Goal: Task Accomplishment & Management: Manage account settings

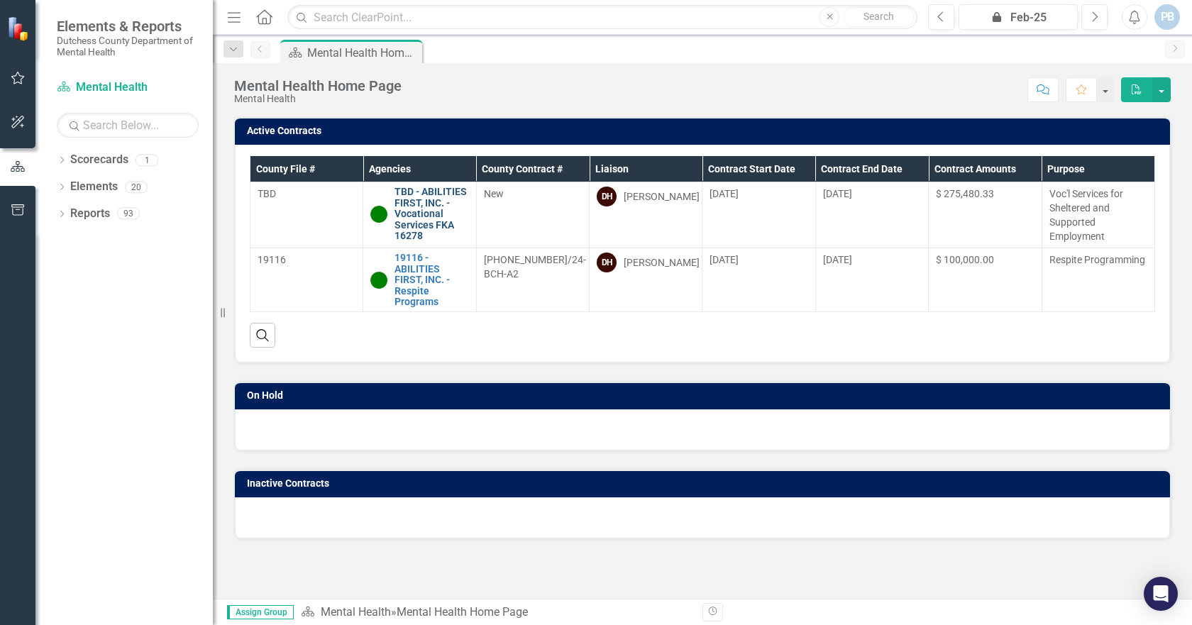
click at [418, 219] on link "TBD - ABILITIES FIRST, INC. - Vocational Services FKA 16278" at bounding box center [432, 214] width 74 height 55
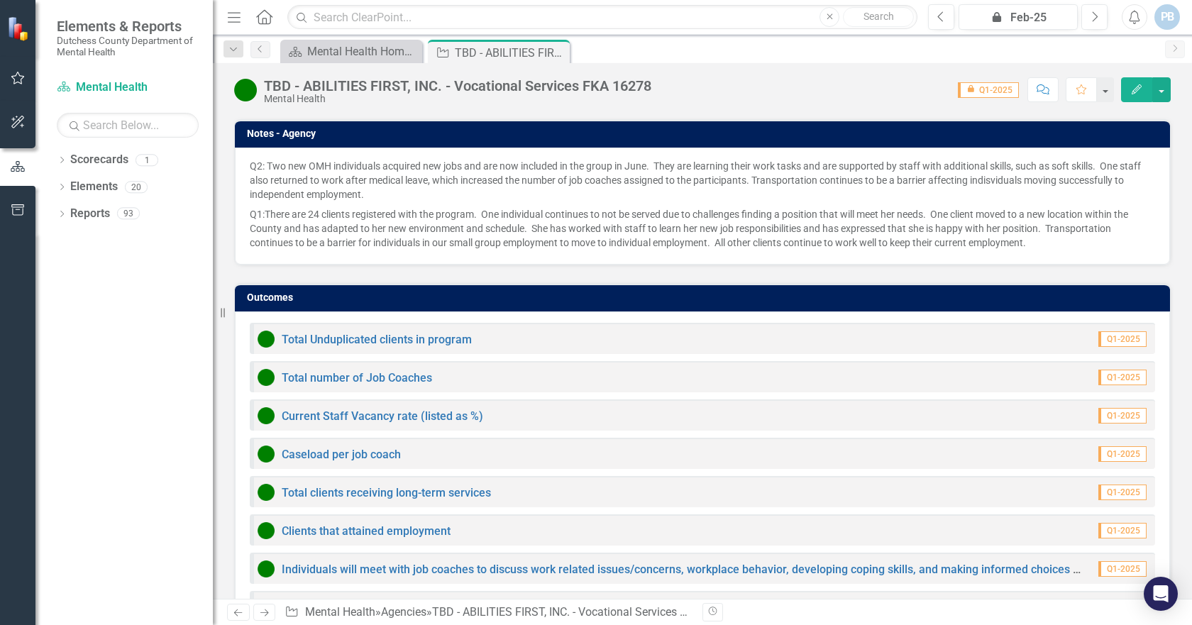
scroll to position [1006, 0]
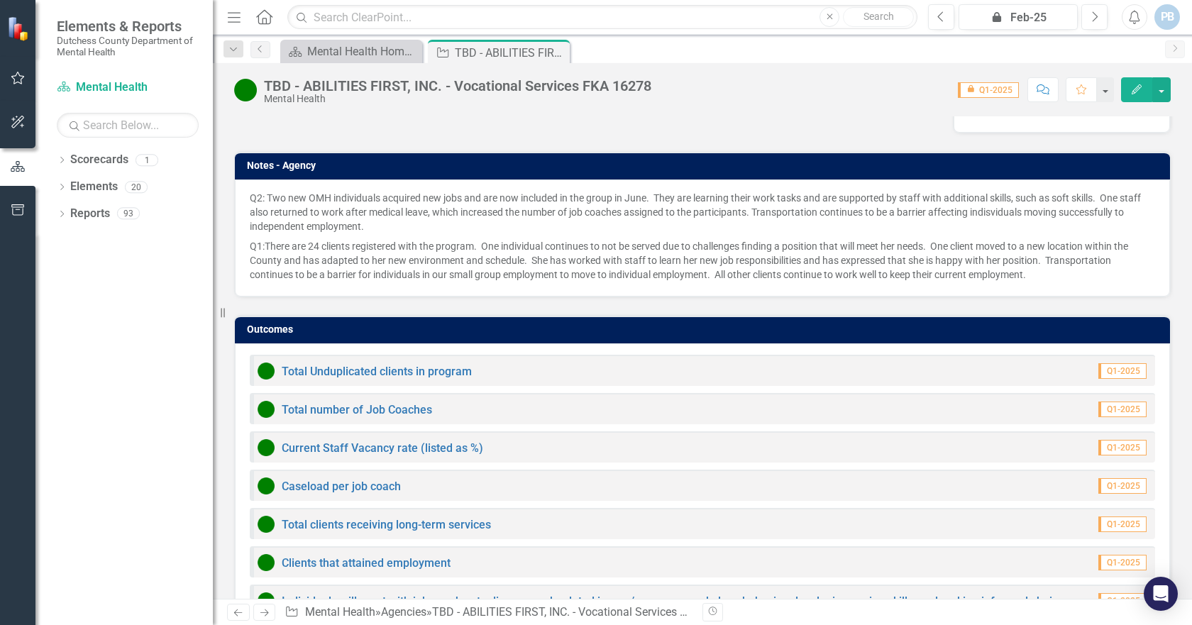
click at [514, 355] on div "Total Unduplicated clients in program Q1-2025" at bounding box center [702, 370] width 905 height 31
click at [424, 365] on link "Total Unduplicated clients in program" at bounding box center [377, 371] width 190 height 13
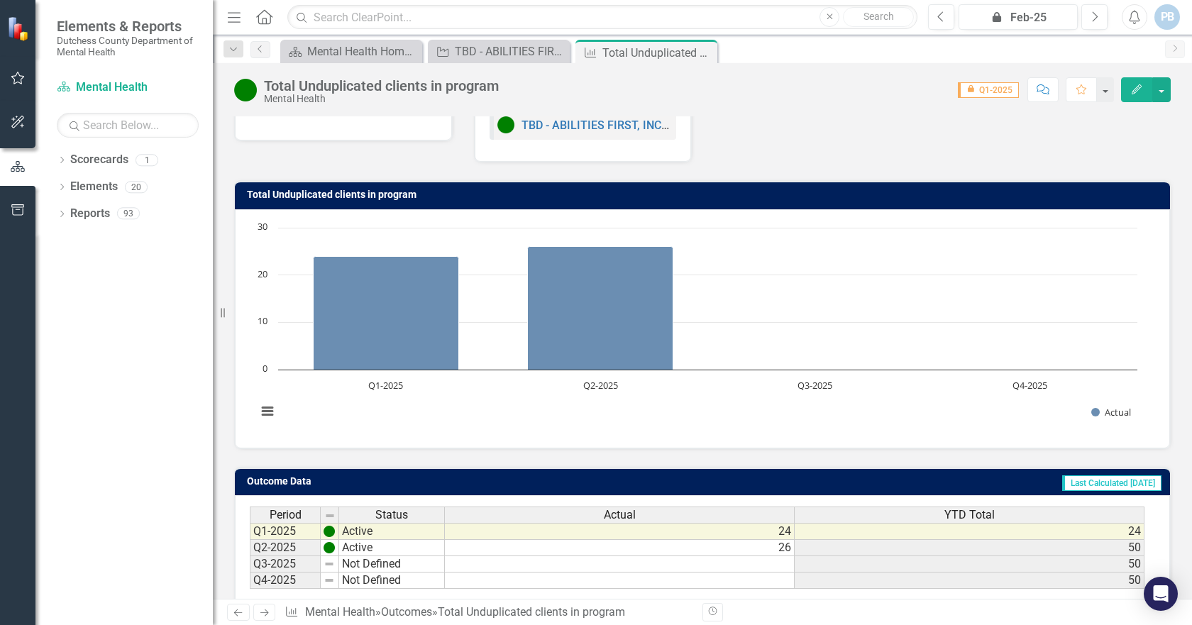
scroll to position [71, 0]
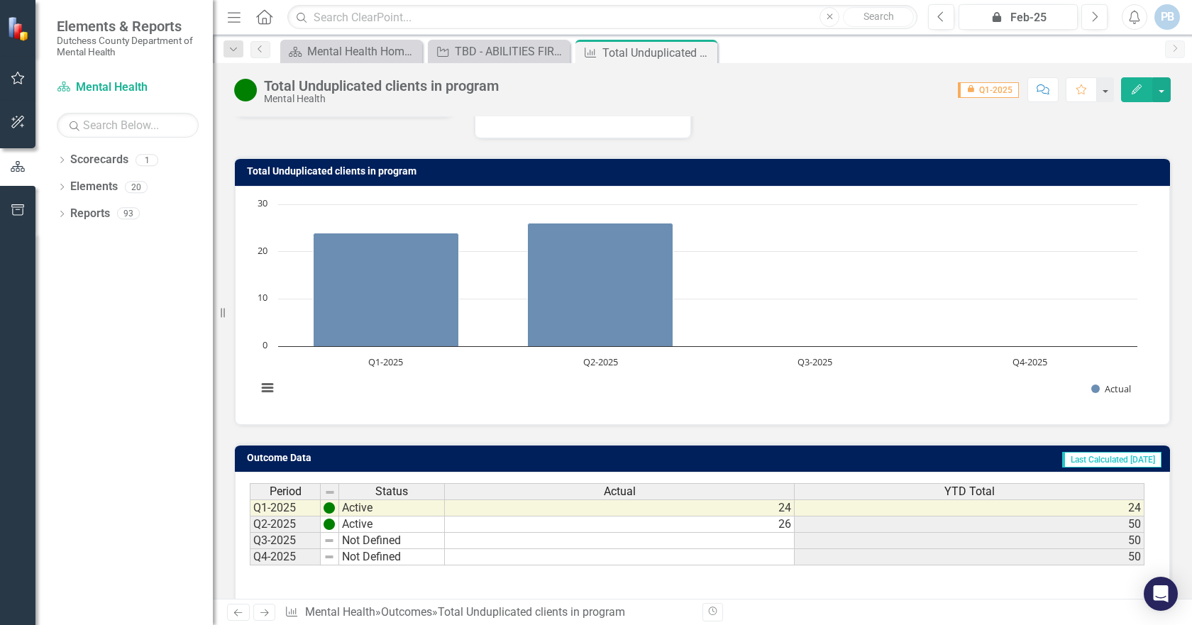
click at [781, 544] on td at bounding box center [620, 541] width 350 height 16
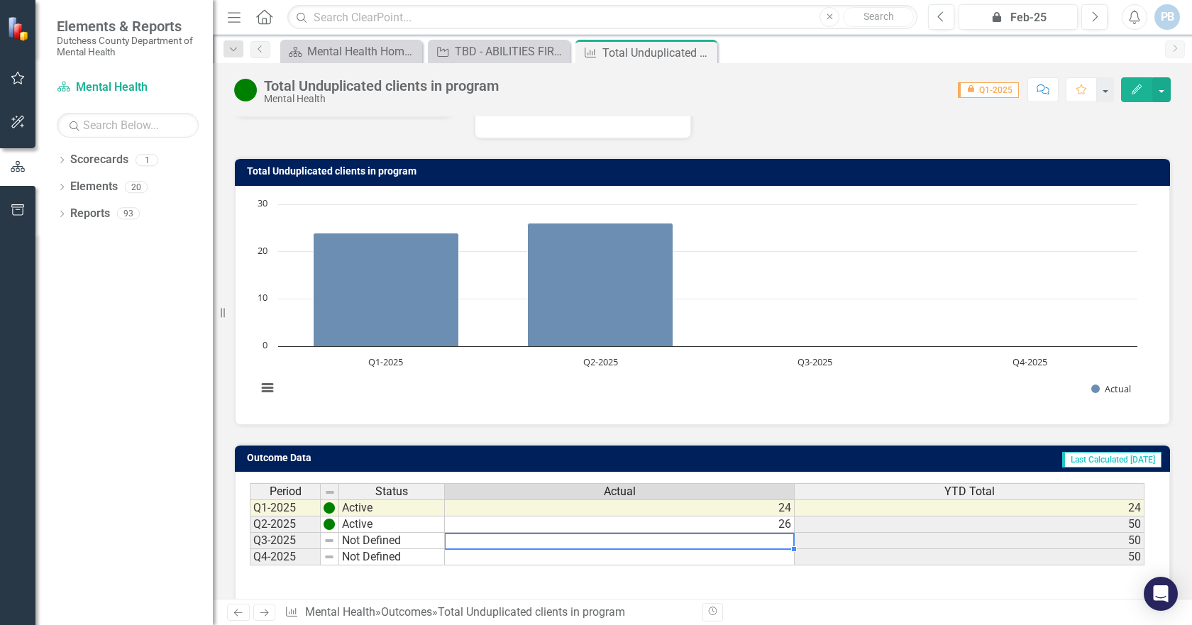
click at [783, 541] on td at bounding box center [620, 541] width 350 height 16
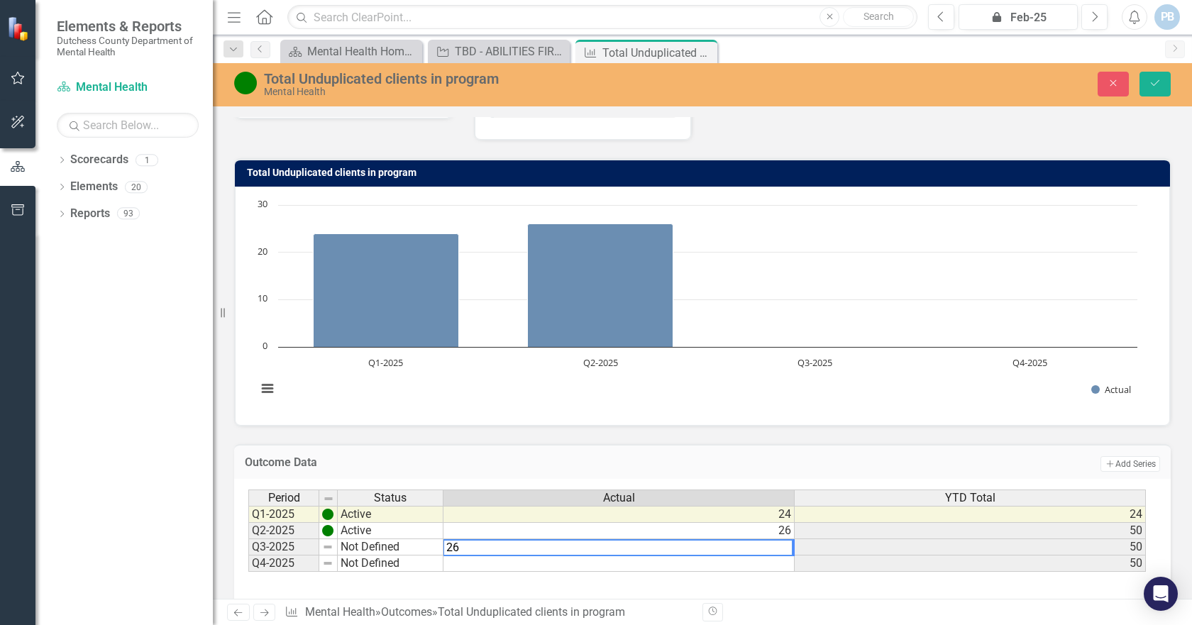
type textarea "26"
click at [815, 460] on td "Add Add Series" at bounding box center [953, 464] width 414 height 18
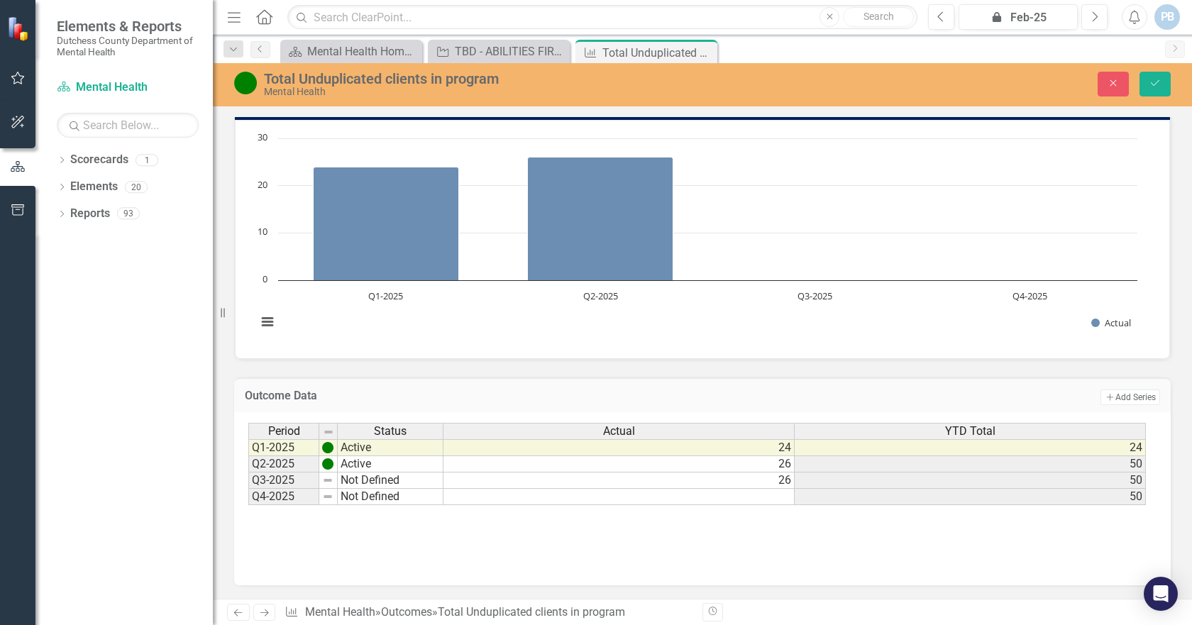
scroll to position [0, 0]
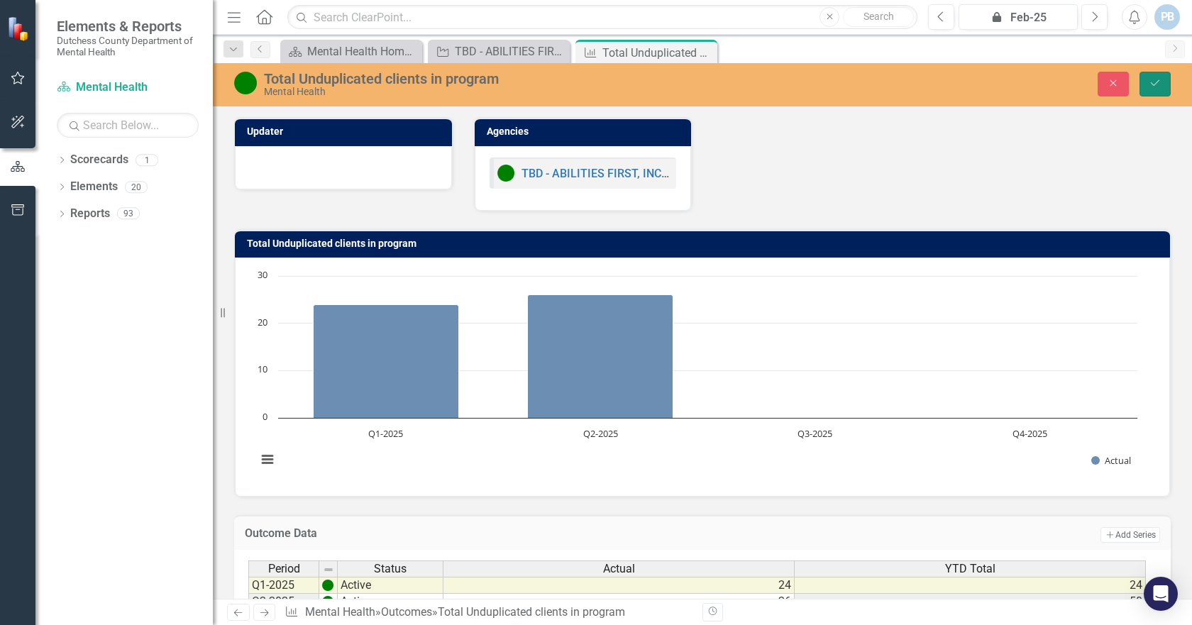
click at [1152, 82] on icon "Save" at bounding box center [1155, 83] width 13 height 10
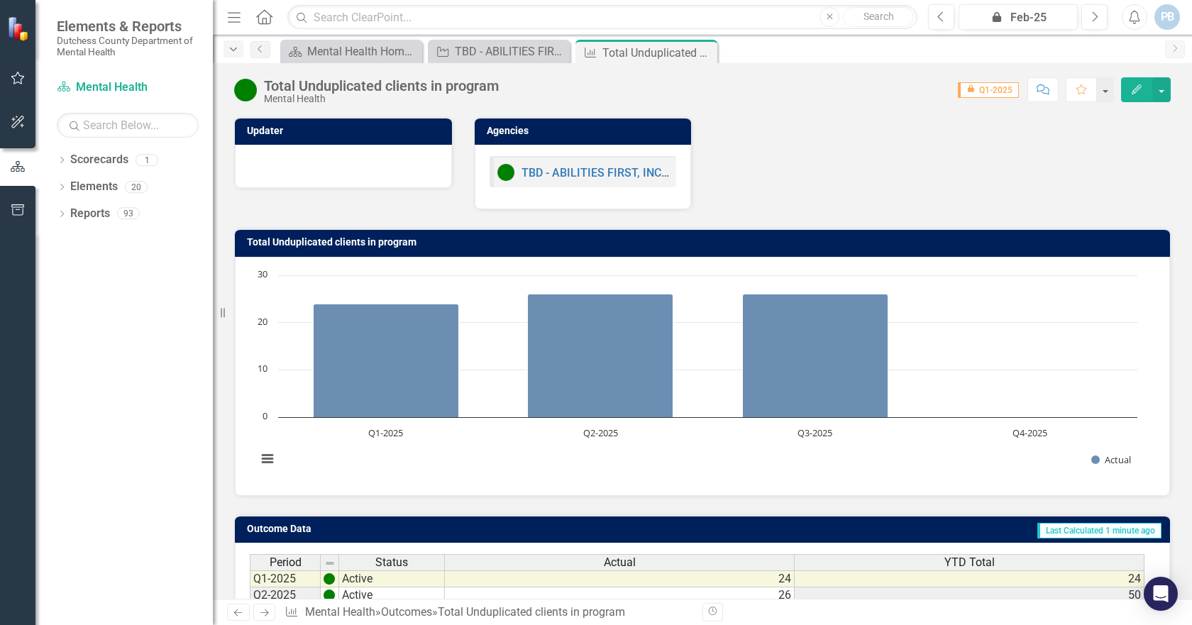
click at [233, 47] on icon "Dropdown" at bounding box center [233, 50] width 13 height 10
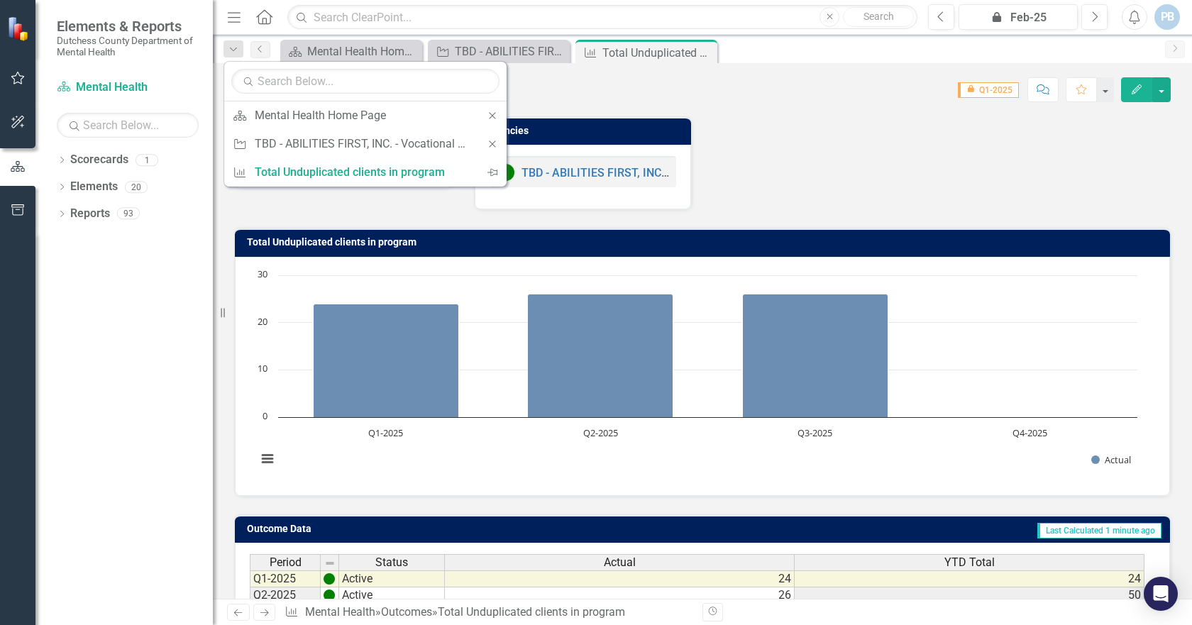
click at [822, 109] on div "Total Unduplicated clients in program Mental Health Score: 0.00 icon.lock Q1-20…" at bounding box center [702, 331] width 979 height 536
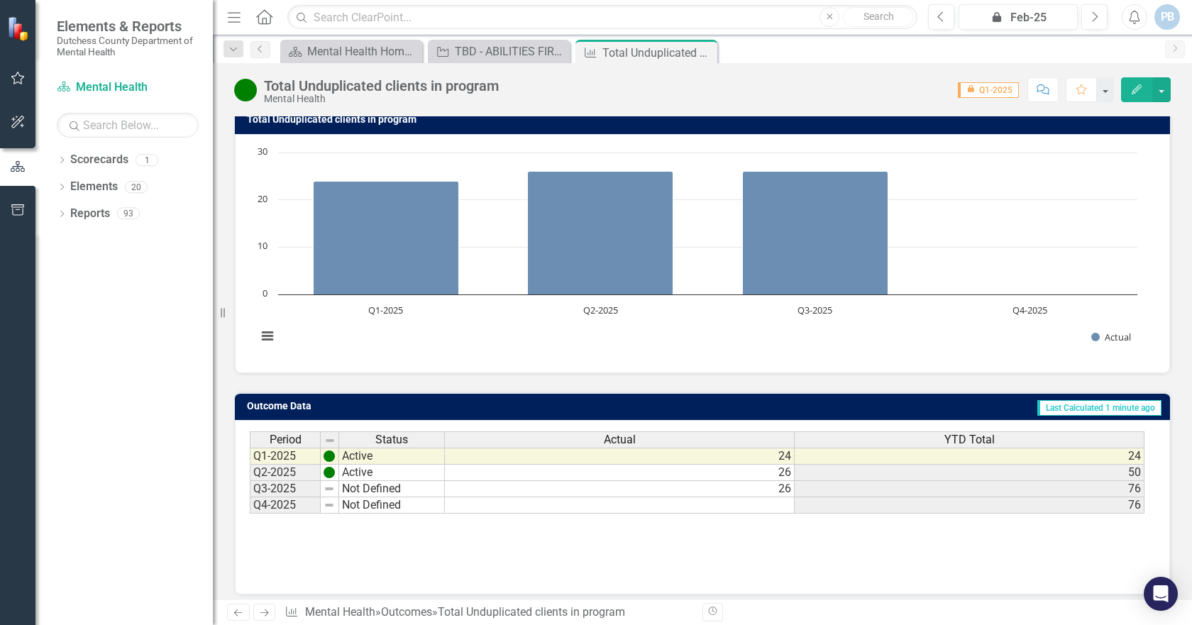
scroll to position [133, 0]
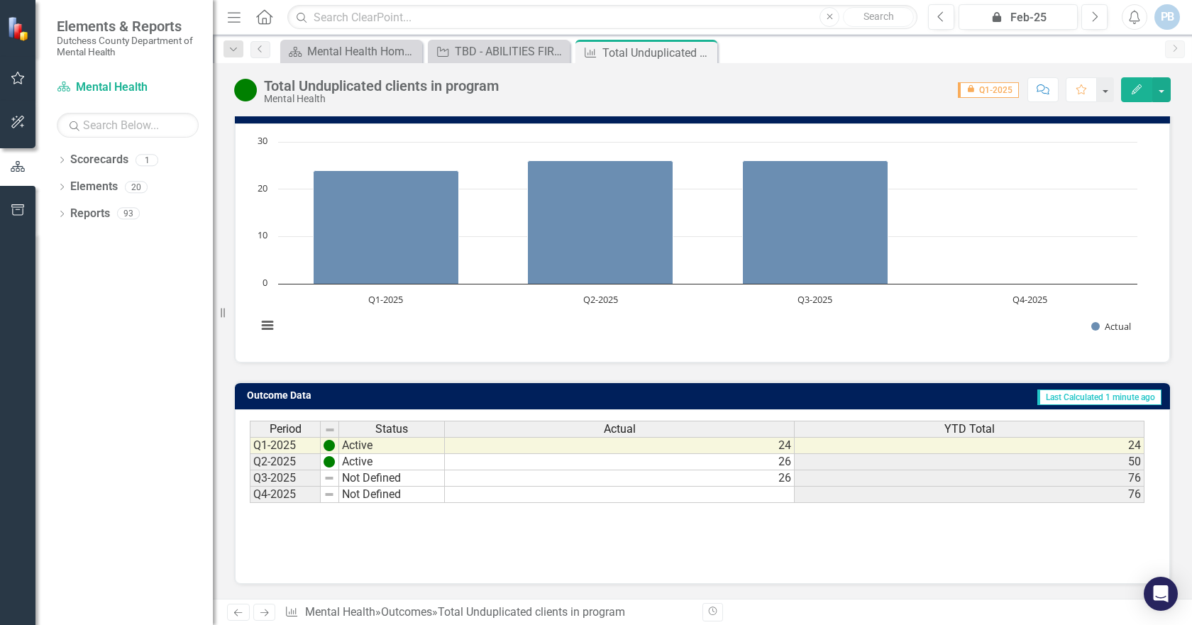
click at [241, 616] on icon "Previous" at bounding box center [238, 612] width 12 height 9
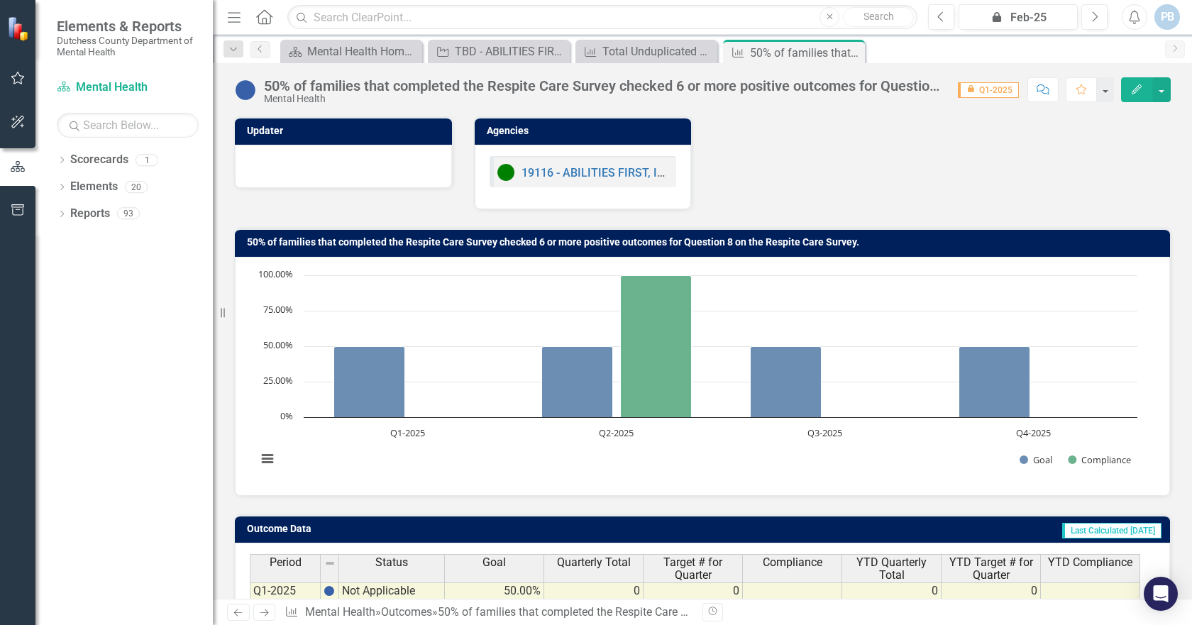
click at [239, 14] on icon "Menu" at bounding box center [234, 16] width 18 height 15
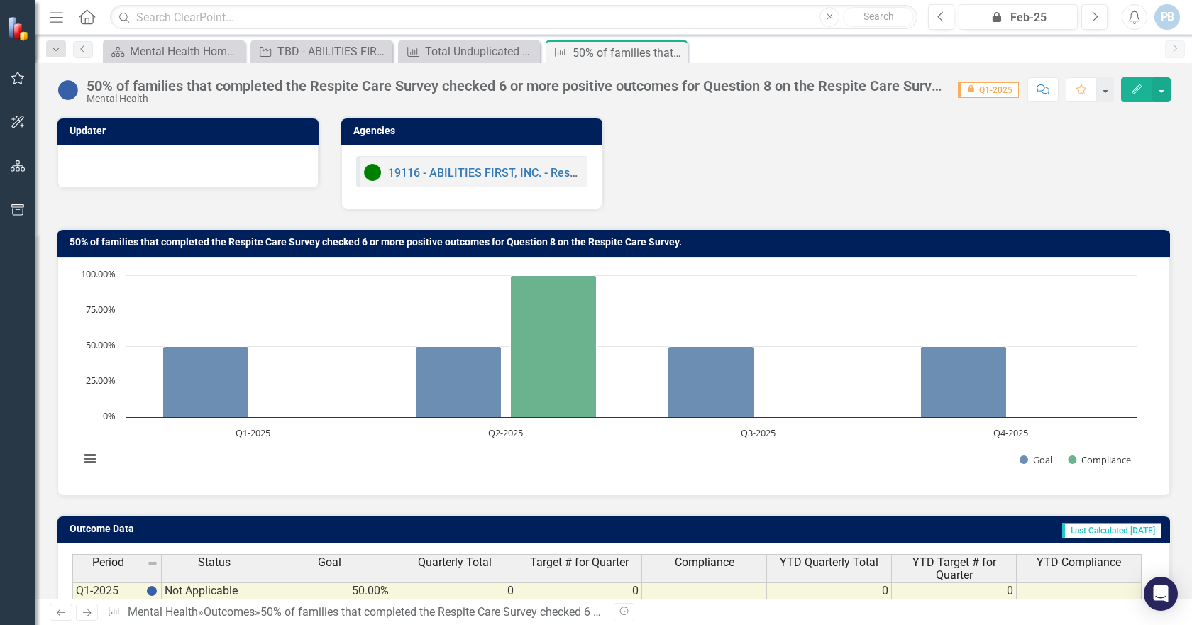
click at [86, 12] on icon "Home" at bounding box center [86, 16] width 18 height 15
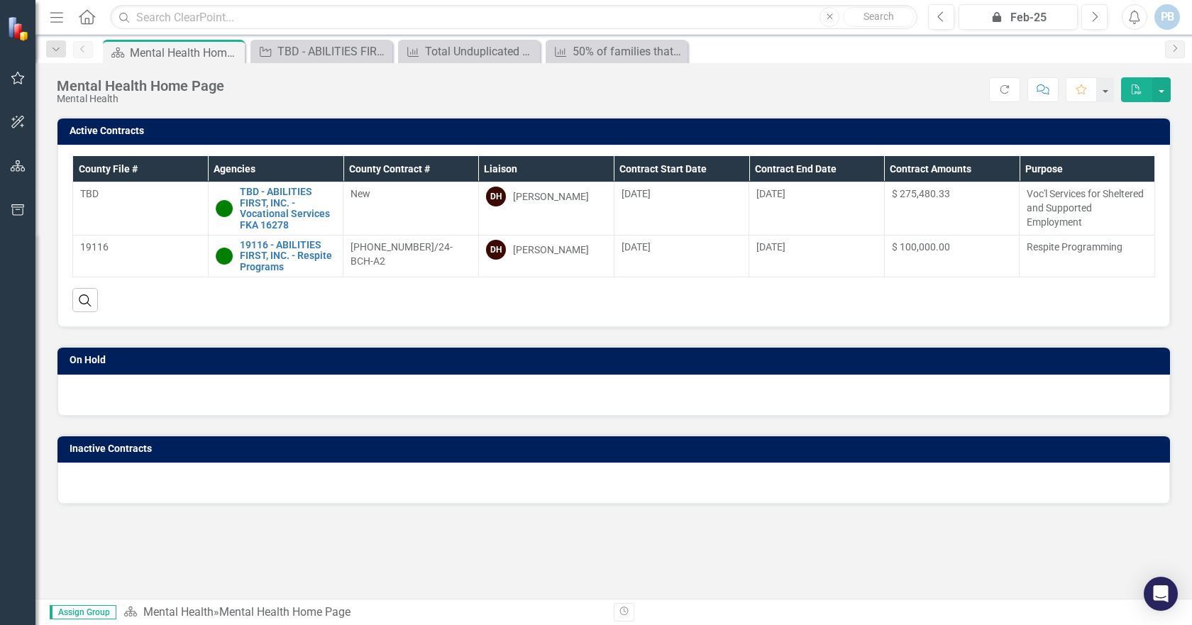
click at [237, 204] on div "TBD - ABILITIES FIRST, INC. - Vocational Services FKA 16278" at bounding box center [276, 209] width 121 height 44
click at [260, 209] on link "TBD - ABILITIES FIRST, INC. - Vocational Services FKA 16278" at bounding box center [288, 209] width 96 height 44
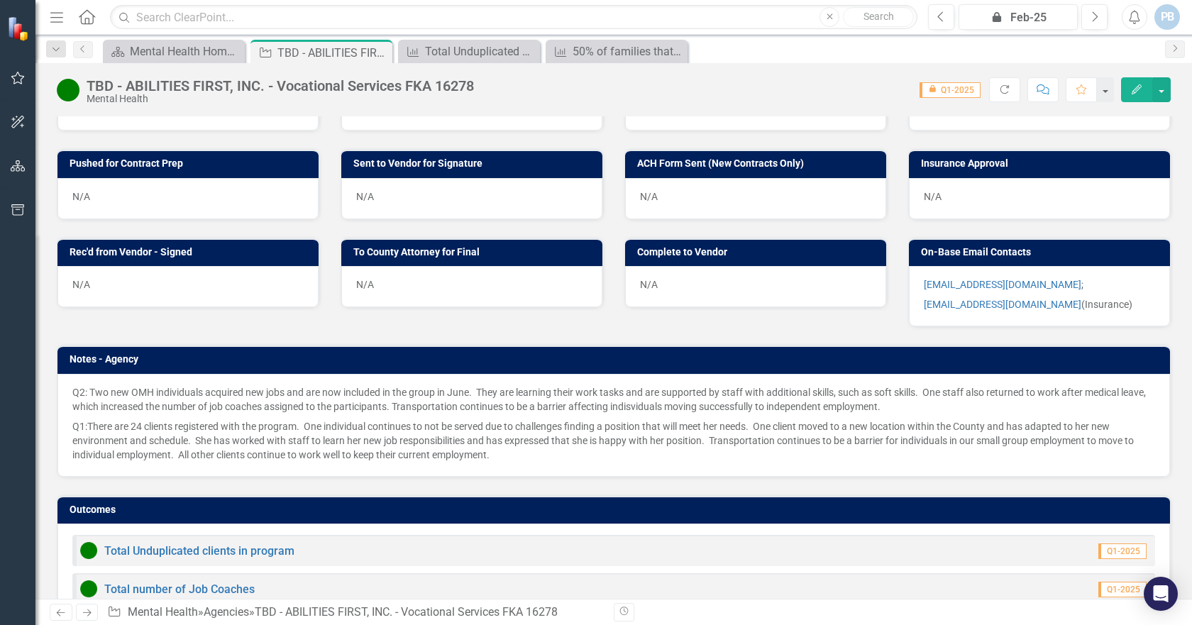
scroll to position [781, 0]
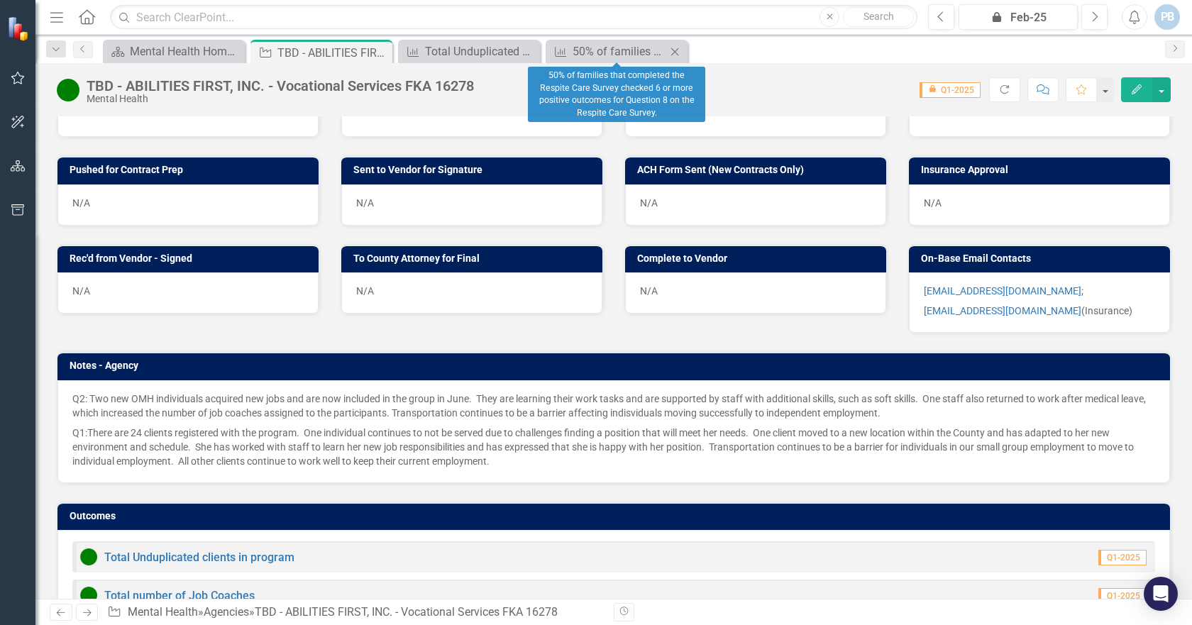
click at [675, 48] on icon "Close" at bounding box center [675, 51] width 14 height 11
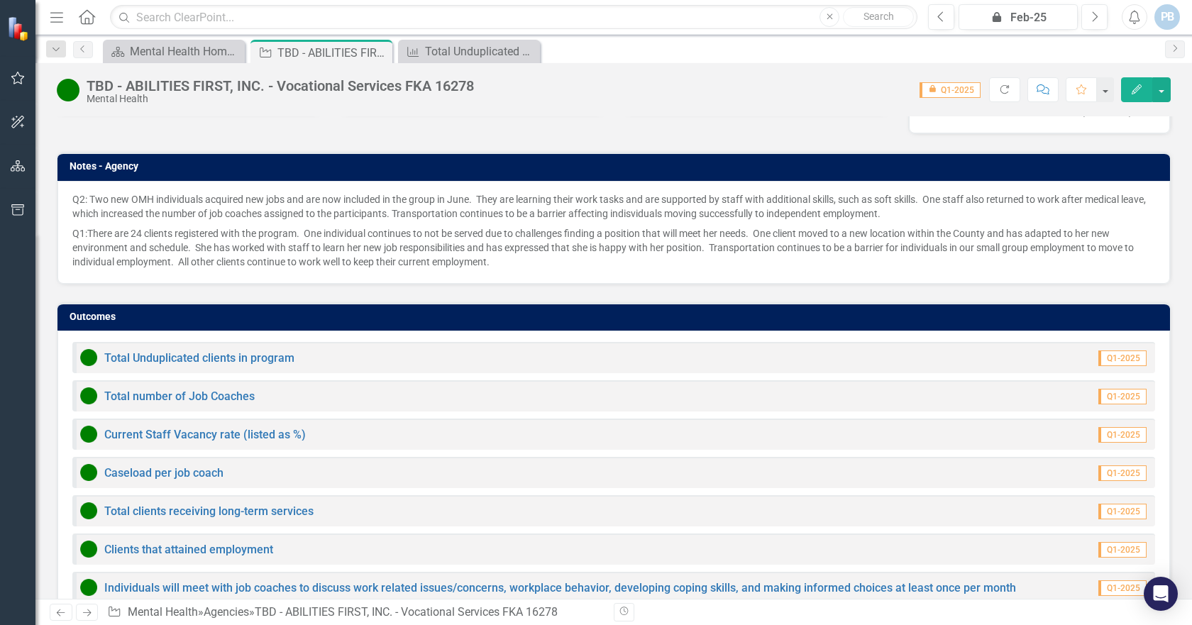
scroll to position [993, 0]
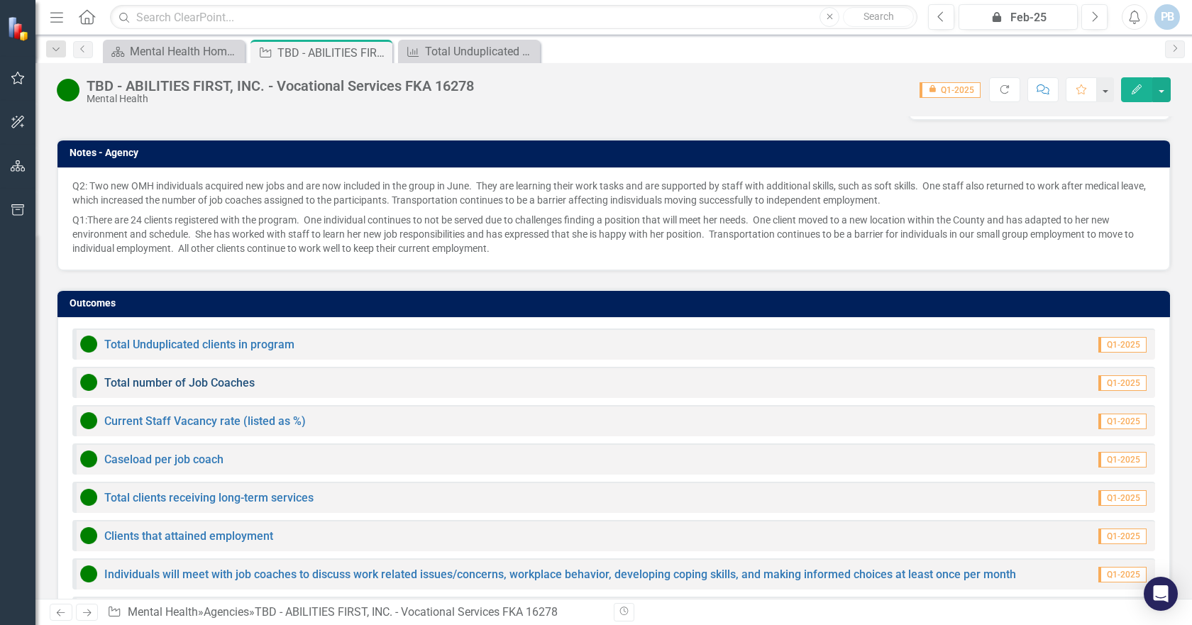
click at [184, 376] on link "Total number of Job Coaches" at bounding box center [179, 382] width 150 height 13
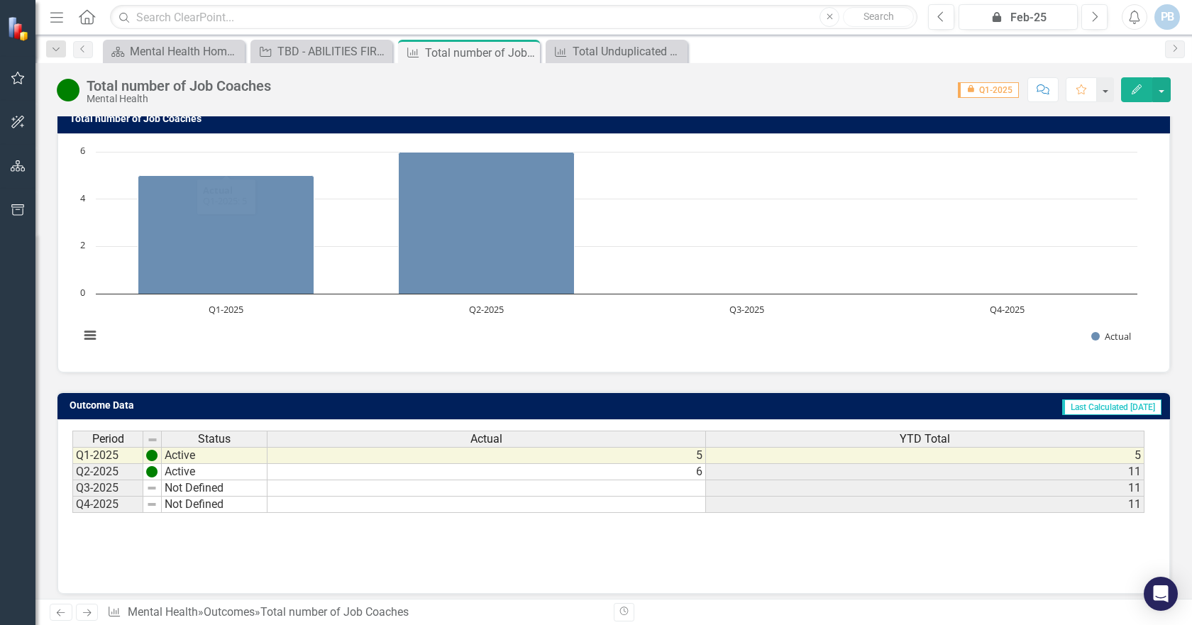
scroll to position [133, 0]
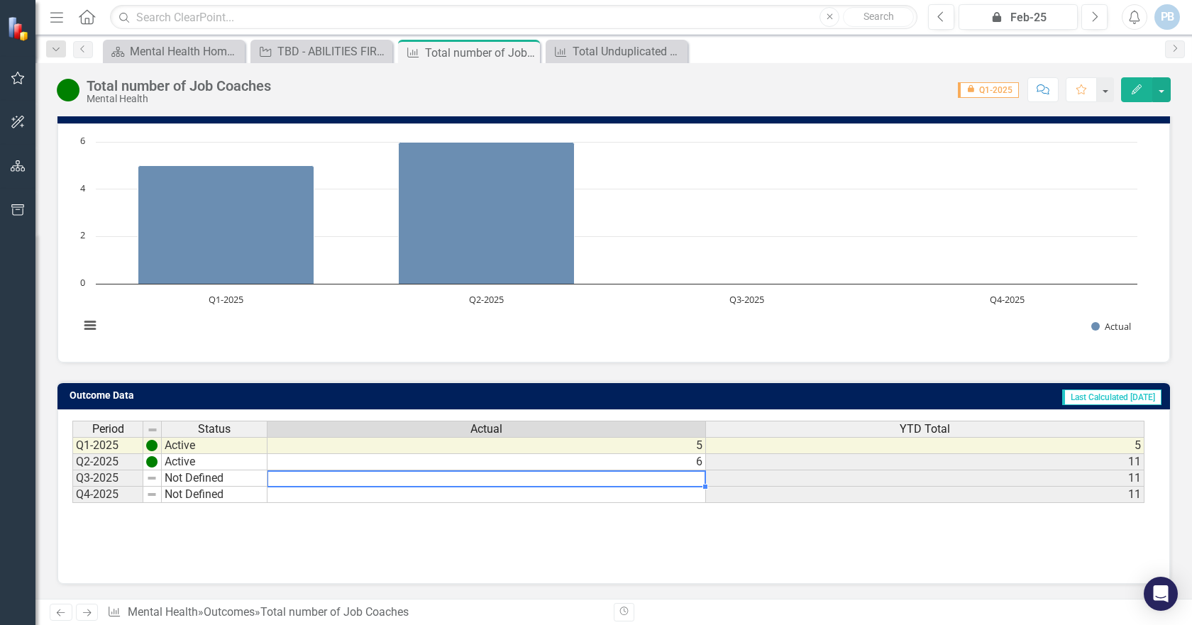
click at [697, 478] on td at bounding box center [487, 478] width 439 height 16
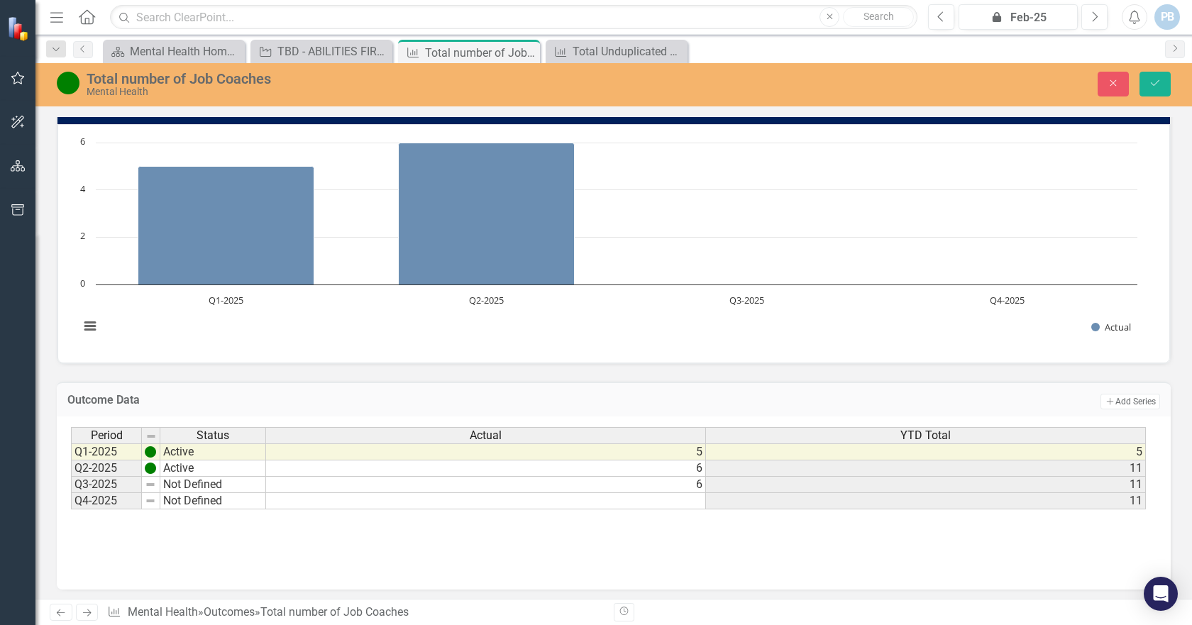
click at [722, 329] on rect "Interactive chart" at bounding box center [608, 242] width 1072 height 213
type textarea "6"
click at [1157, 77] on button "Save" at bounding box center [1155, 84] width 31 height 25
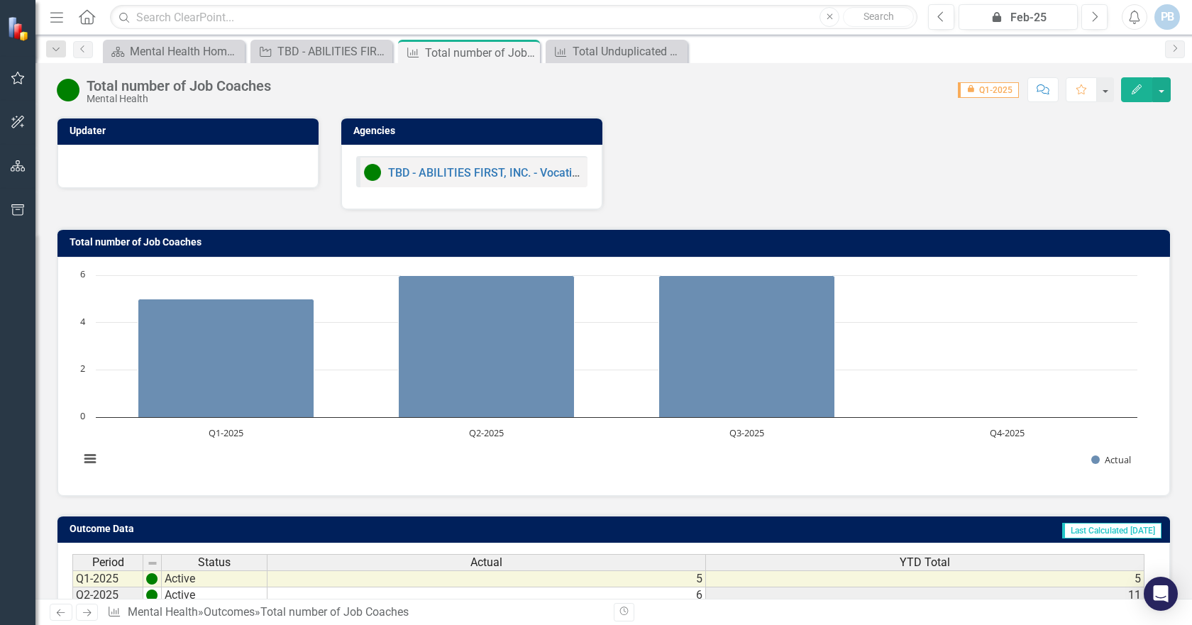
scroll to position [0, 0]
click at [56, 14] on icon "Menu" at bounding box center [57, 16] width 18 height 15
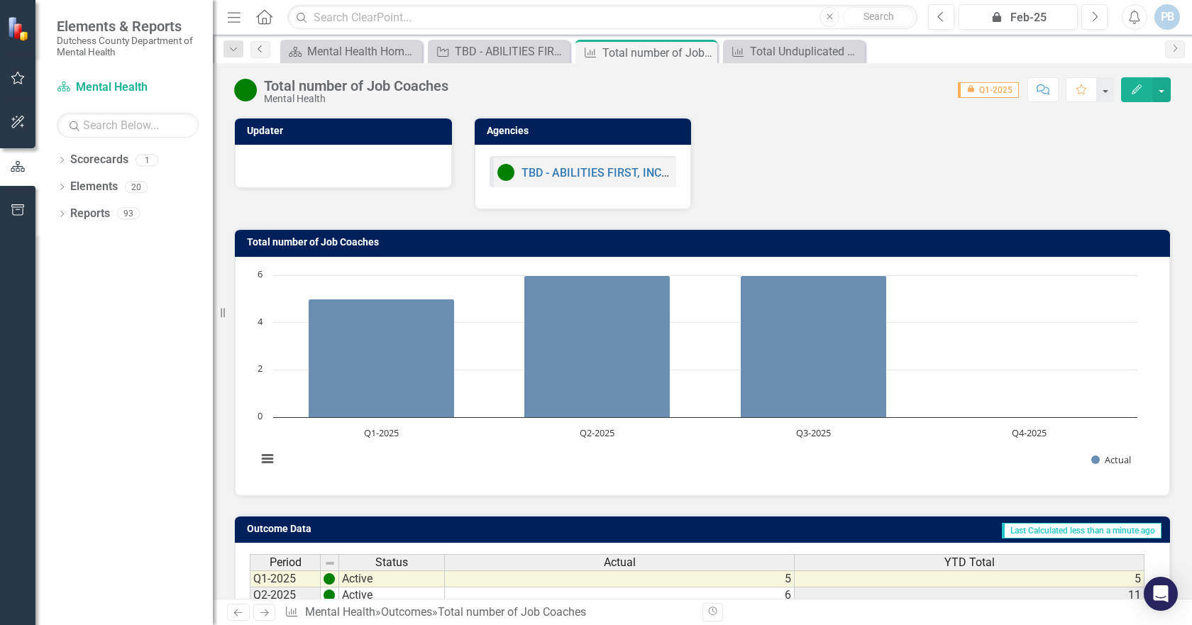
click at [257, 48] on icon "Previous" at bounding box center [260, 49] width 11 height 9
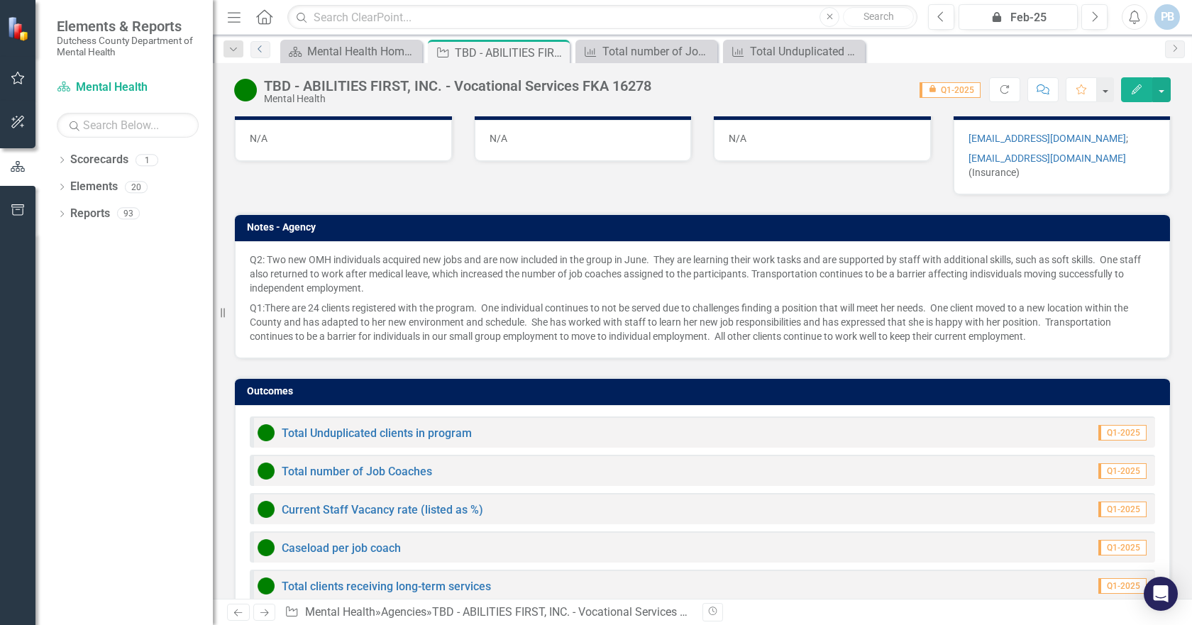
scroll to position [993, 0]
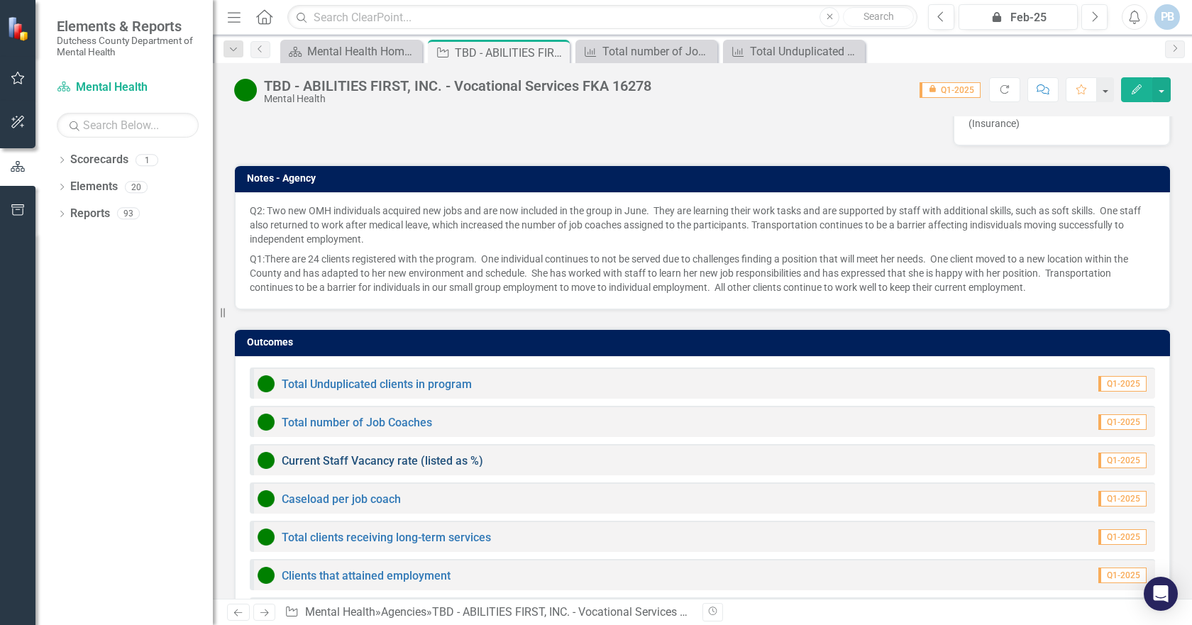
click at [345, 454] on link "Current Staff Vacancy rate (listed as %)" at bounding box center [383, 460] width 202 height 13
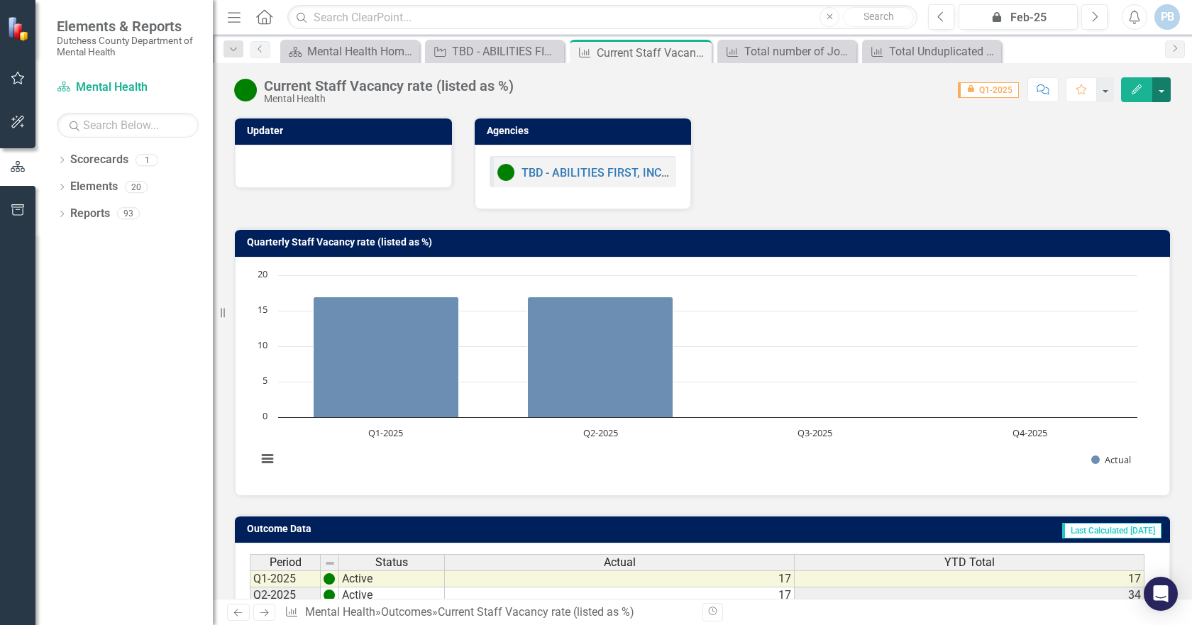
click at [1166, 89] on button "button" at bounding box center [1161, 89] width 18 height 25
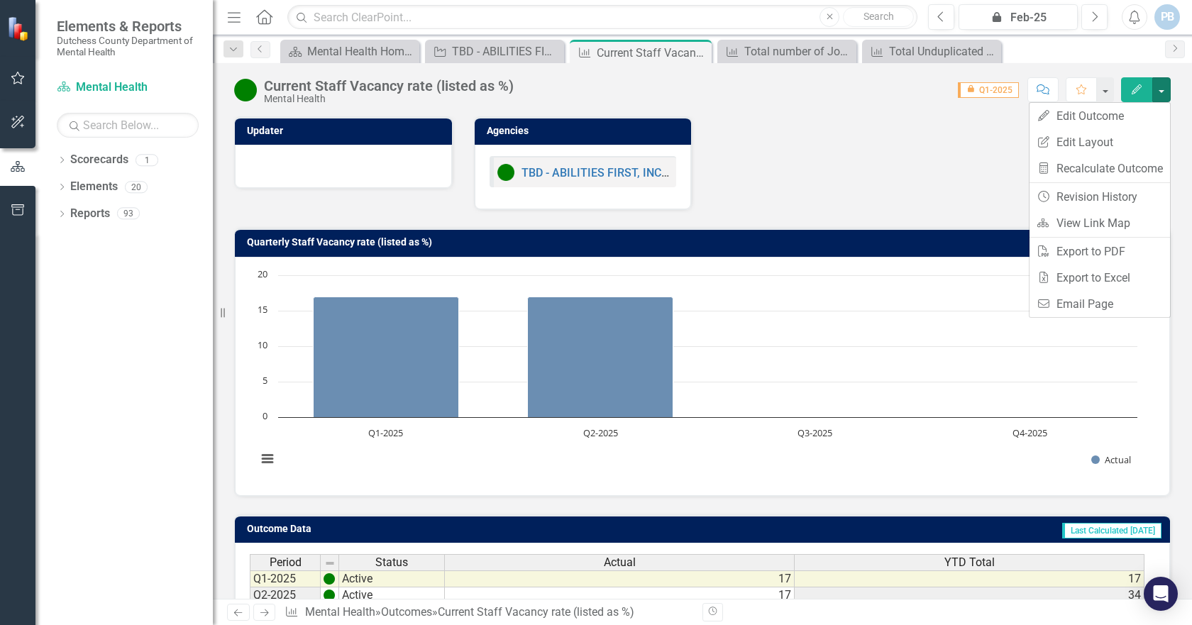
click at [888, 178] on div "Updater Agencies TBD - ABILITIES FIRST, INC. - Vocational Services FKA 16278" at bounding box center [703, 154] width 958 height 111
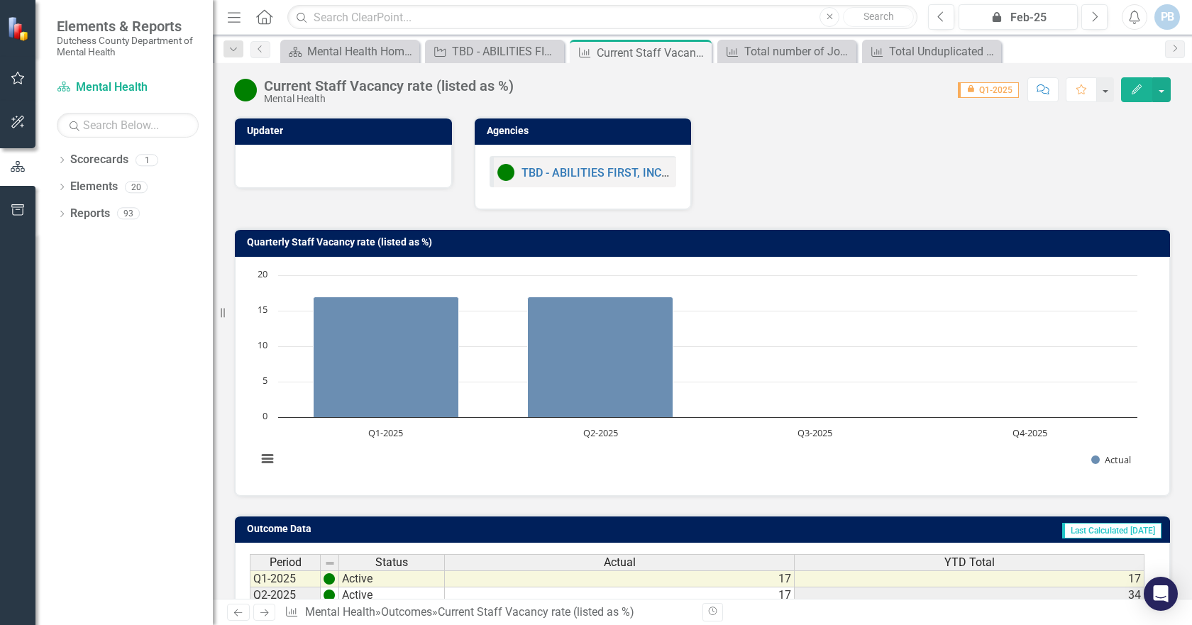
click at [1044, 87] on icon "Comment" at bounding box center [1043, 89] width 13 height 10
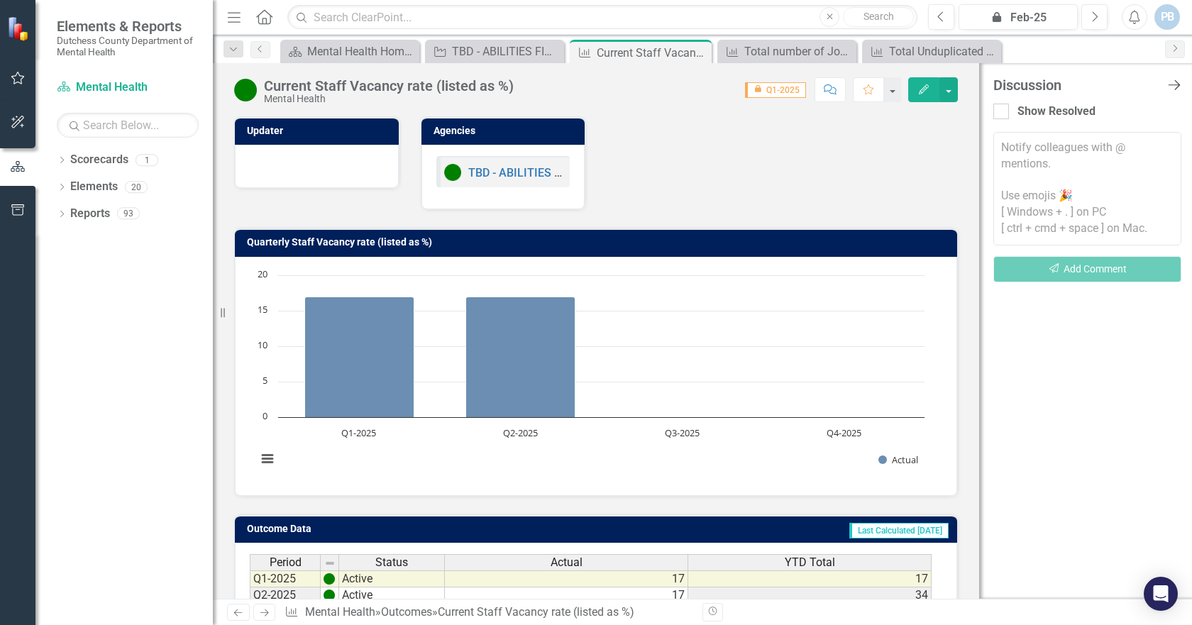
click at [1176, 81] on icon "Close Discussion Bar" at bounding box center [1174, 84] width 18 height 13
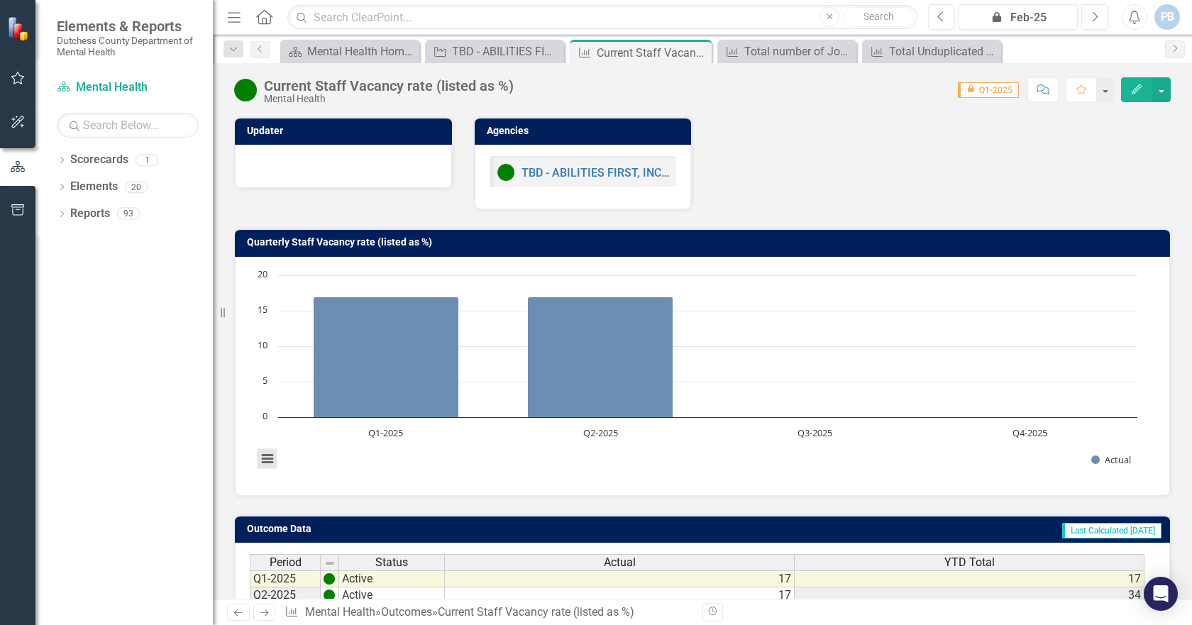
click at [268, 455] on button "View chart menu, Chart" at bounding box center [268, 459] width 20 height 20
click at [300, 478] on rect "Interactive chart" at bounding box center [697, 374] width 895 height 213
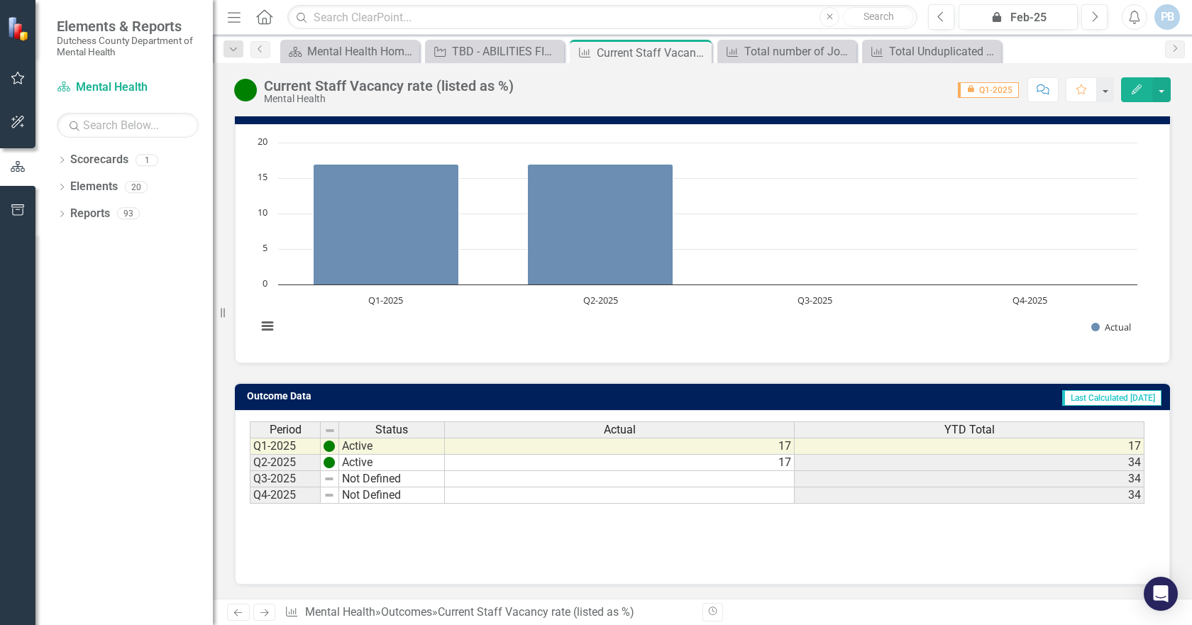
scroll to position [133, 0]
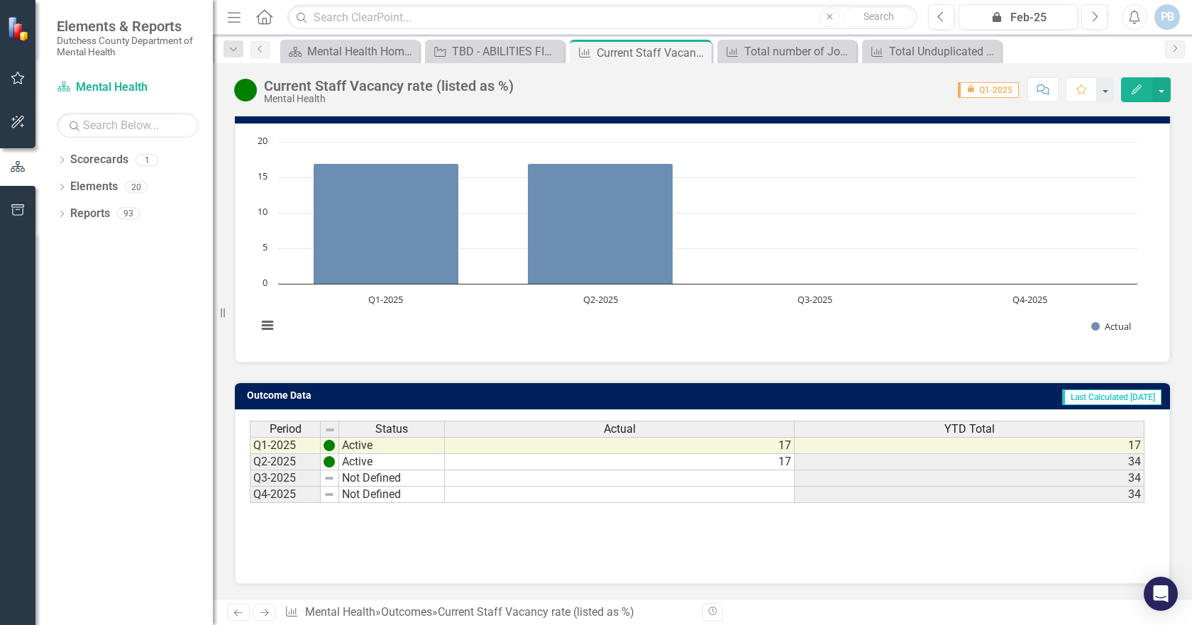
click at [1113, 399] on span "Last Calculated [DATE]" at bounding box center [1111, 398] width 99 height 16
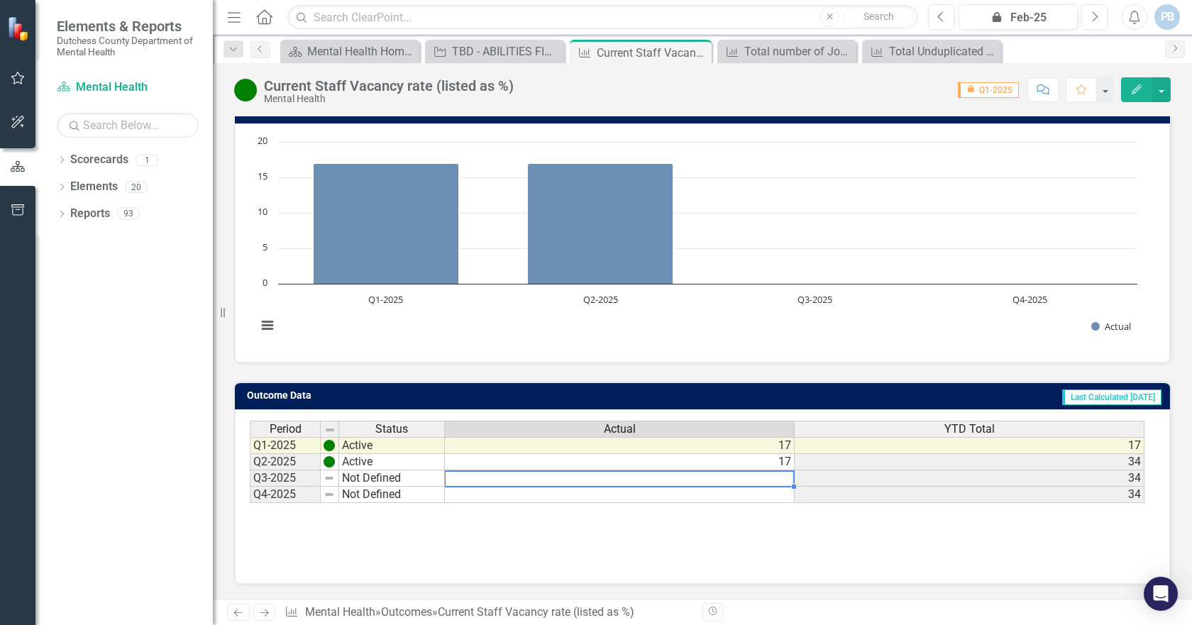
click at [776, 475] on td at bounding box center [620, 478] width 350 height 16
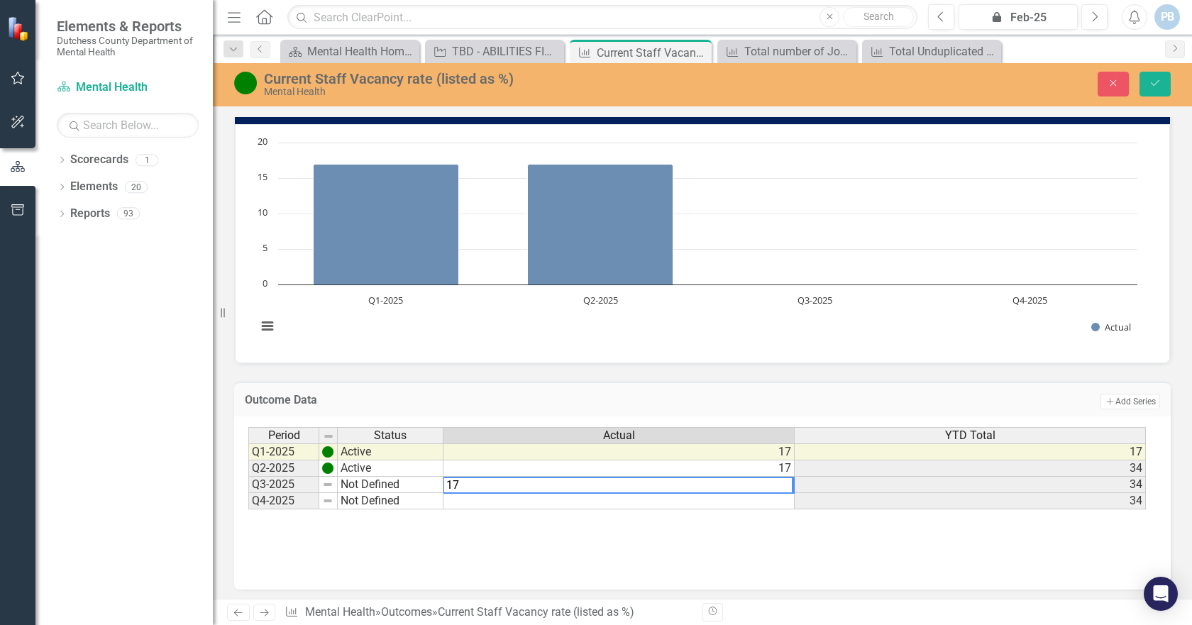
type textarea "17"
click at [784, 377] on div "Outcome Data Add Add Series Period Status Actual YTD Total Q1-2025 Active 17 17…" at bounding box center [703, 477] width 958 height 226
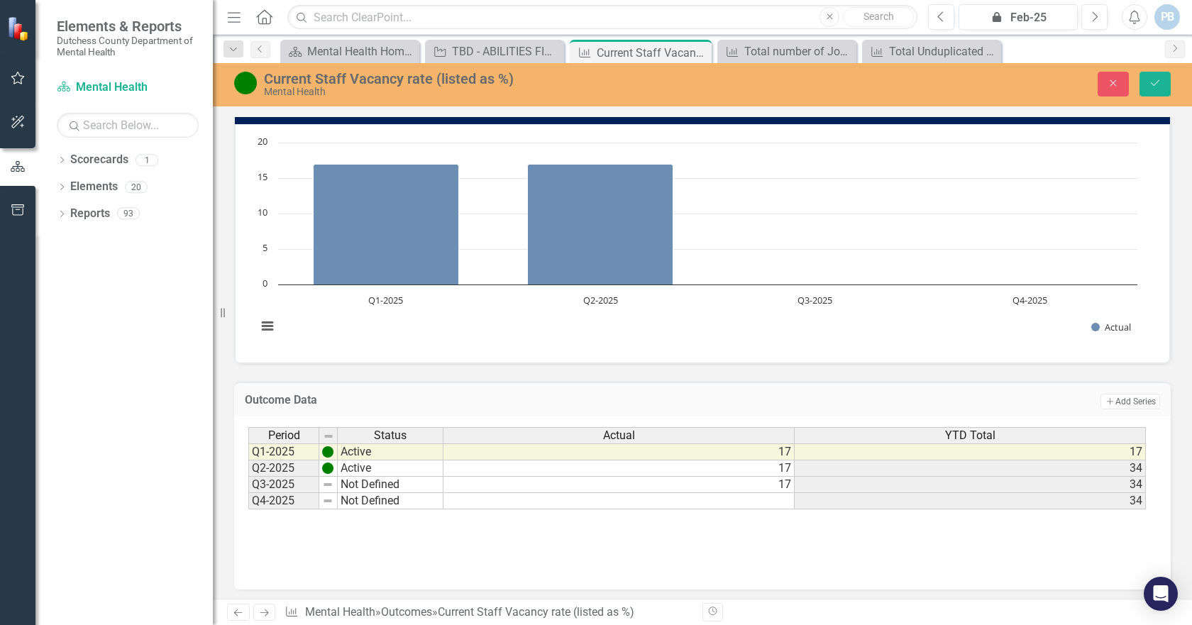
scroll to position [138, 0]
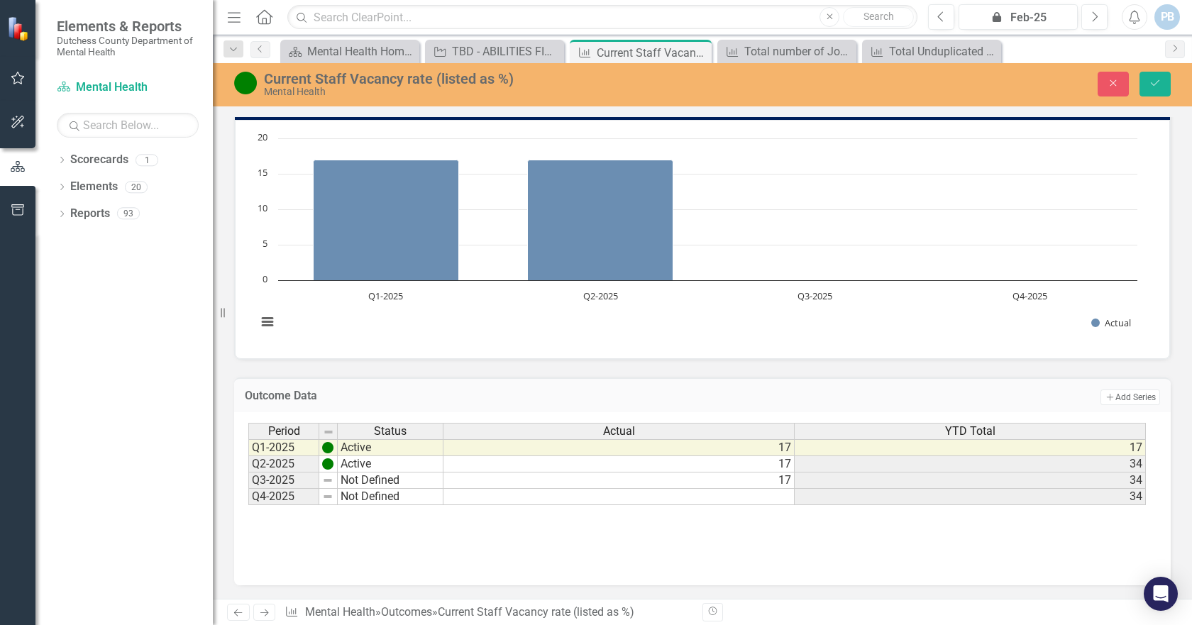
click at [239, 611] on icon "Previous" at bounding box center [238, 612] width 12 height 9
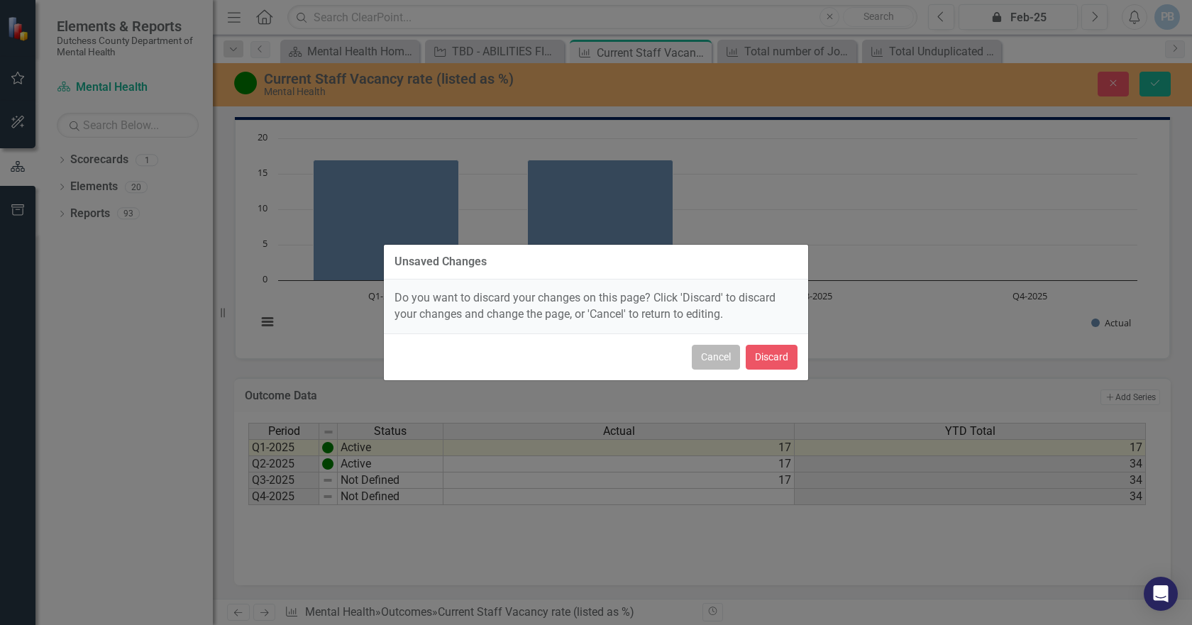
click at [712, 362] on button "Cancel" at bounding box center [716, 357] width 48 height 25
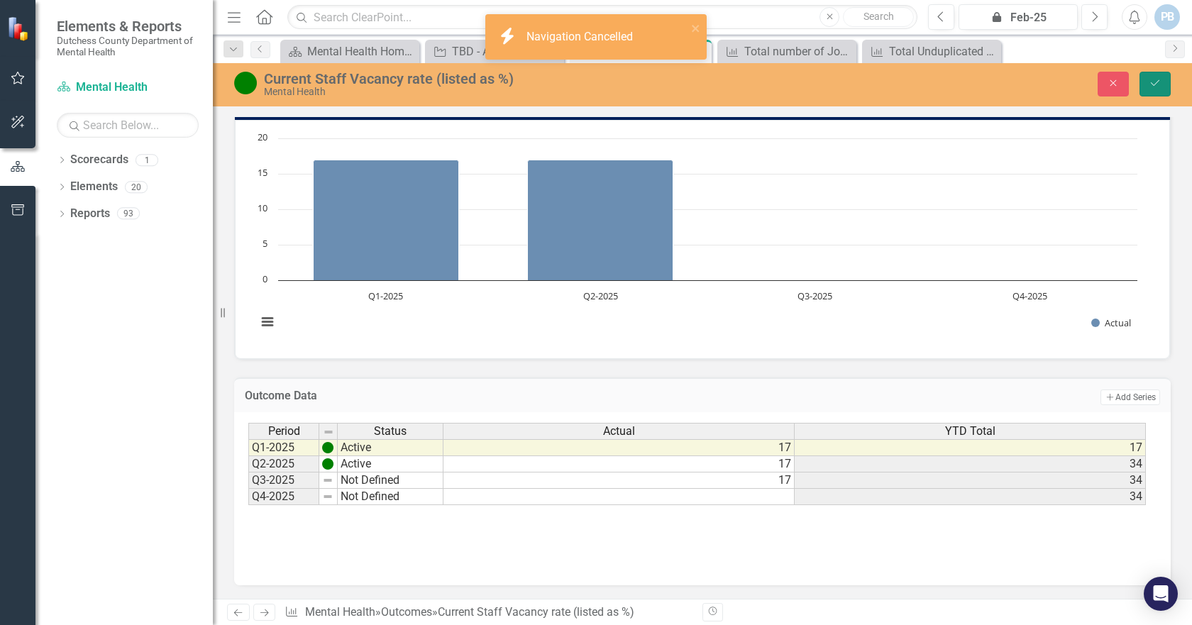
click at [1157, 77] on button "Save" at bounding box center [1155, 84] width 31 height 25
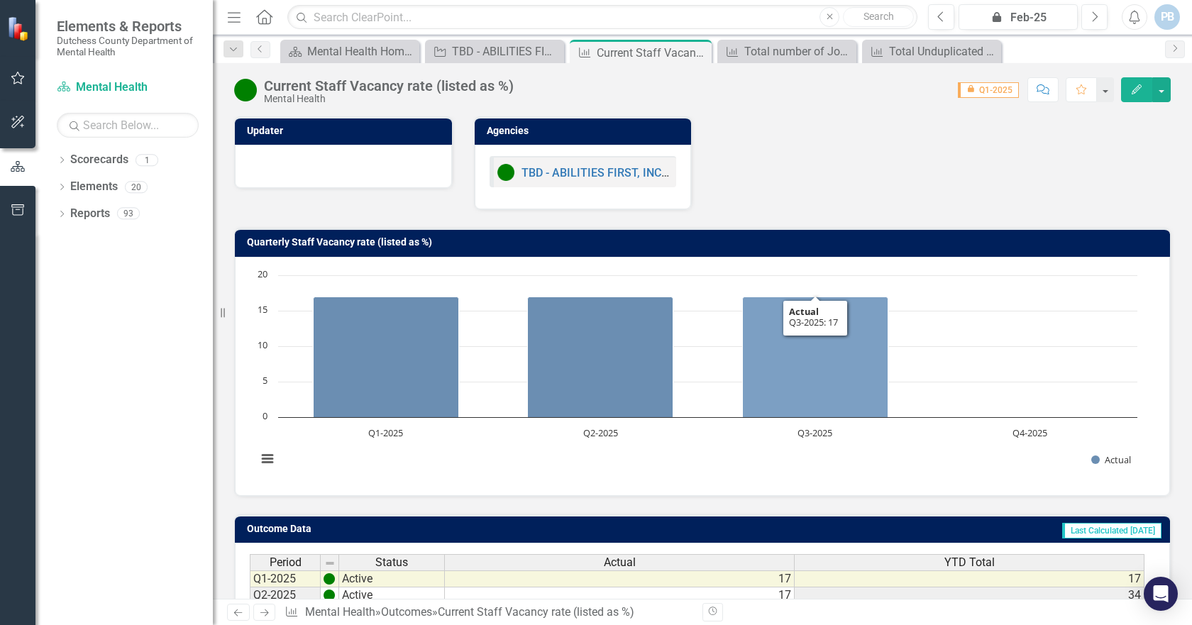
scroll to position [133, 0]
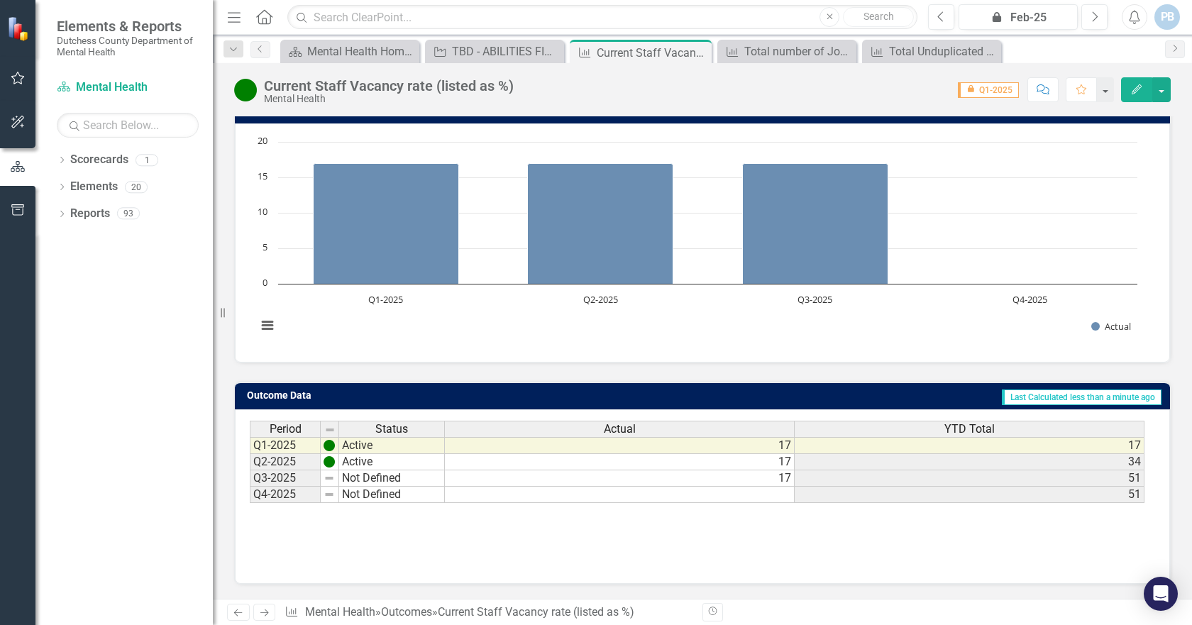
click at [237, 610] on icon at bounding box center [238, 613] width 9 height 7
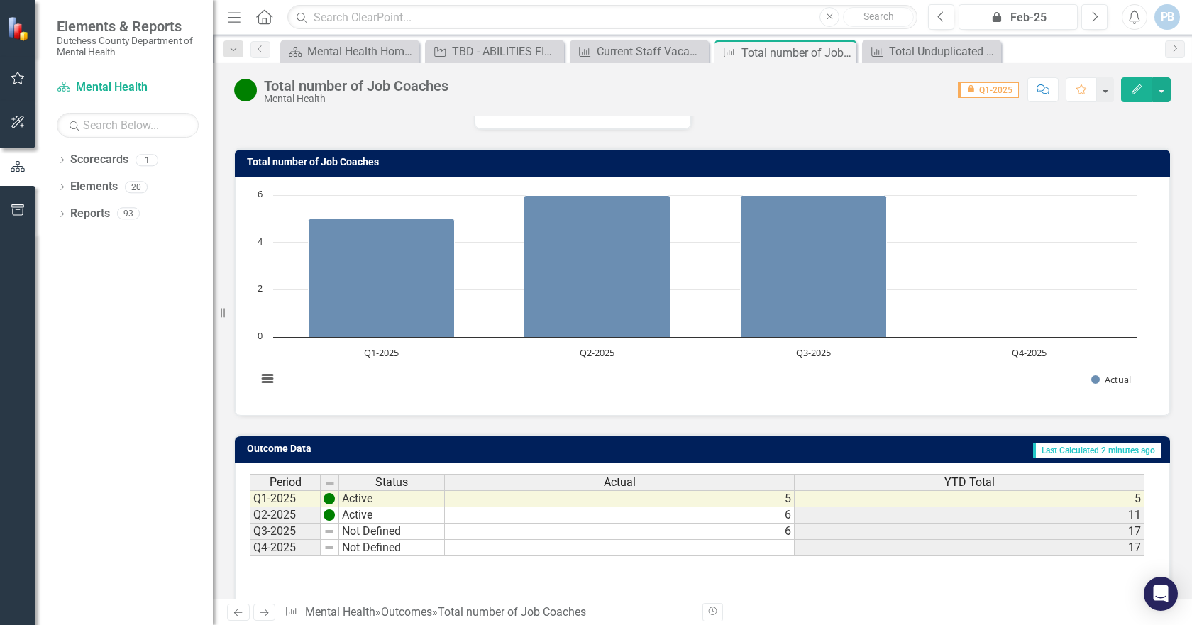
scroll to position [133, 0]
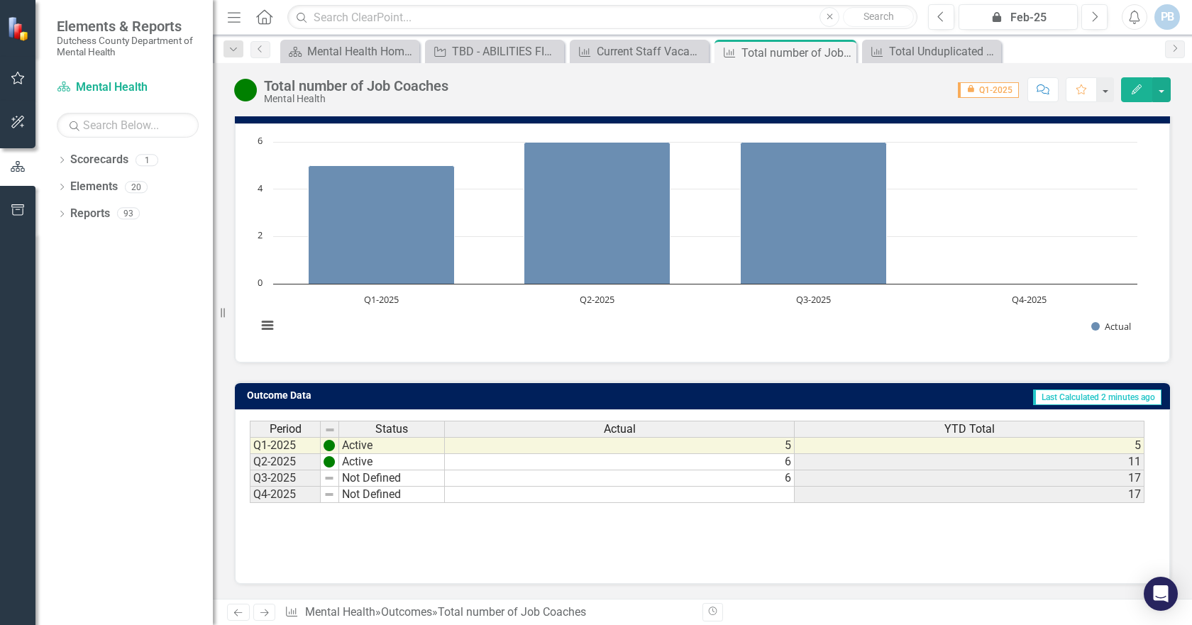
click at [237, 612] on icon "Previous" at bounding box center [238, 612] width 12 height 9
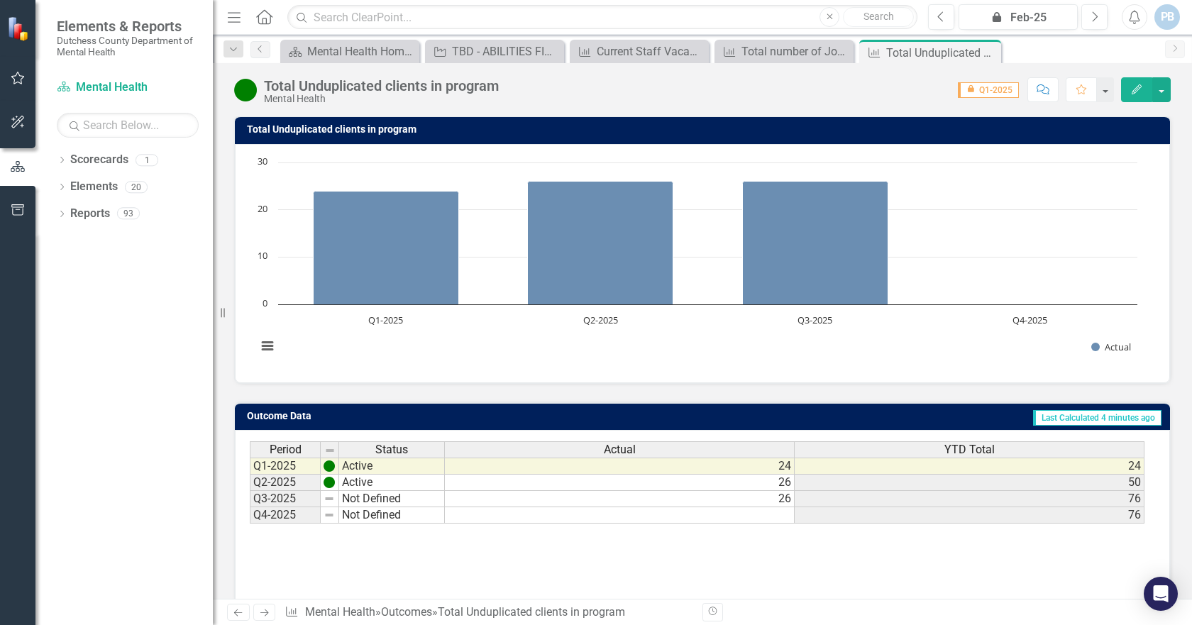
scroll to position [133, 0]
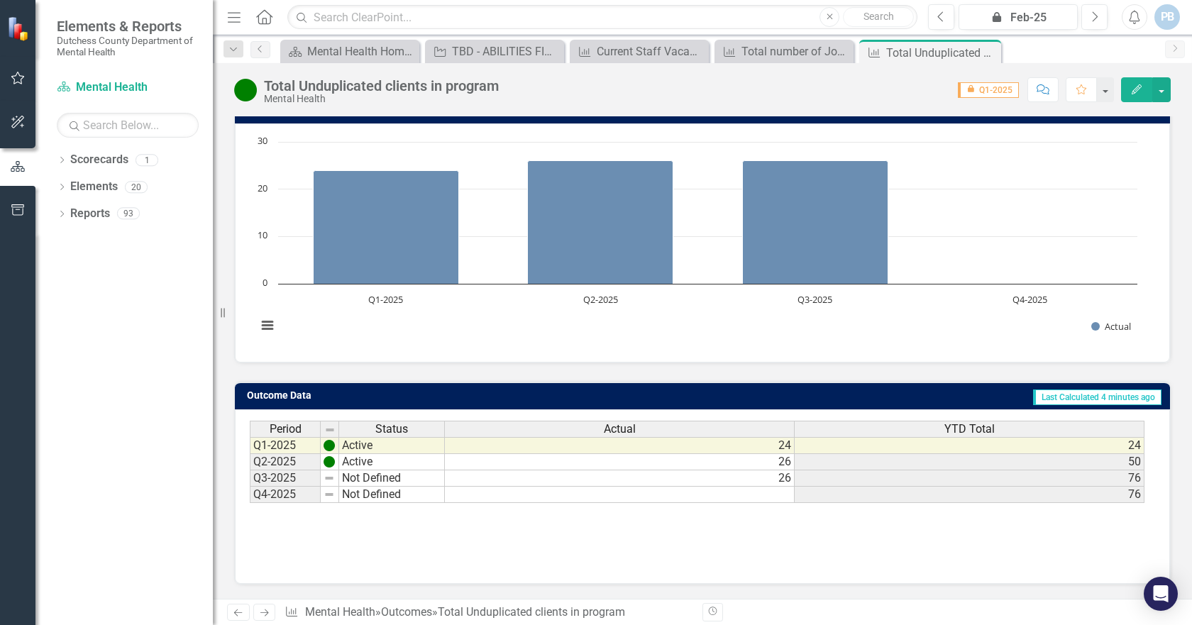
click at [233, 613] on icon "Previous" at bounding box center [238, 612] width 12 height 9
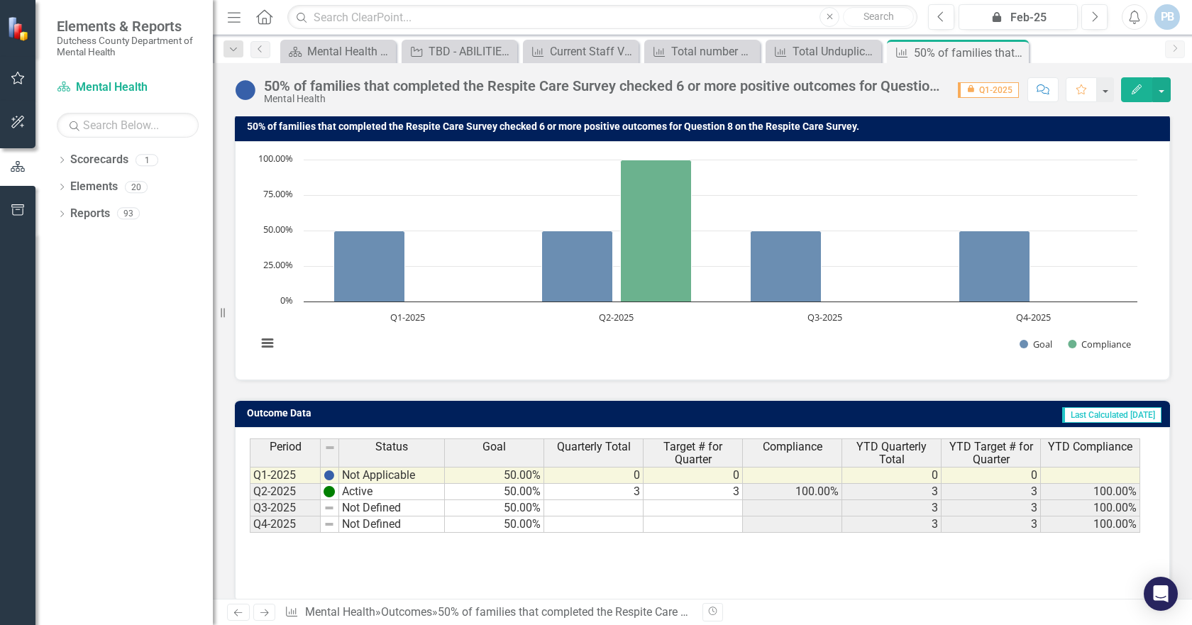
scroll to position [133, 0]
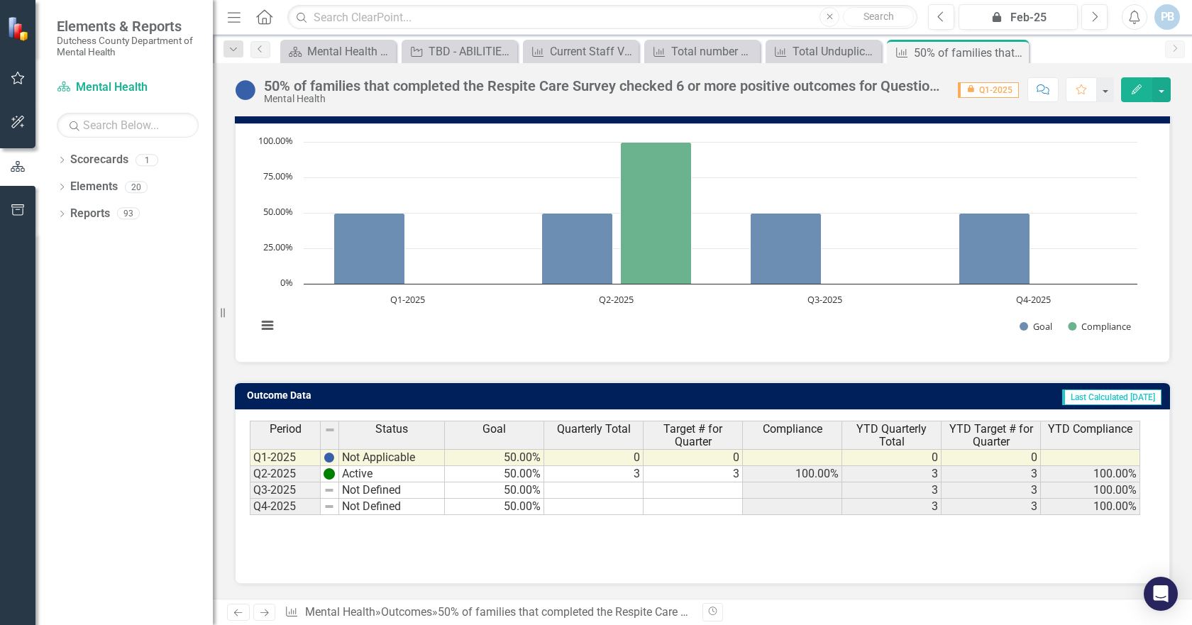
click at [228, 614] on link "Previous" at bounding box center [238, 612] width 23 height 17
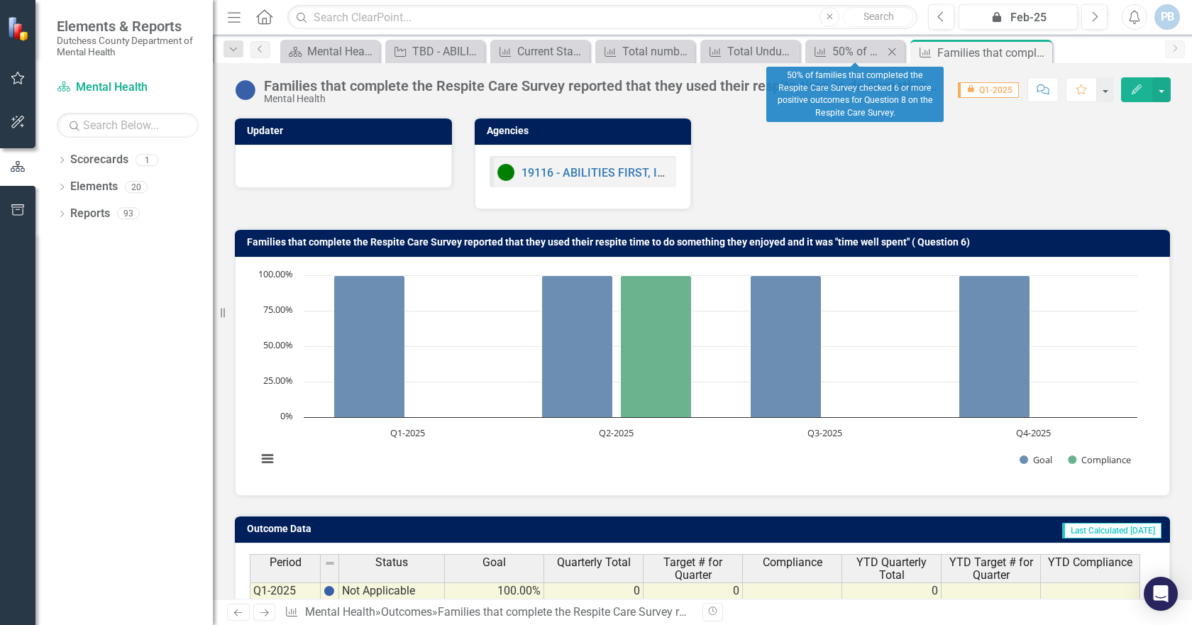
click at [892, 51] on icon at bounding box center [892, 52] width 8 height 8
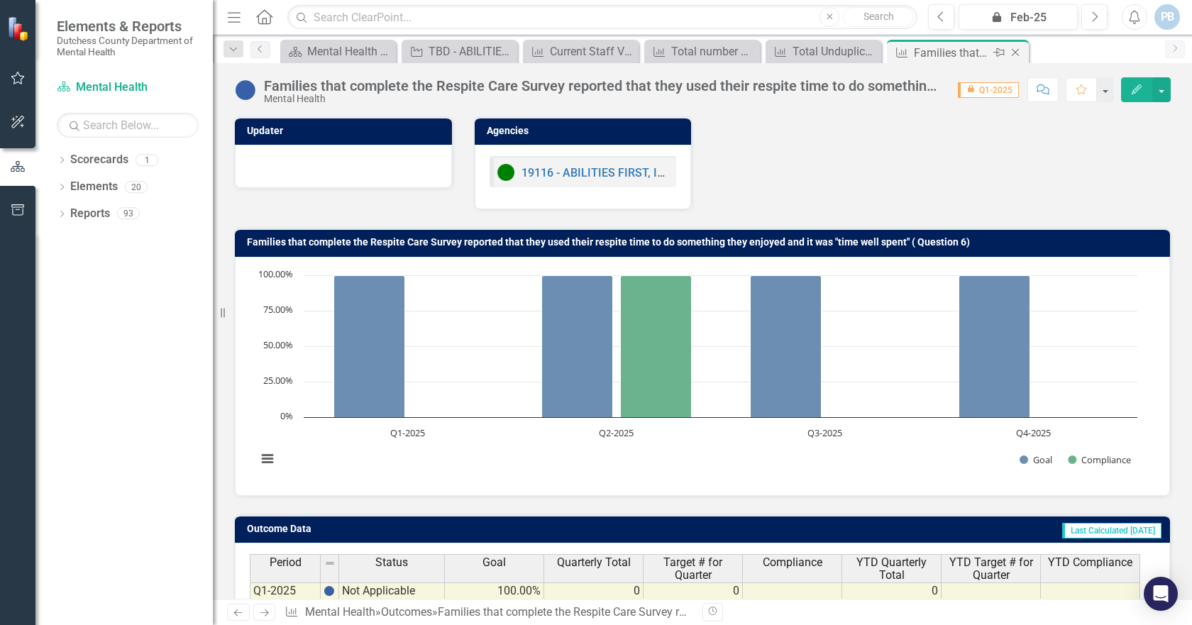
click at [1015, 51] on icon "Close" at bounding box center [1015, 52] width 14 height 11
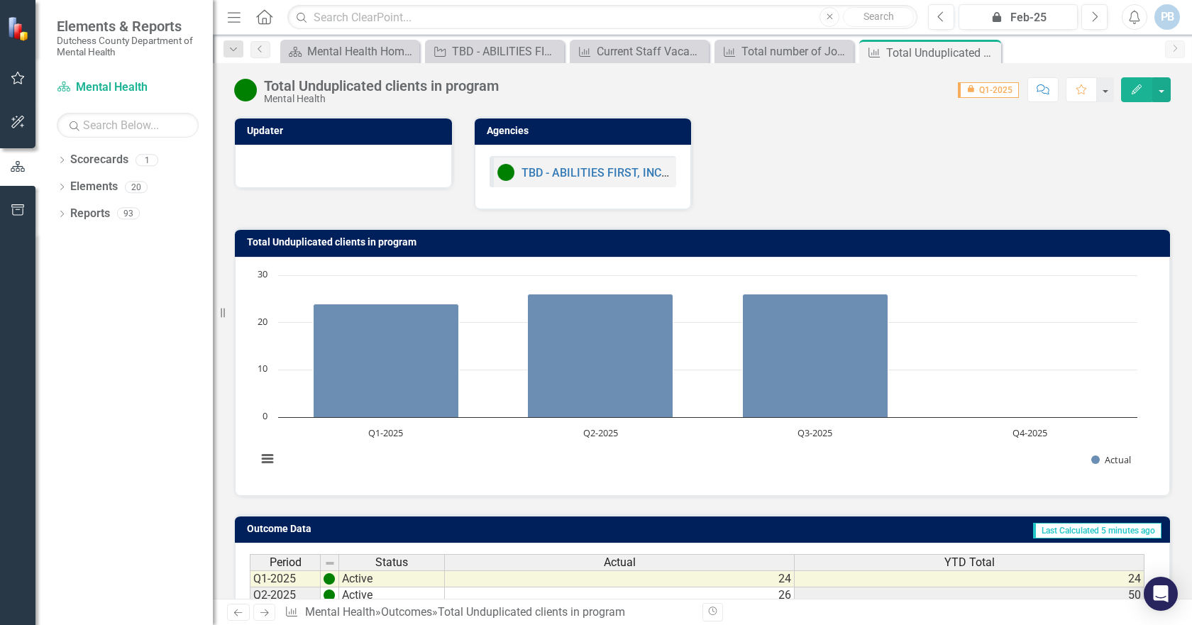
click at [239, 20] on icon "Menu" at bounding box center [234, 16] width 18 height 15
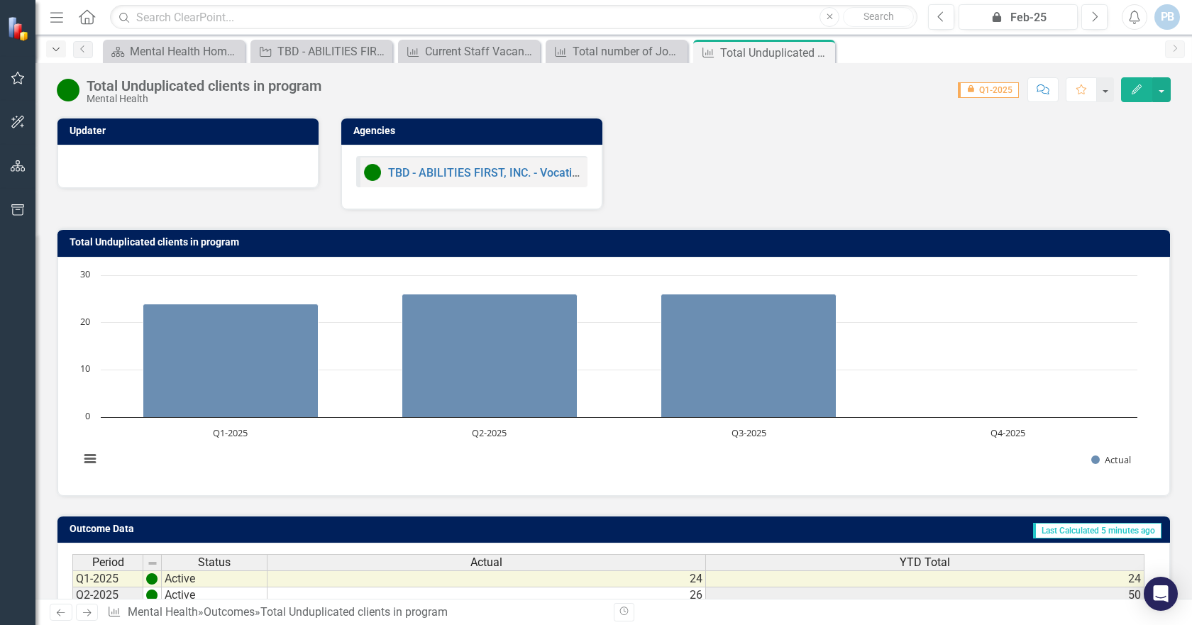
click at [53, 43] on div "Dropdown" at bounding box center [56, 48] width 20 height 17
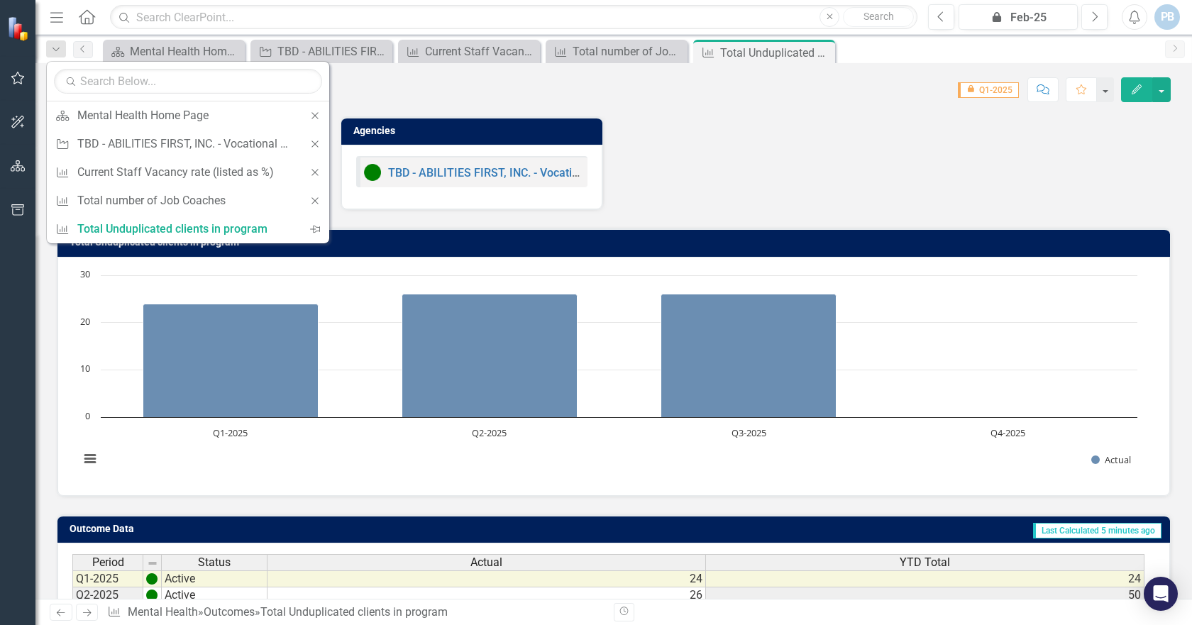
click at [475, 86] on div "Score: 0.00 icon.lock Q1-2025 Completed Comment Favorite Edit" at bounding box center [750, 89] width 842 height 24
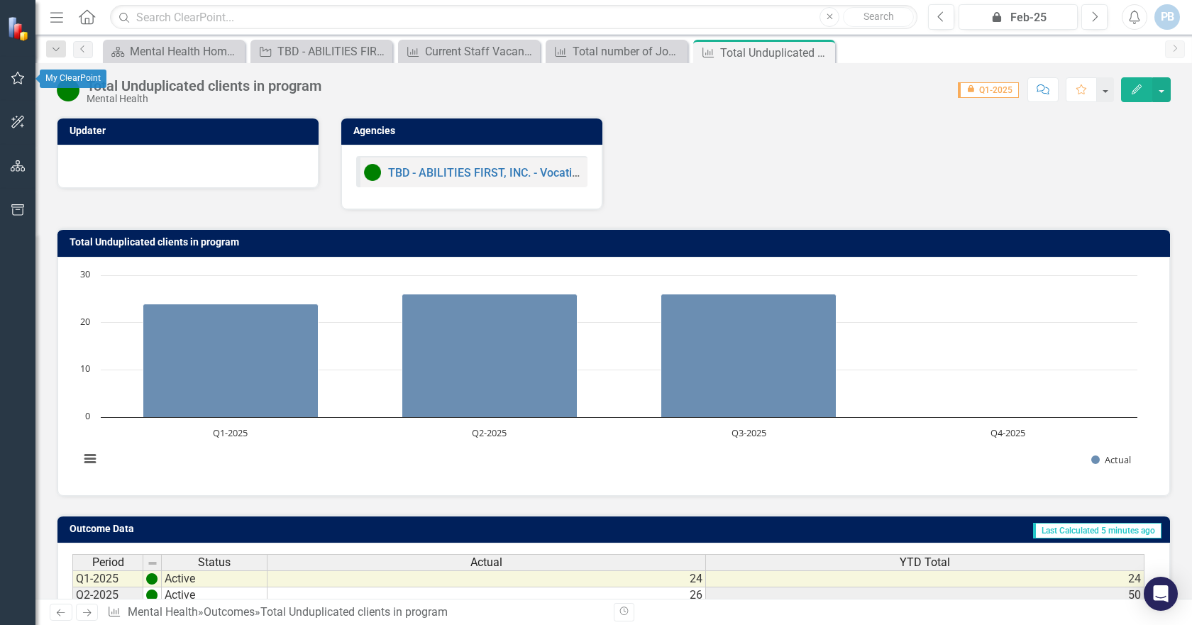
click at [16, 82] on icon "button" at bounding box center [18, 77] width 15 height 11
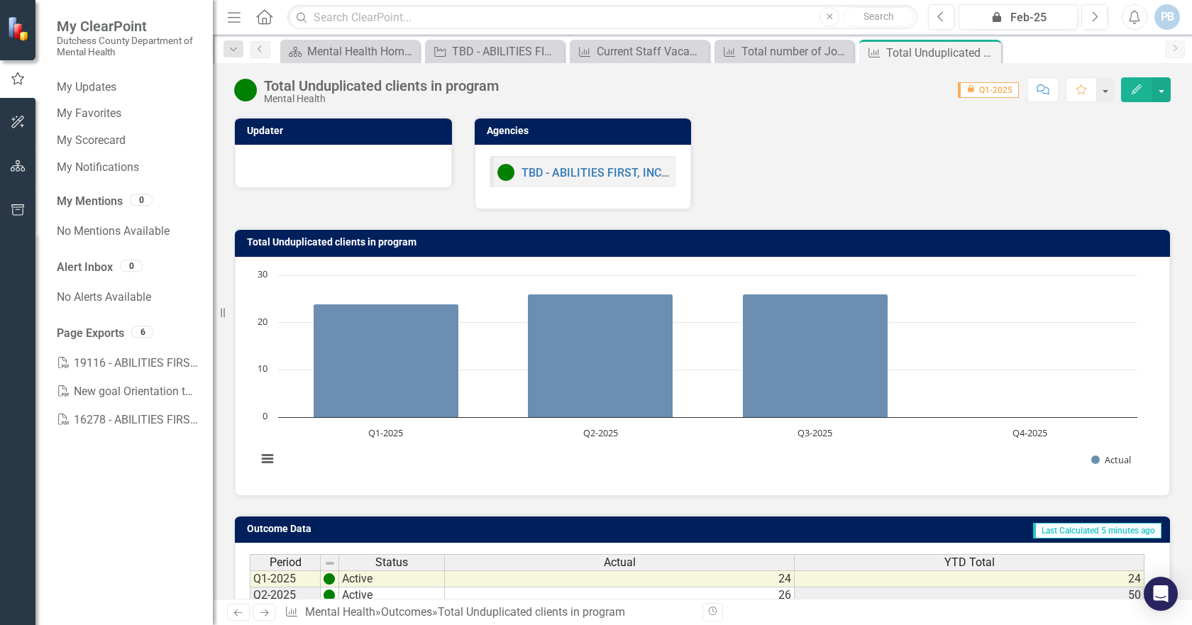
click at [18, 35] on img at bounding box center [19, 28] width 25 height 25
click at [263, 45] on icon "Previous" at bounding box center [260, 49] width 11 height 9
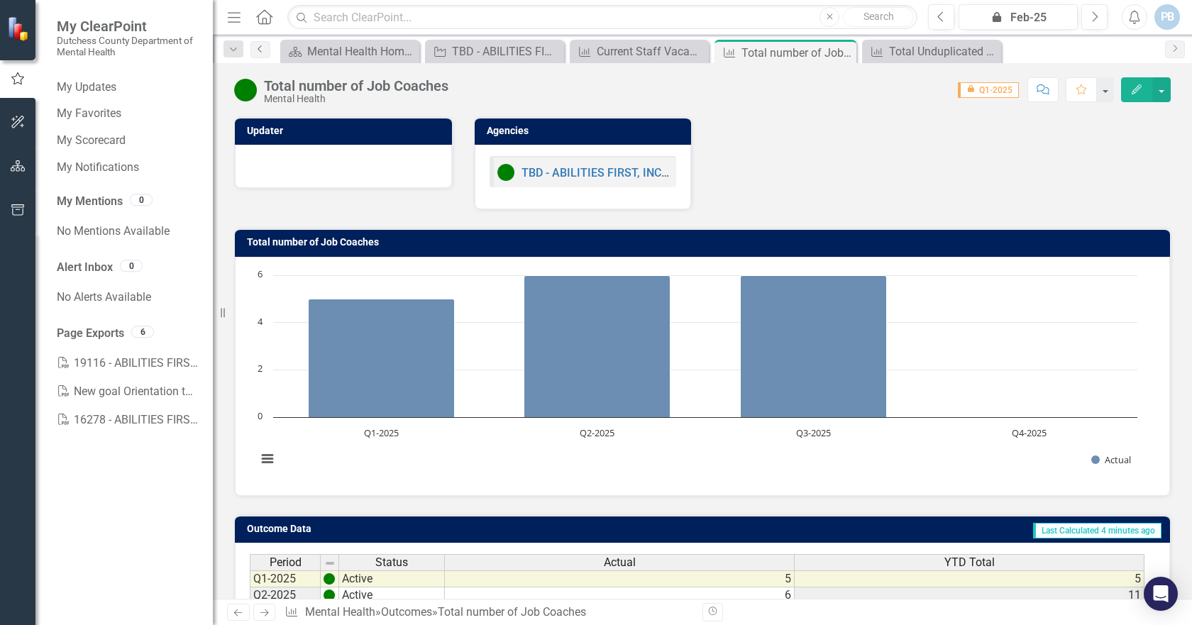
click at [263, 48] on icon "Previous" at bounding box center [260, 49] width 11 height 9
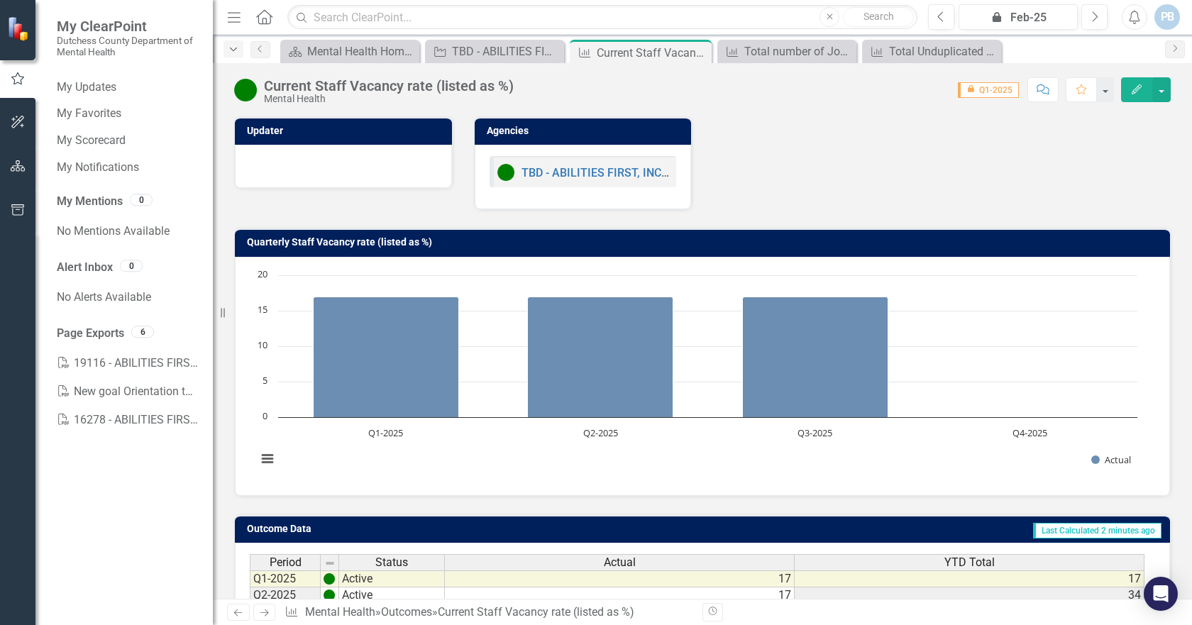
click at [234, 50] on icon "button" at bounding box center [233, 50] width 7 height 4
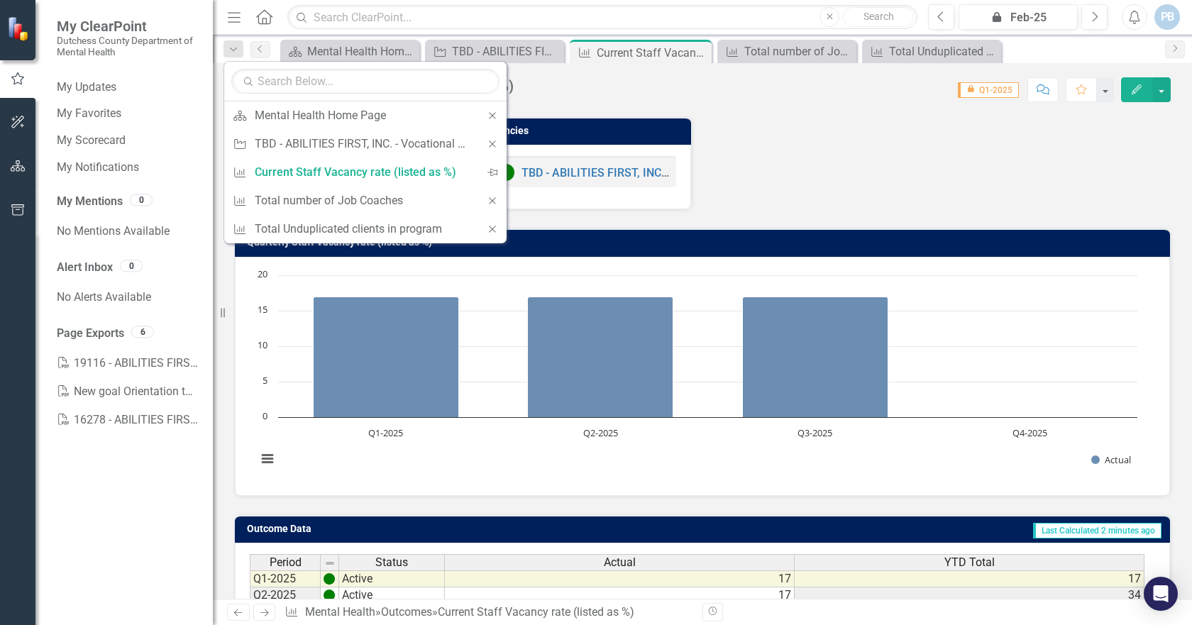
click at [820, 122] on div "Updater Agencies TBD - ABILITIES FIRST, INC. - Vocational Services FKA 16278" at bounding box center [703, 154] width 958 height 111
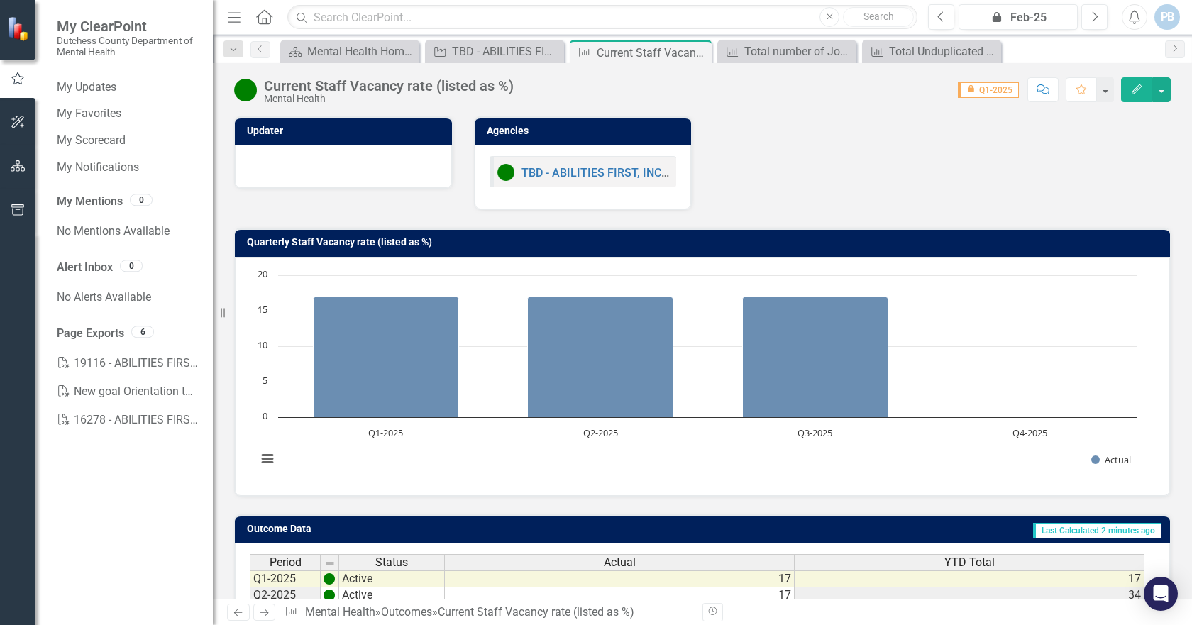
click at [238, 16] on icon "Menu" at bounding box center [234, 16] width 18 height 15
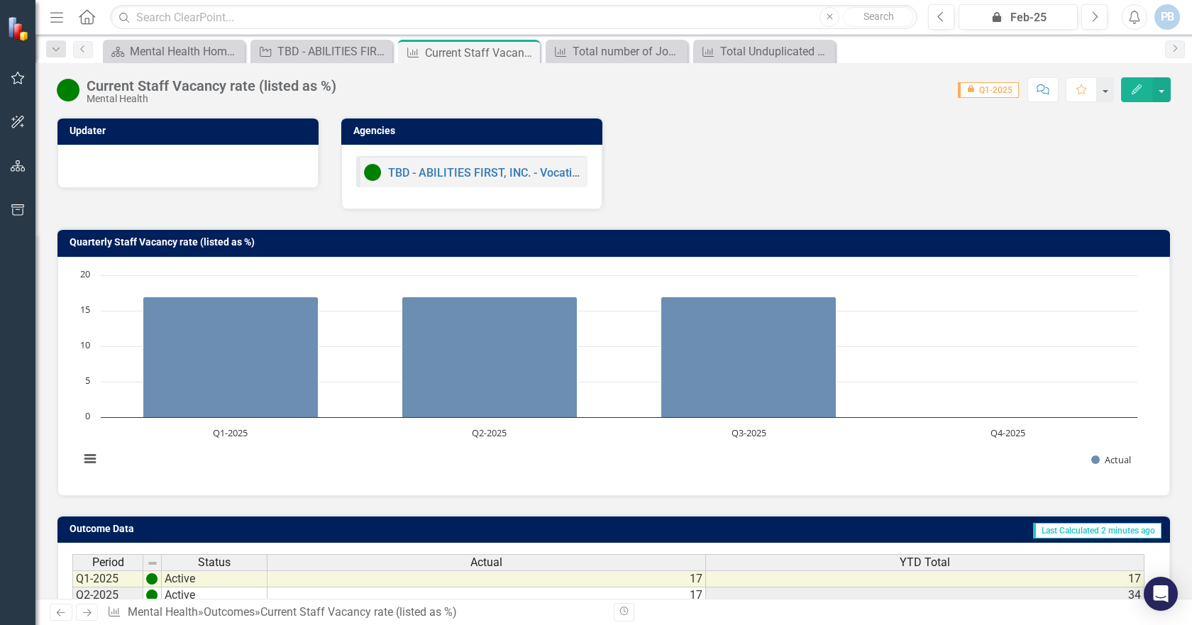
click at [87, 16] on icon "Home" at bounding box center [86, 16] width 18 height 15
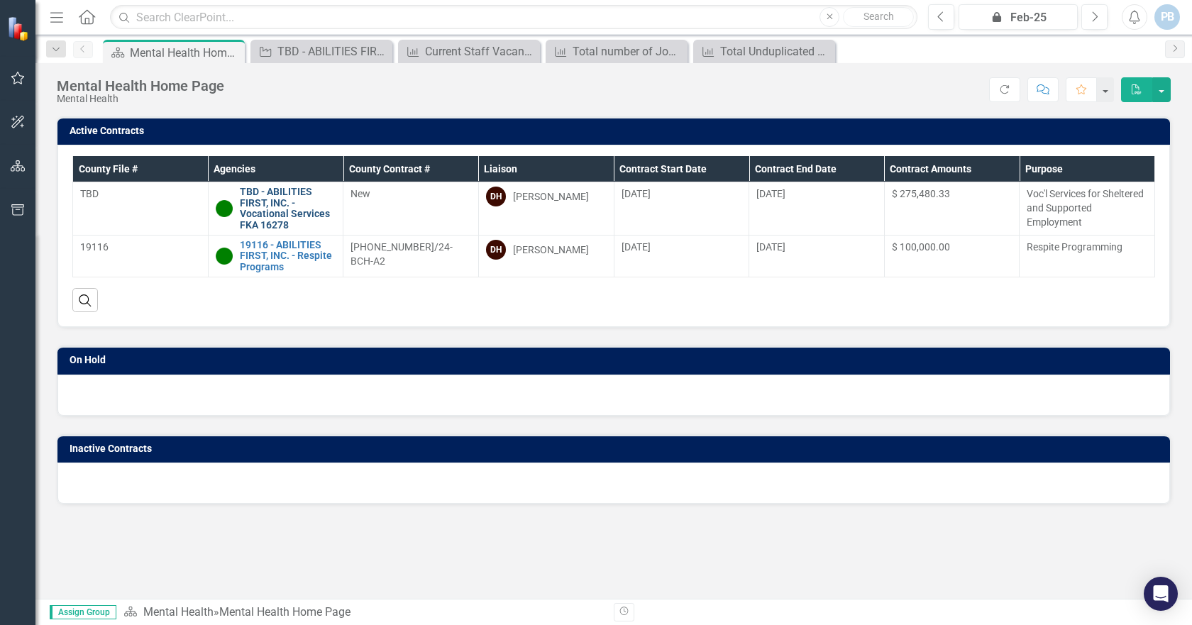
click at [258, 206] on link "TBD - ABILITIES FIRST, INC. - Vocational Services FKA 16278" at bounding box center [288, 209] width 96 height 44
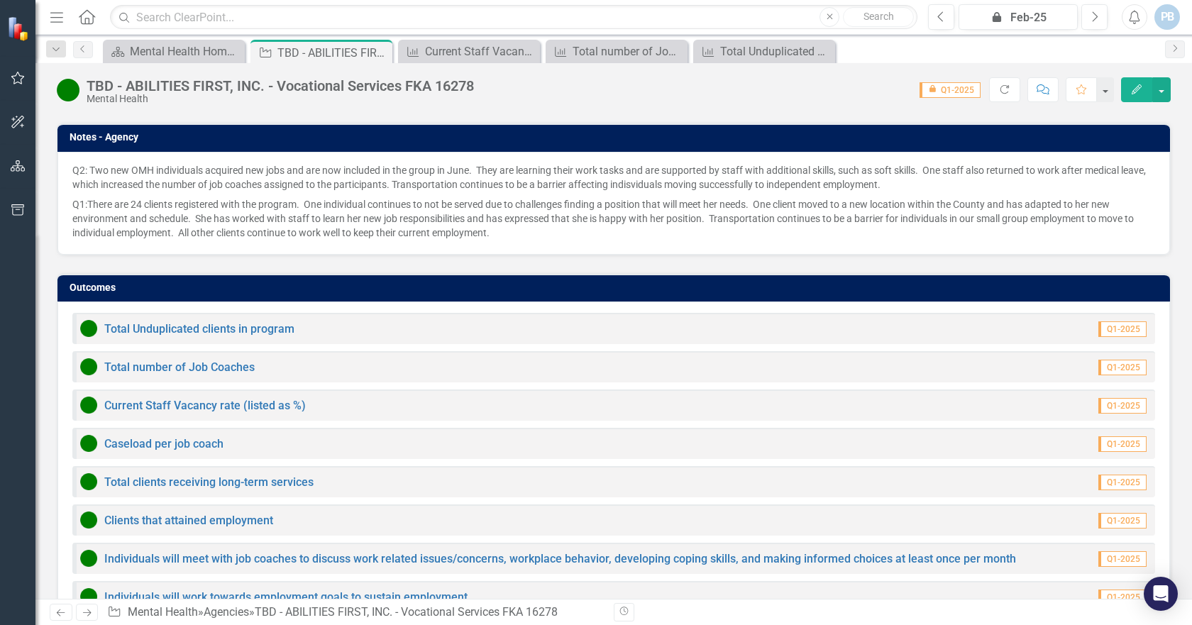
scroll to position [1113, 0]
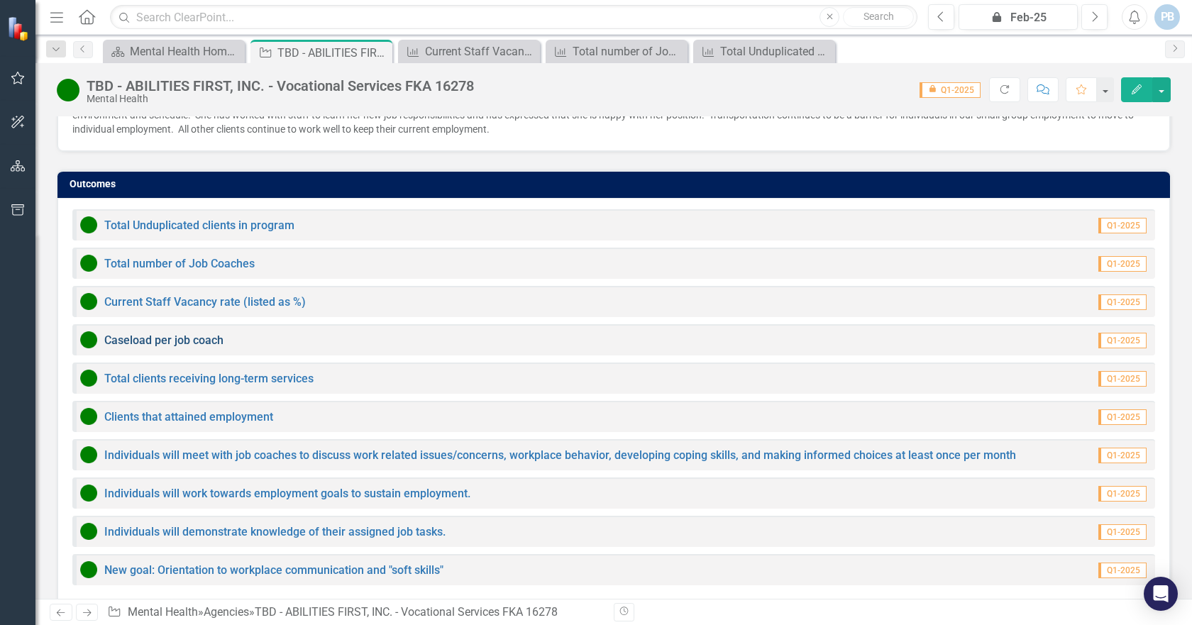
click at [156, 333] on link "Caseload per job coach" at bounding box center [163, 339] width 119 height 13
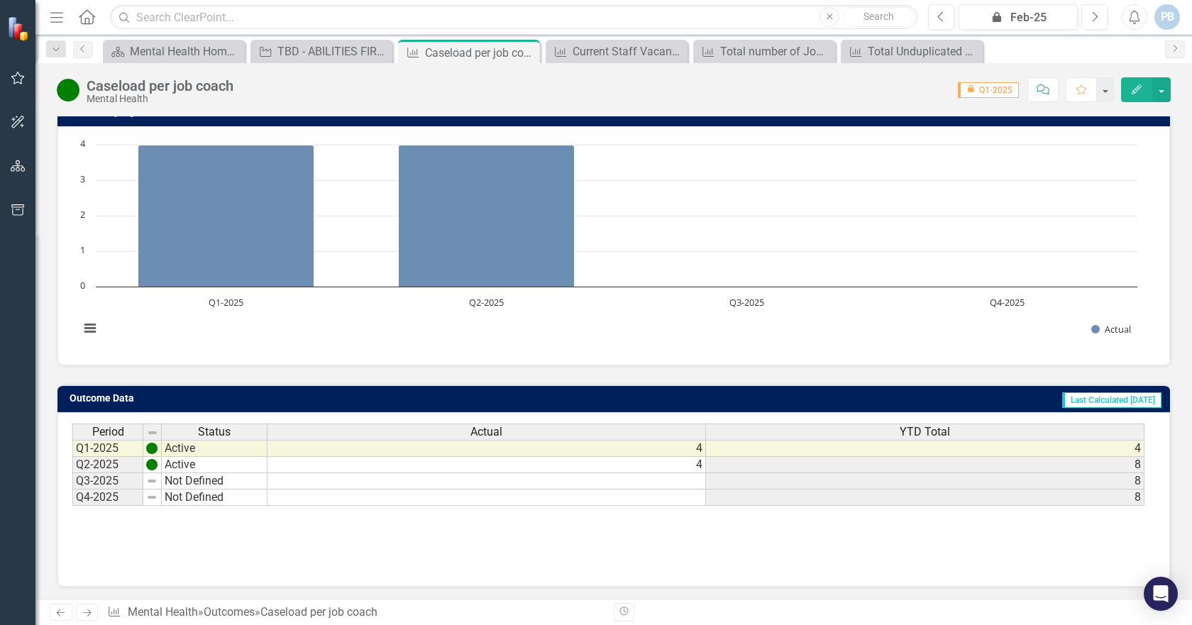
scroll to position [133, 0]
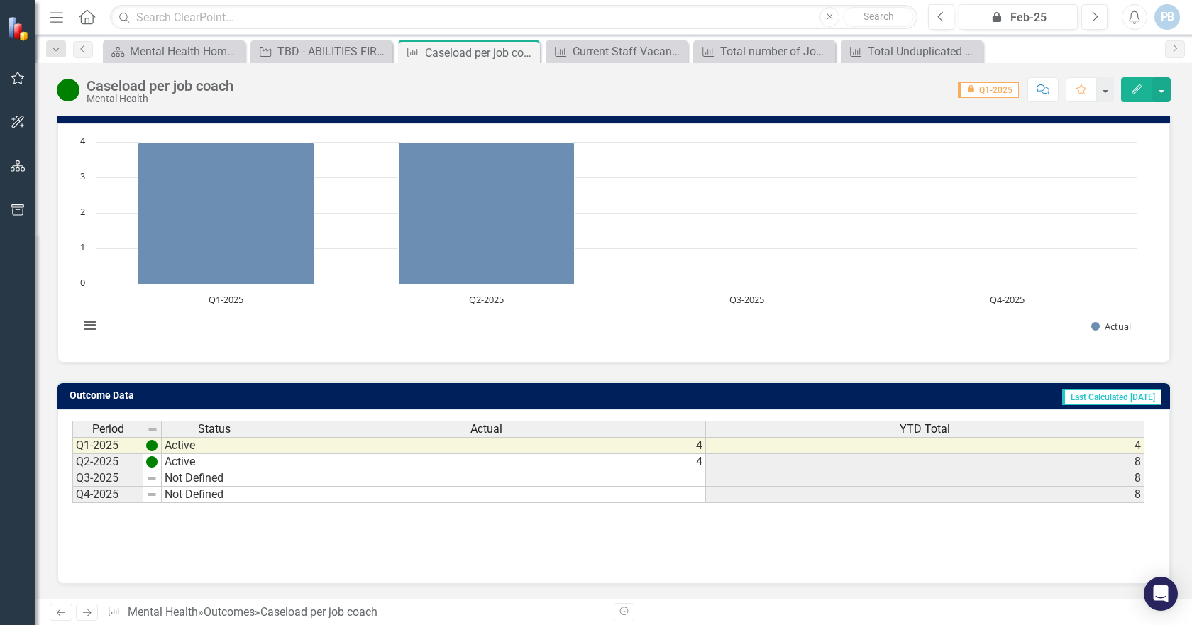
click at [697, 479] on td at bounding box center [487, 478] width 439 height 16
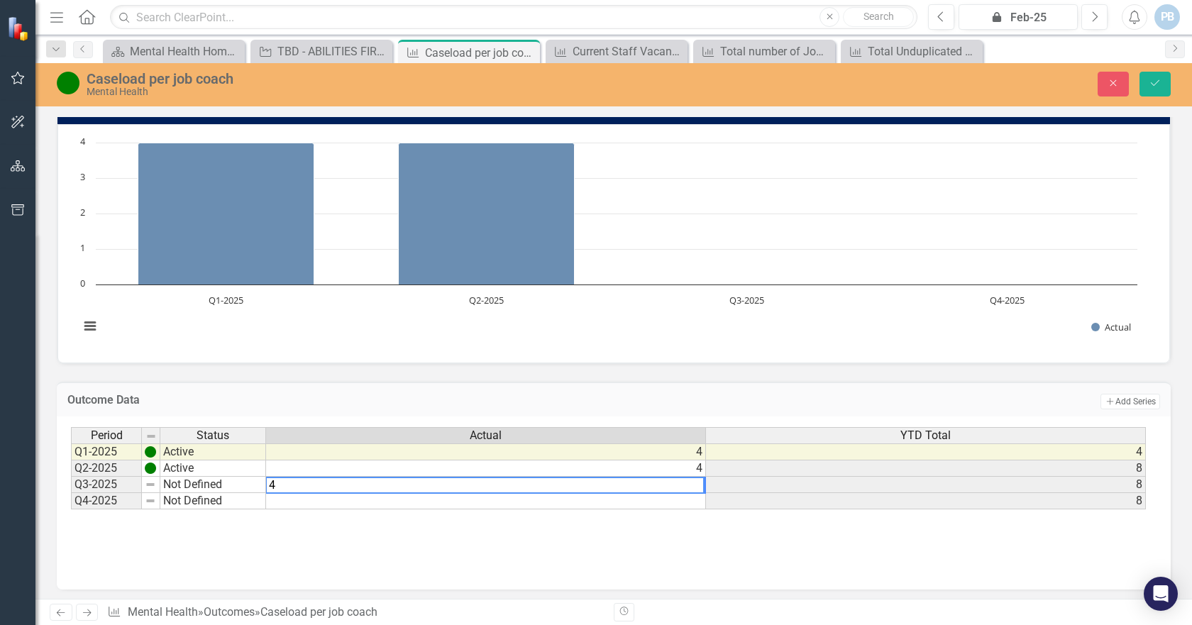
click at [778, 329] on rect "Interactive chart" at bounding box center [608, 242] width 1072 height 213
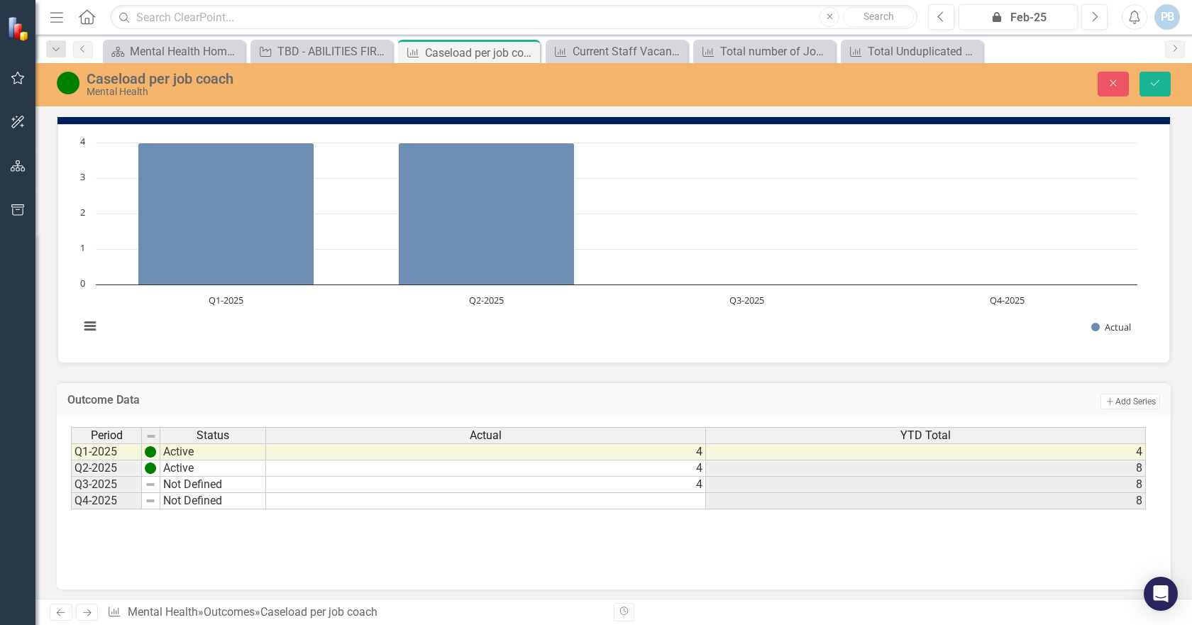
type textarea "4"
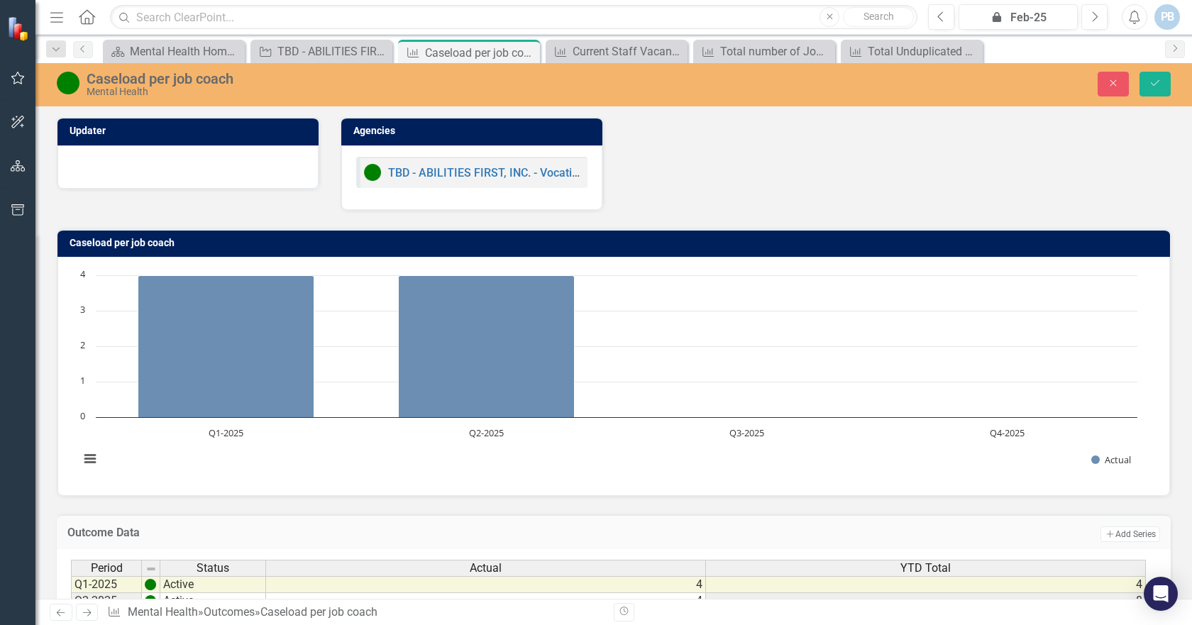
scroll to position [0, 0]
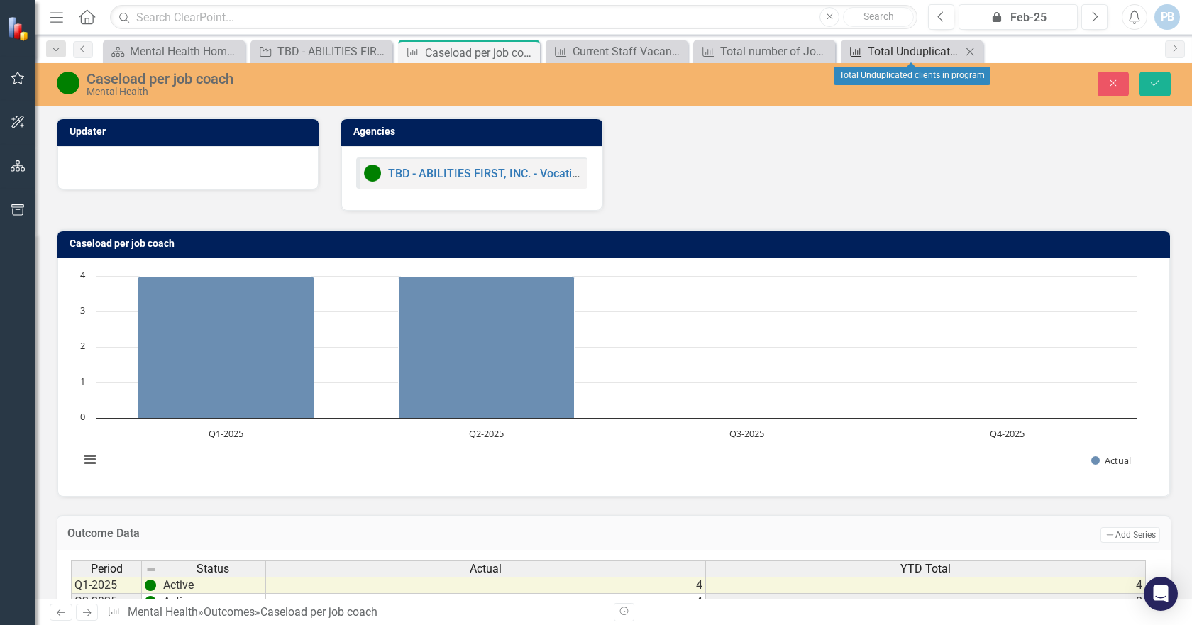
click at [934, 47] on div "Total Unduplicated clients in program" at bounding box center [915, 52] width 94 height 18
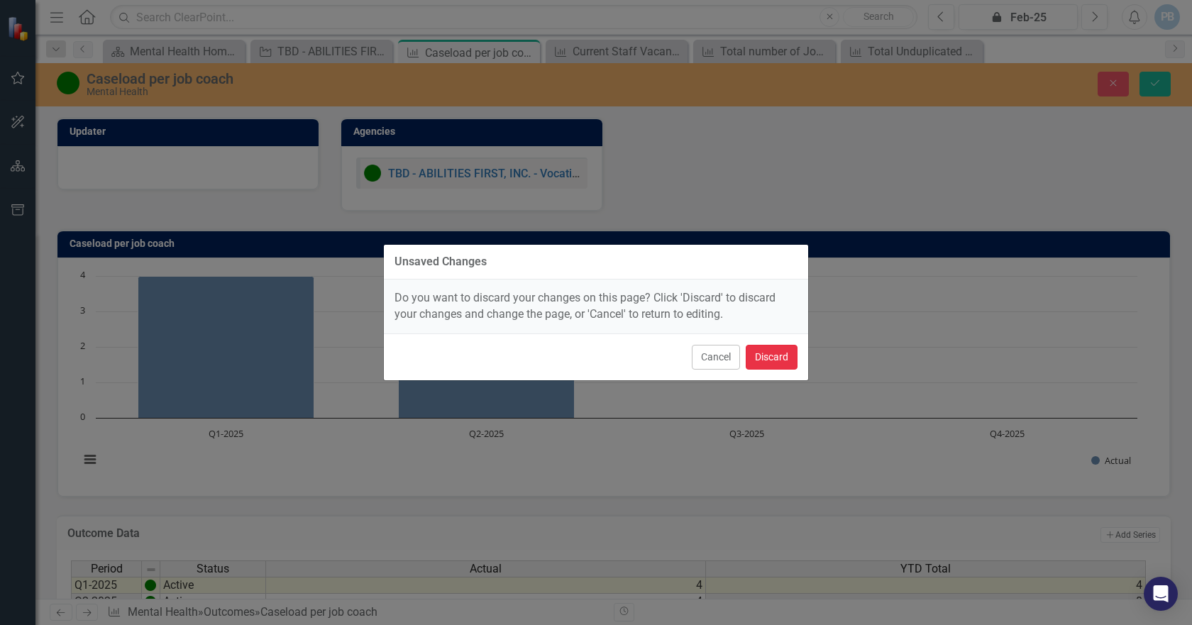
click at [767, 356] on button "Discard" at bounding box center [772, 357] width 52 height 25
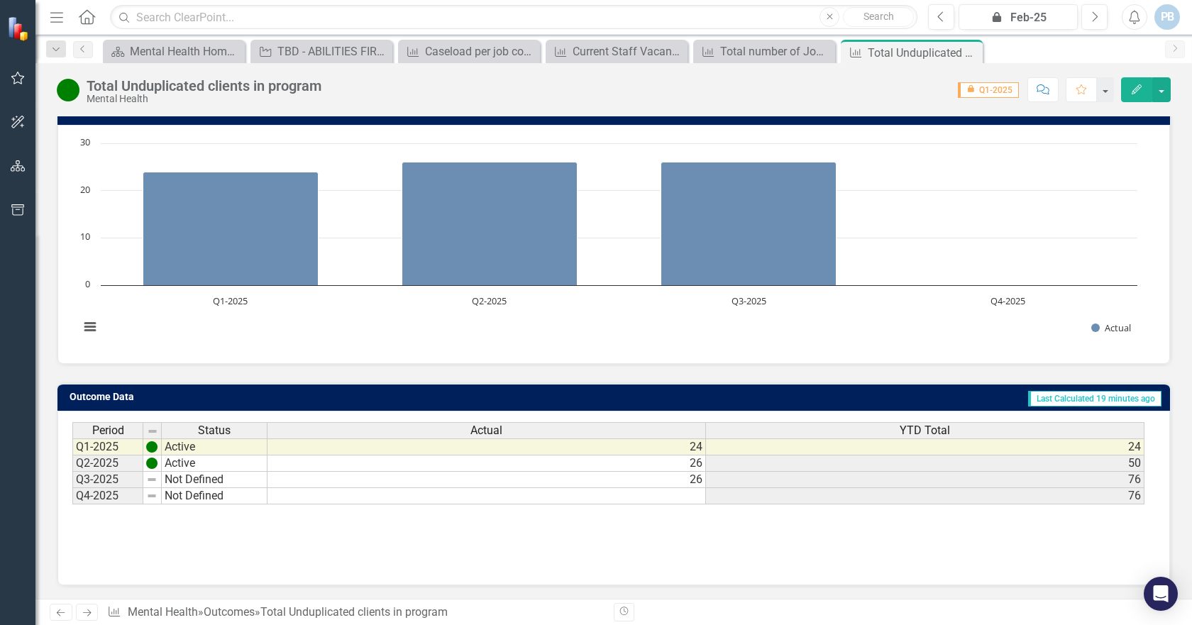
scroll to position [133, 0]
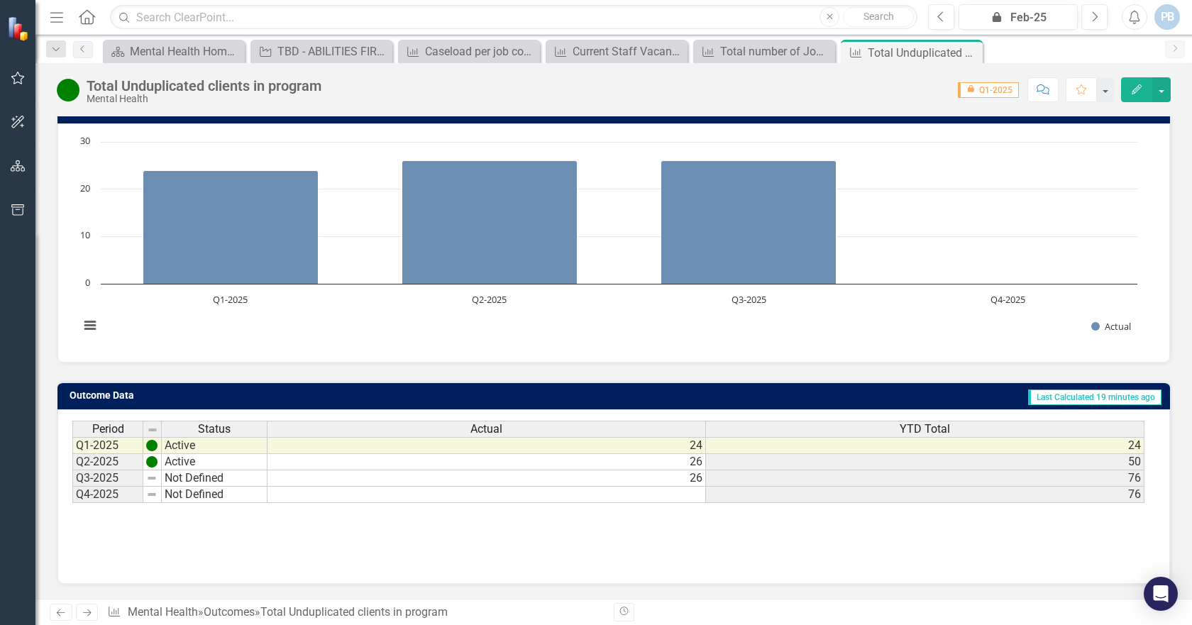
click at [695, 478] on td "26" at bounding box center [487, 478] width 439 height 16
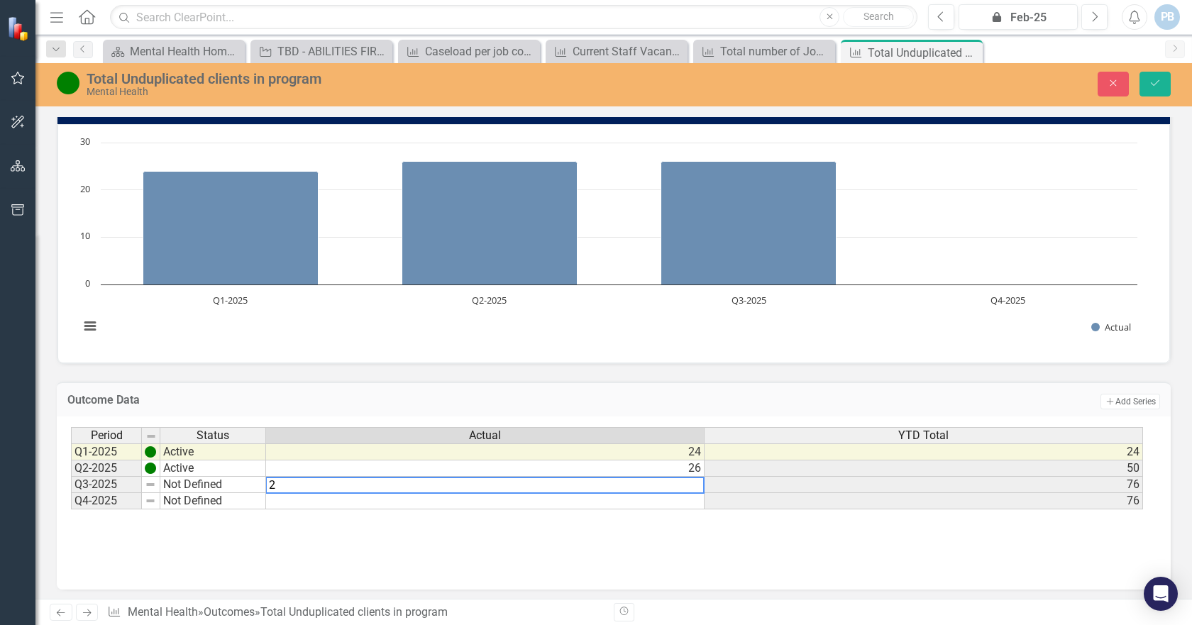
type textarea "24"
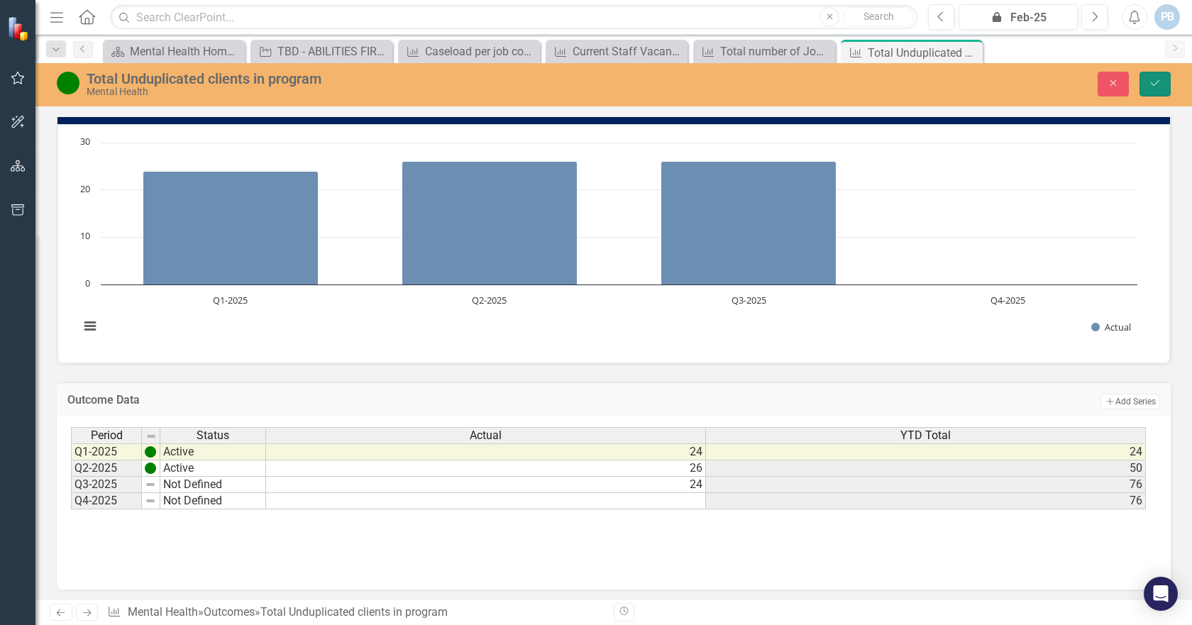
click at [1165, 82] on button "Save" at bounding box center [1155, 84] width 31 height 25
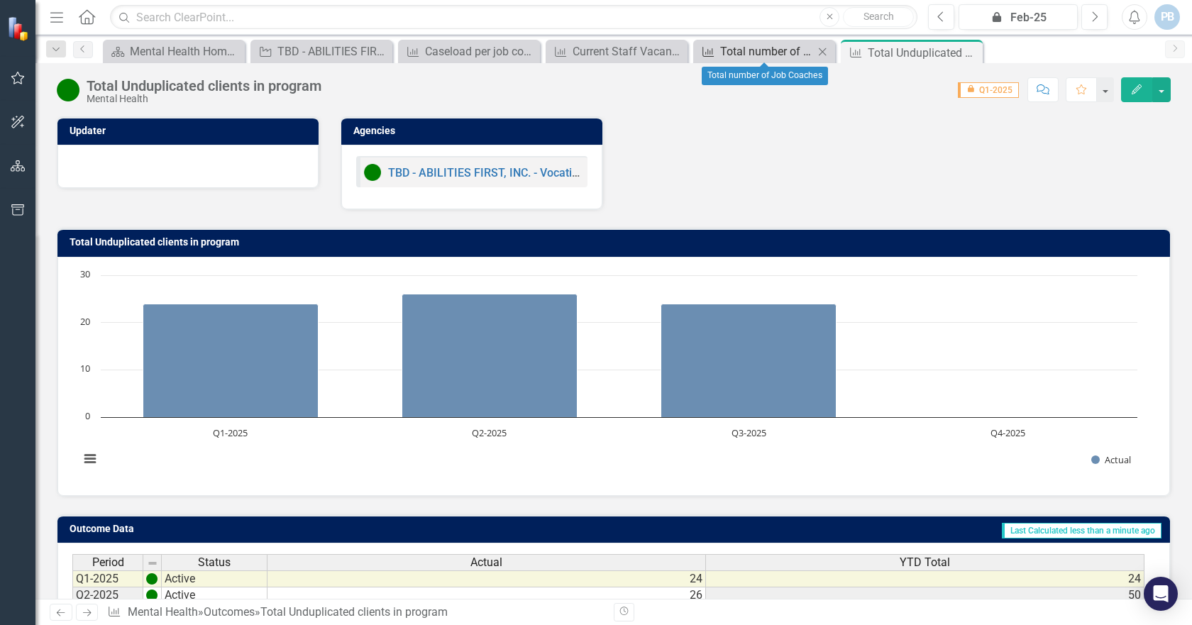
click at [781, 51] on div "Total number of Job Coaches" at bounding box center [767, 52] width 94 height 18
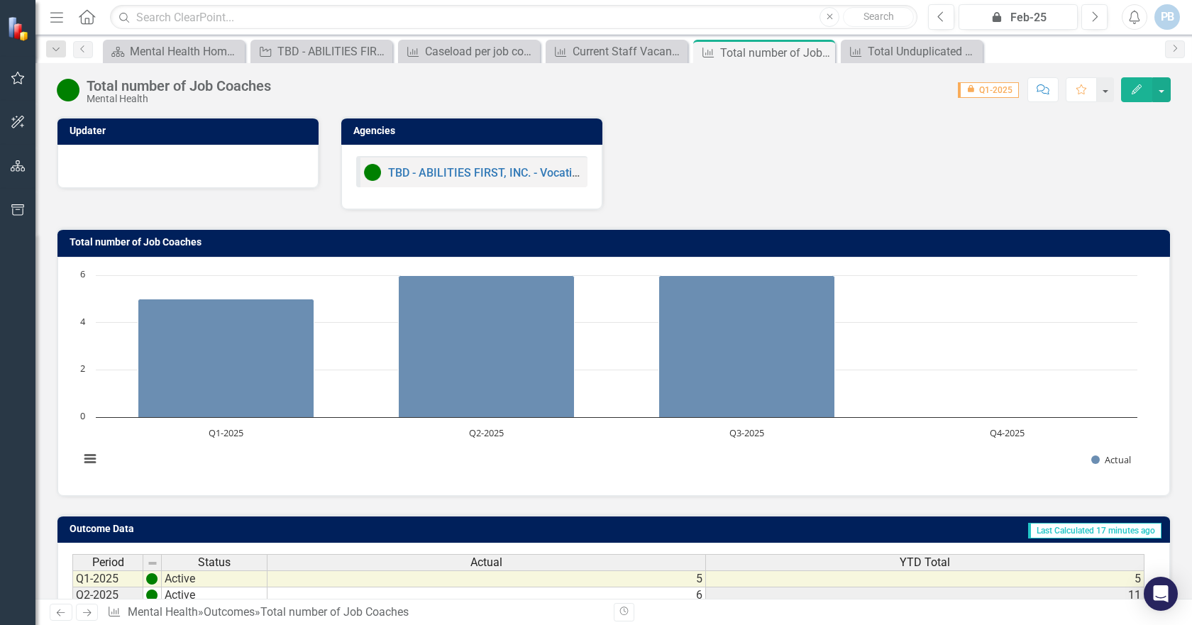
scroll to position [133, 0]
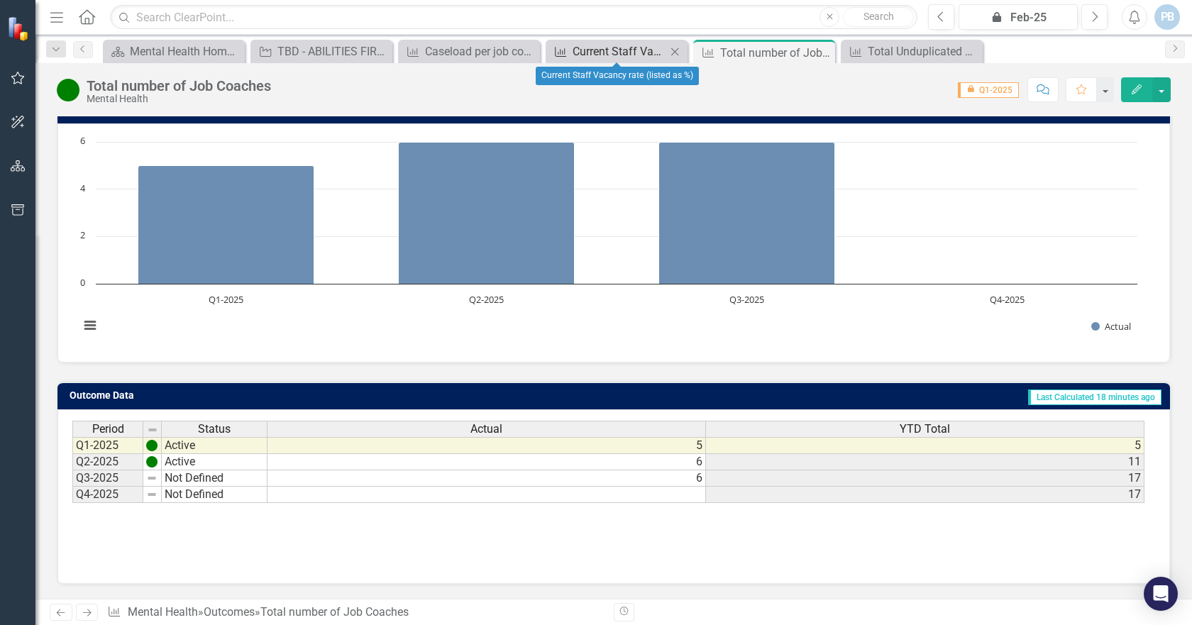
click at [629, 50] on div "Current Staff Vacancy rate (listed as %)" at bounding box center [620, 52] width 94 height 18
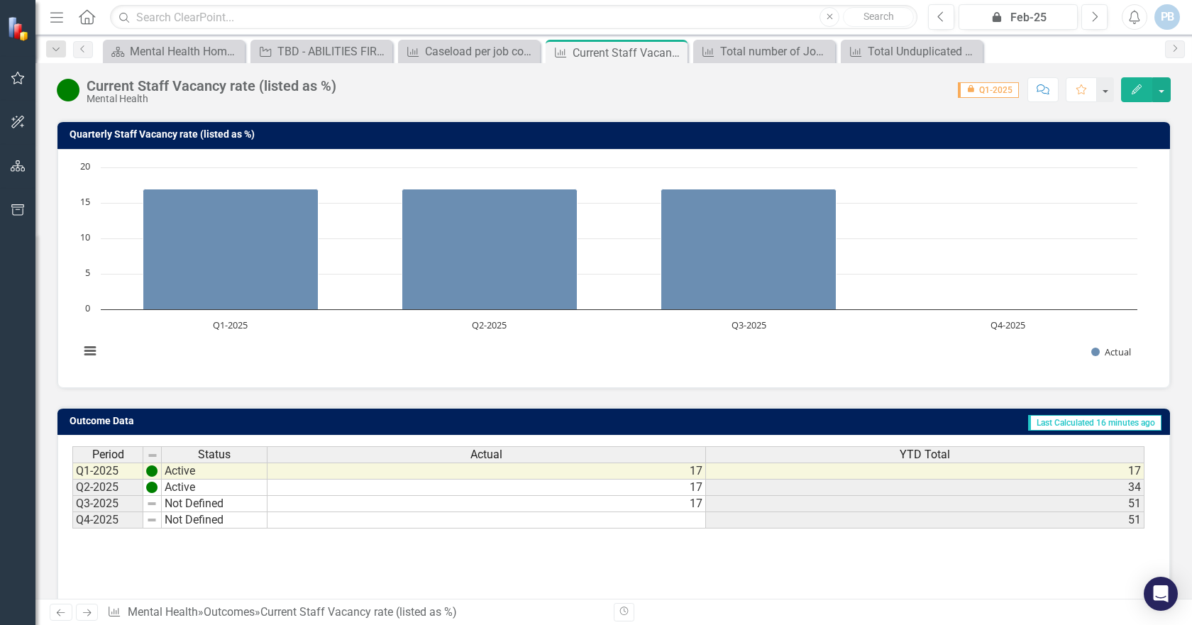
scroll to position [133, 0]
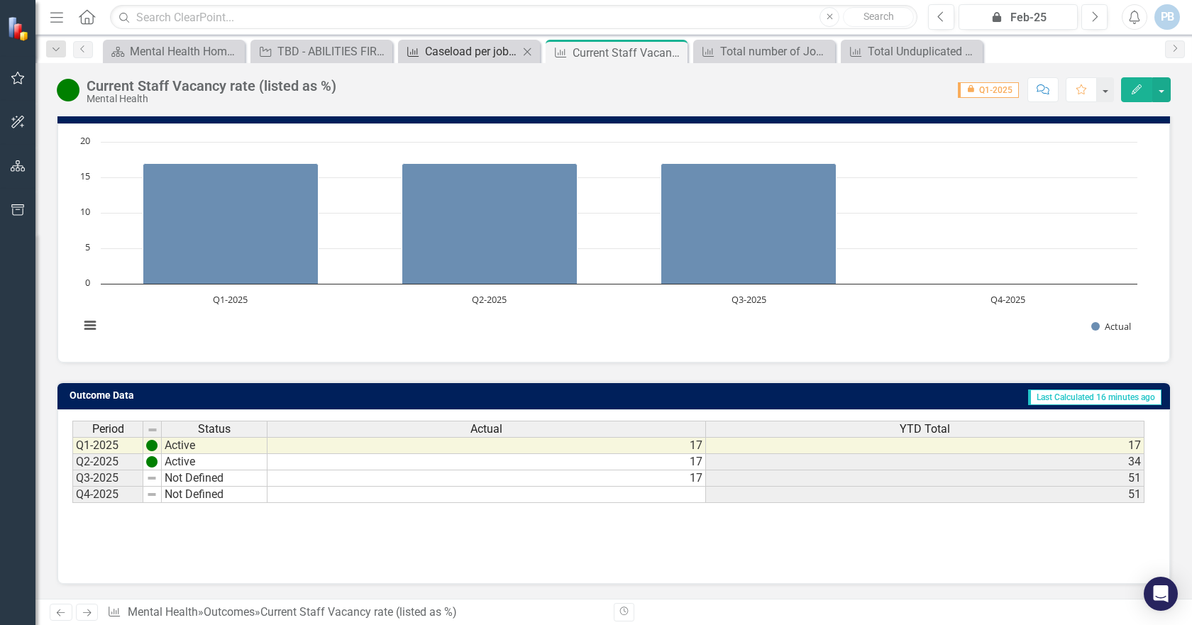
click at [500, 55] on div "Caseload per job coach" at bounding box center [472, 52] width 94 height 18
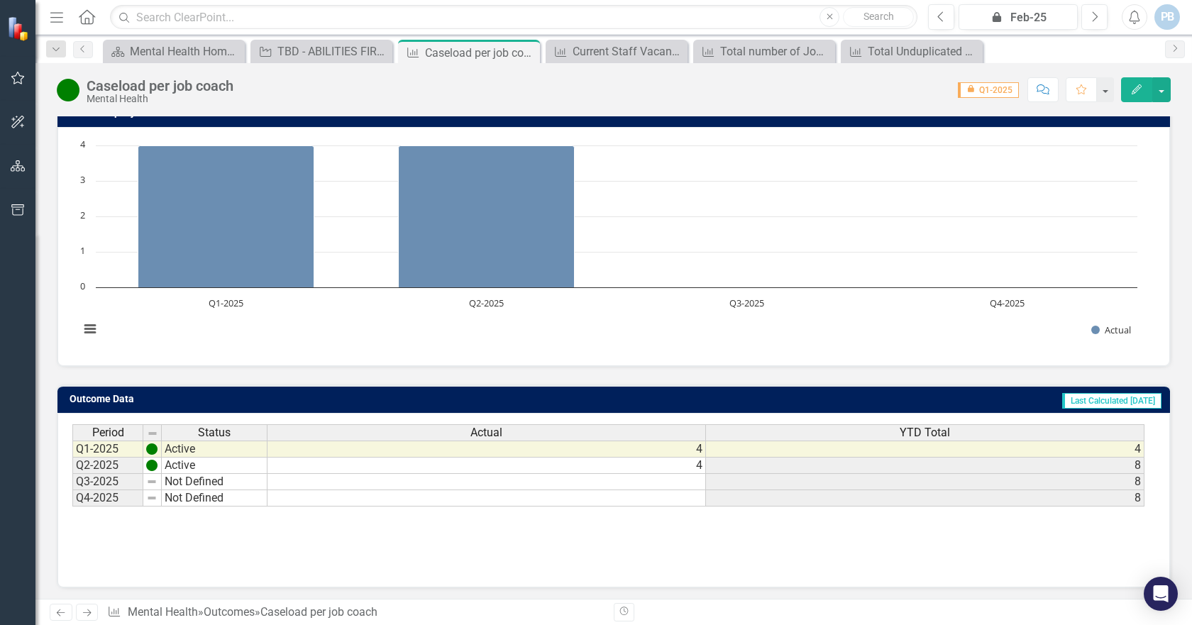
scroll to position [133, 0]
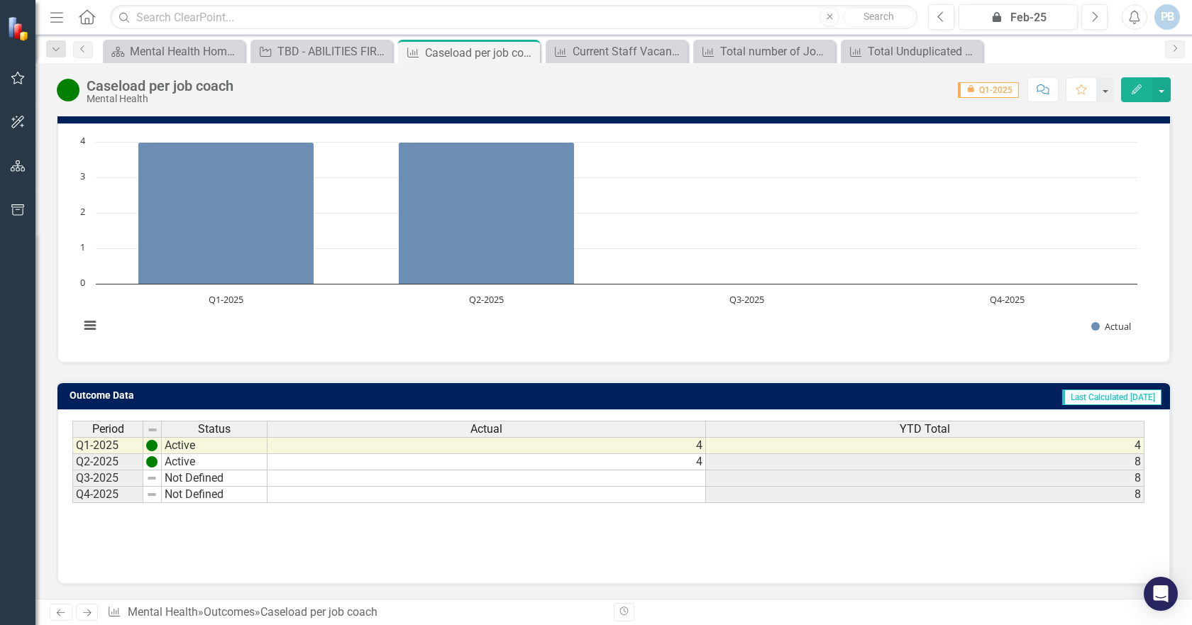
click at [695, 482] on td at bounding box center [487, 478] width 439 height 16
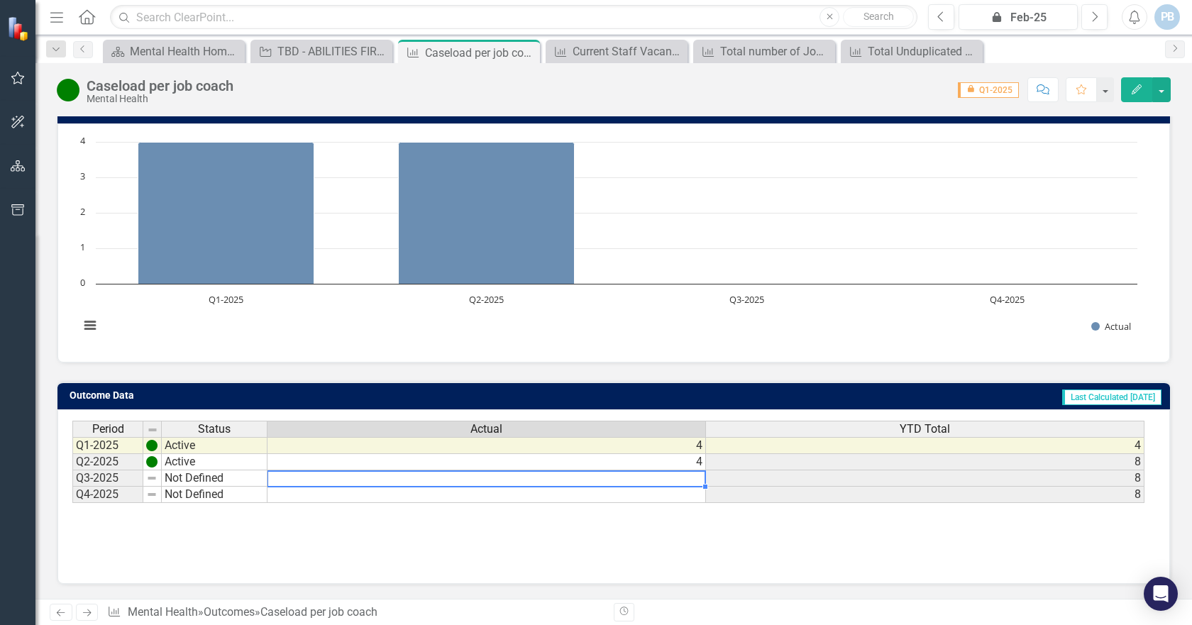
click at [695, 479] on td at bounding box center [487, 478] width 439 height 16
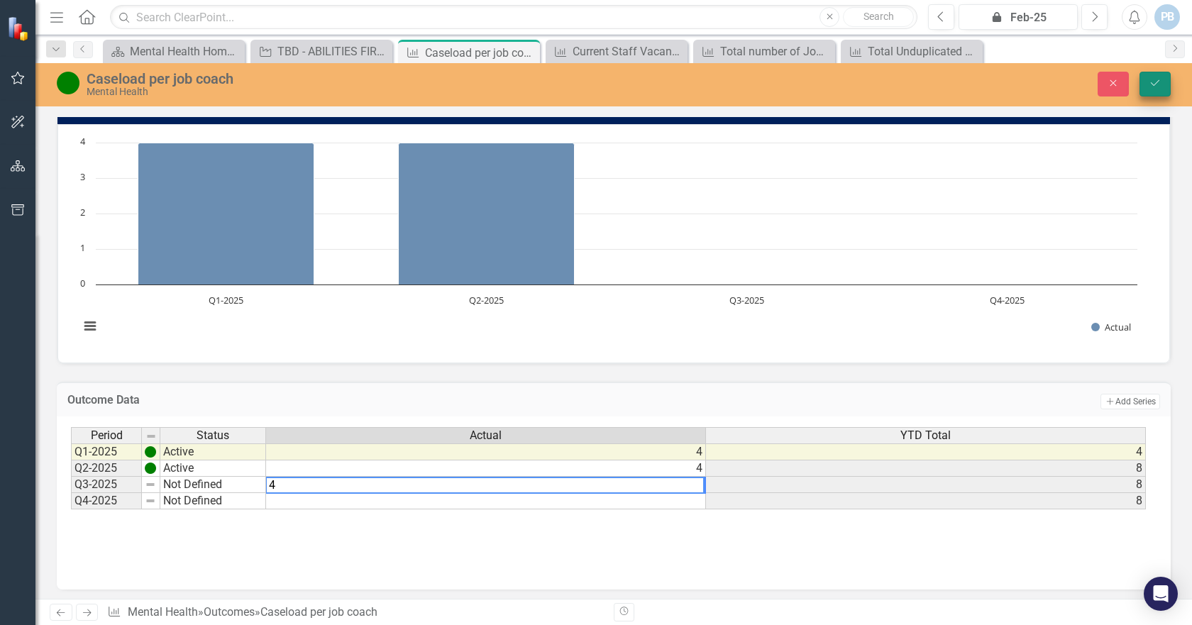
type textarea "4"
click at [1154, 84] on icon "Save" at bounding box center [1155, 83] width 13 height 10
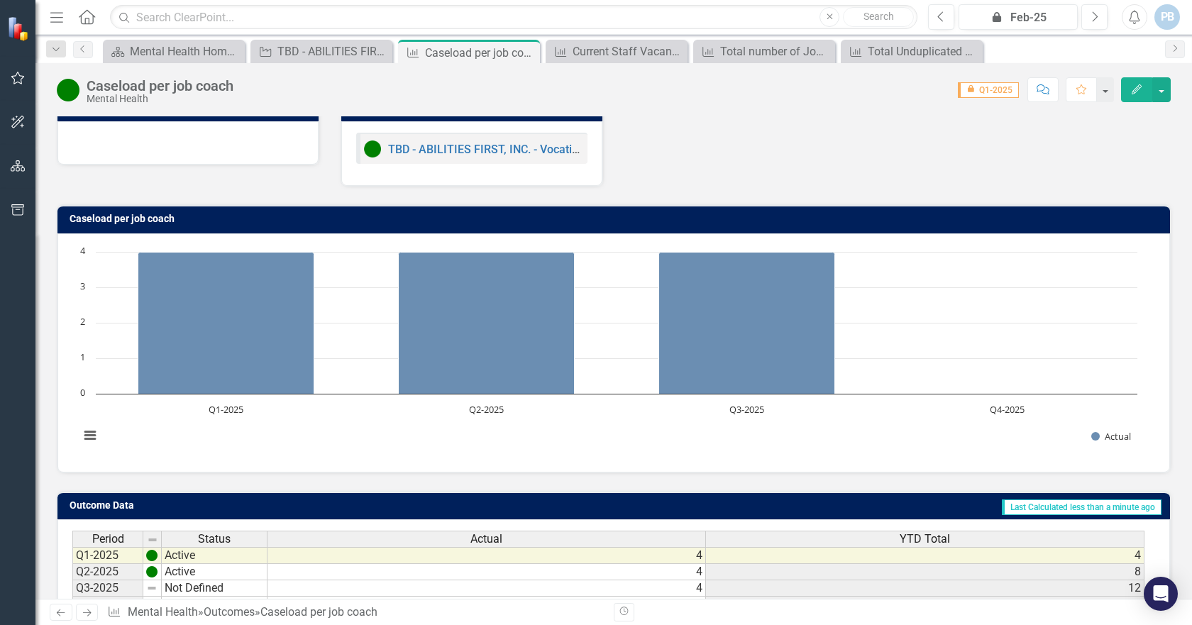
scroll to position [0, 0]
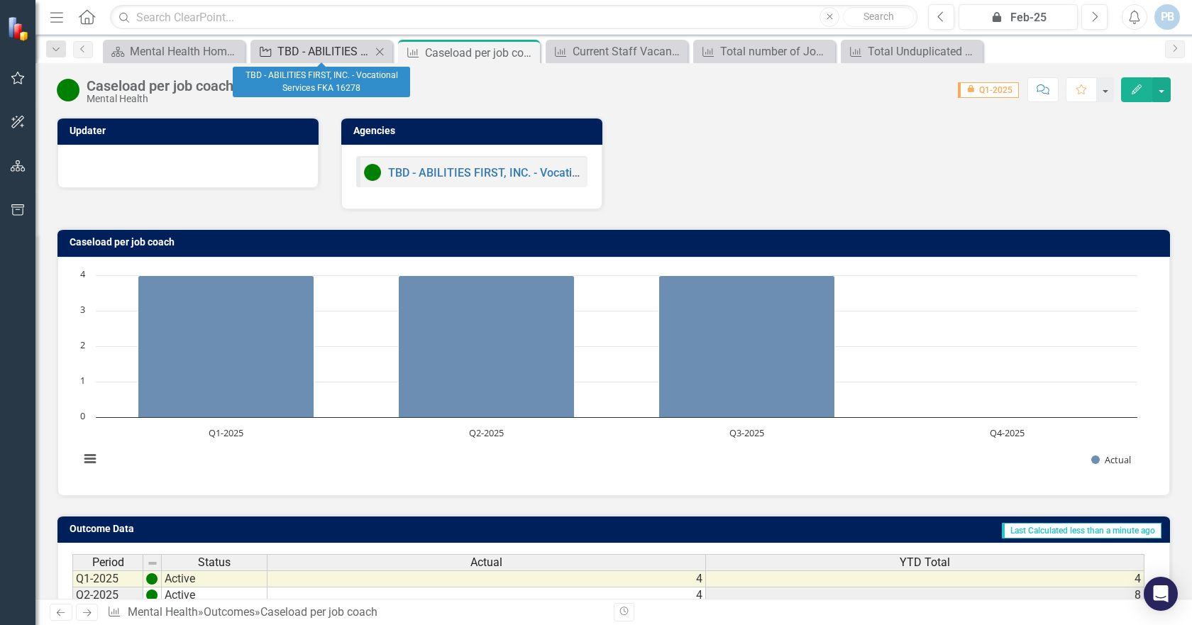
click at [297, 46] on div "TBD - ABILITIES FIRST, INC. - Vocational Services FKA 16278" at bounding box center [324, 52] width 94 height 18
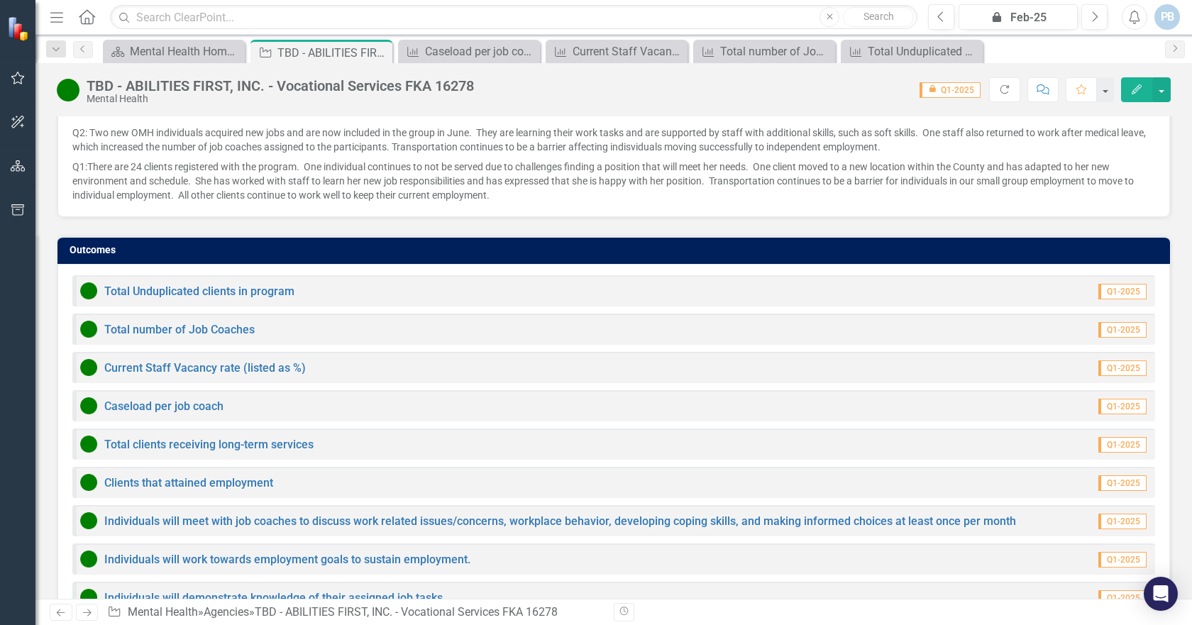
scroll to position [1064, 0]
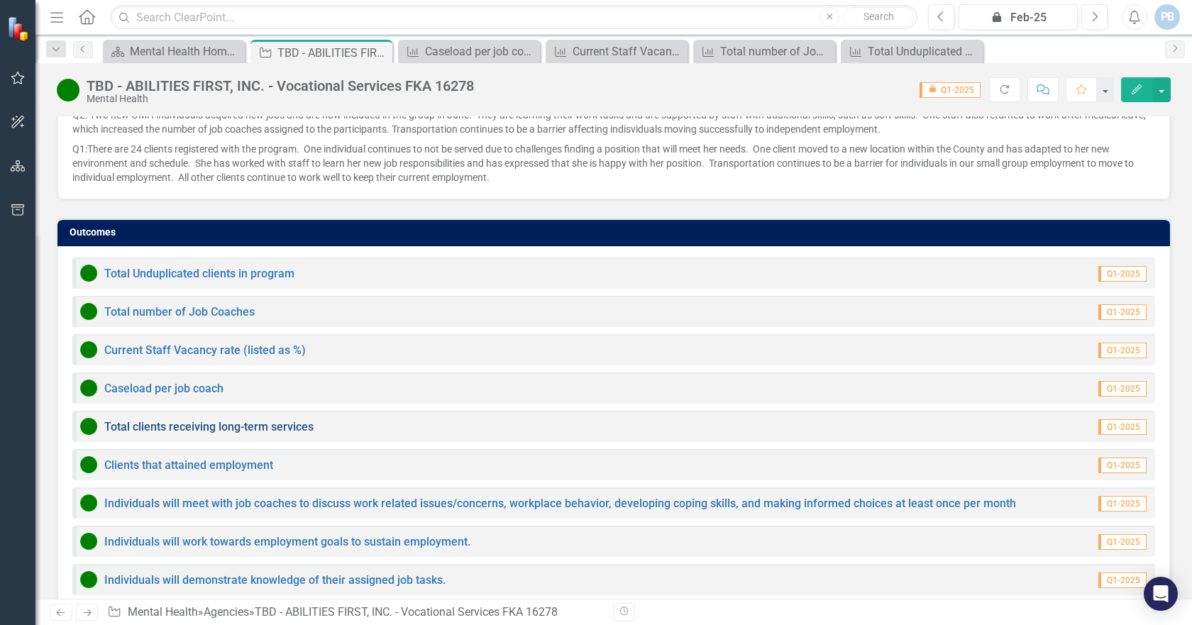
click at [260, 420] on link "Total clients receiving long-term services" at bounding box center [208, 426] width 209 height 13
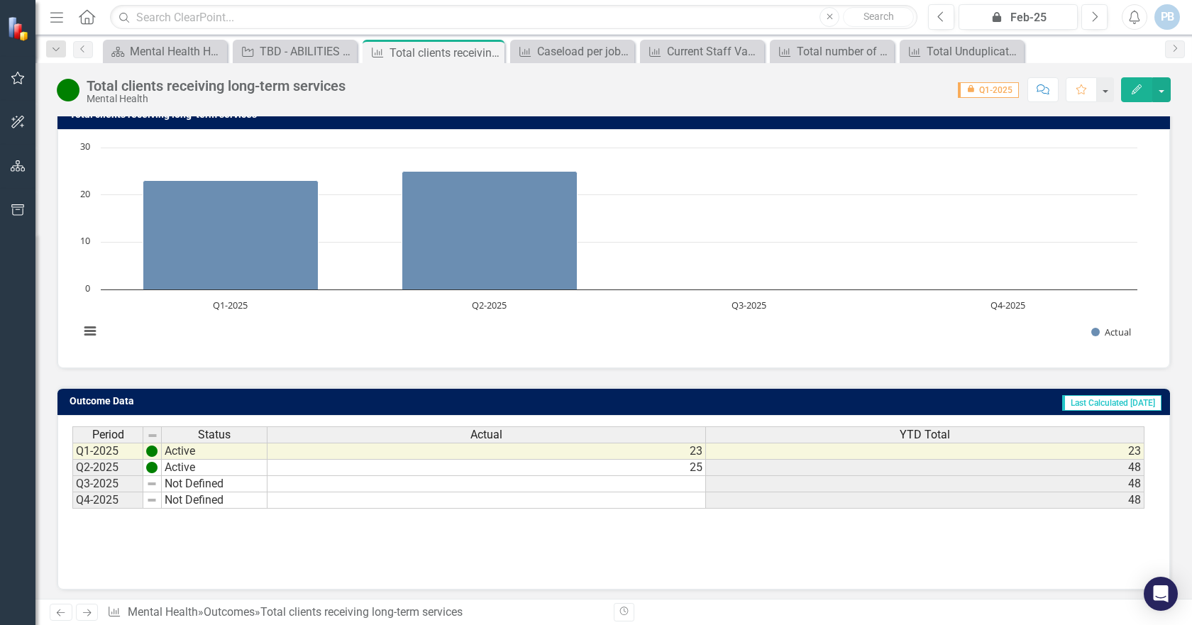
scroll to position [133, 0]
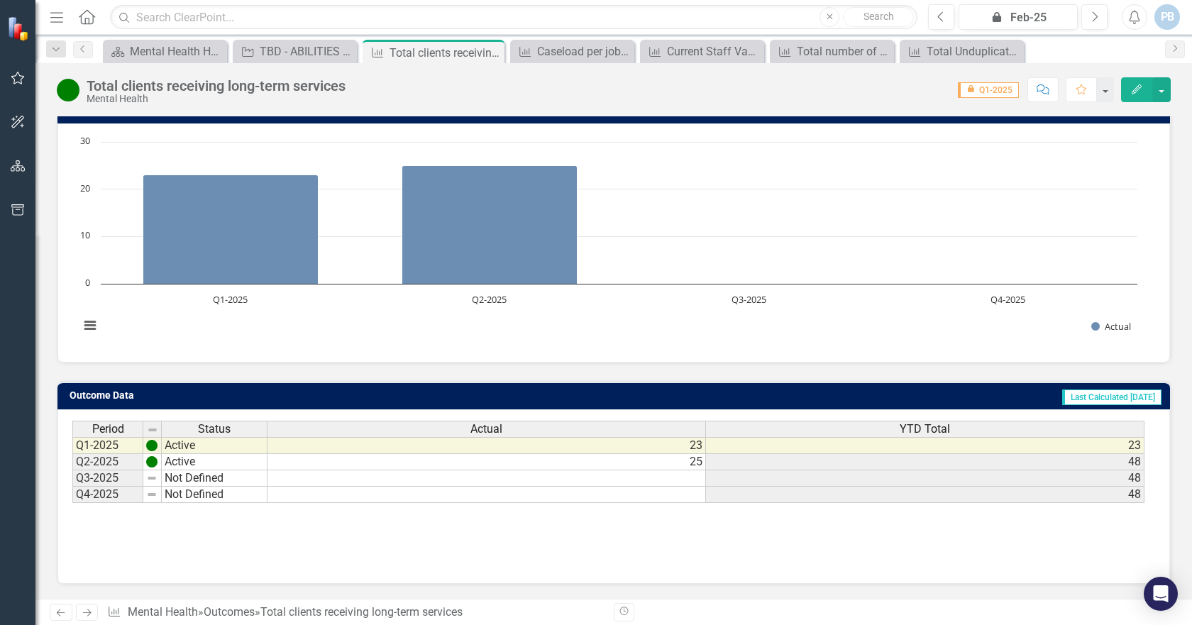
click at [694, 476] on td at bounding box center [487, 478] width 439 height 16
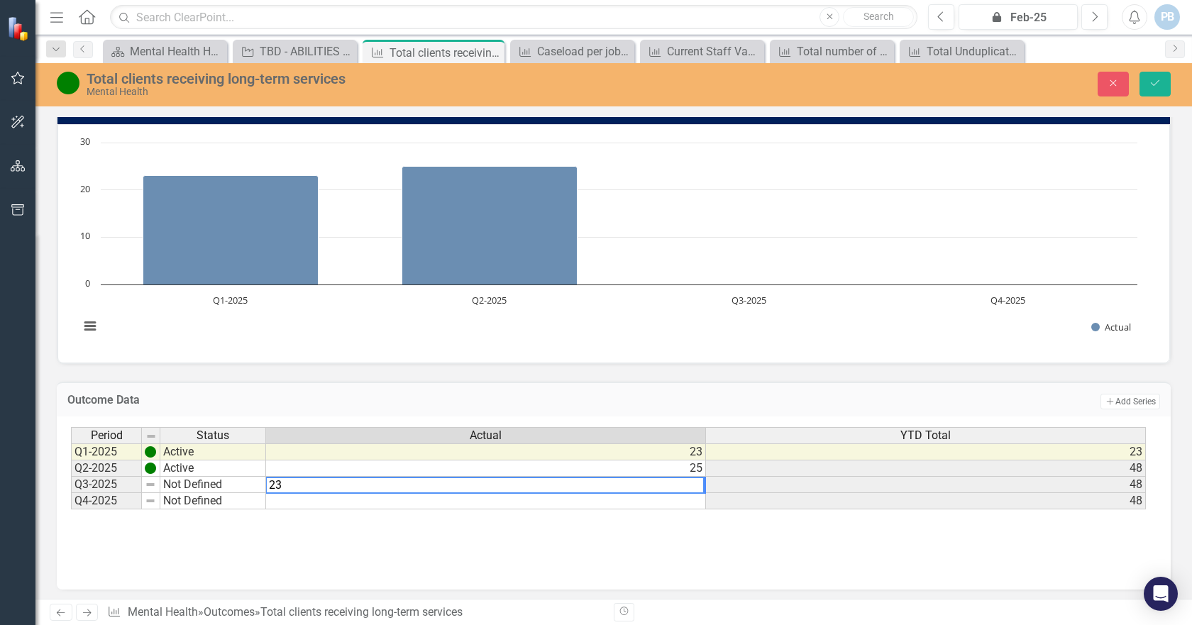
type textarea "23"
click at [817, 482] on td "48" at bounding box center [926, 485] width 440 height 16
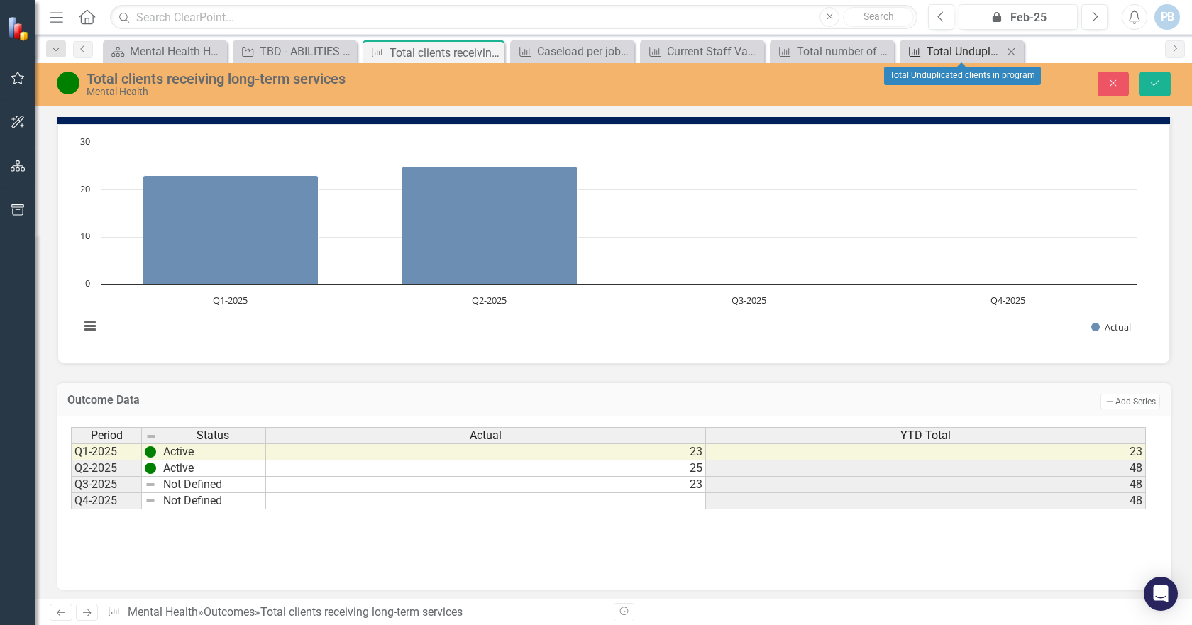
click at [961, 50] on div "Total Unduplicated clients in program" at bounding box center [965, 52] width 76 height 18
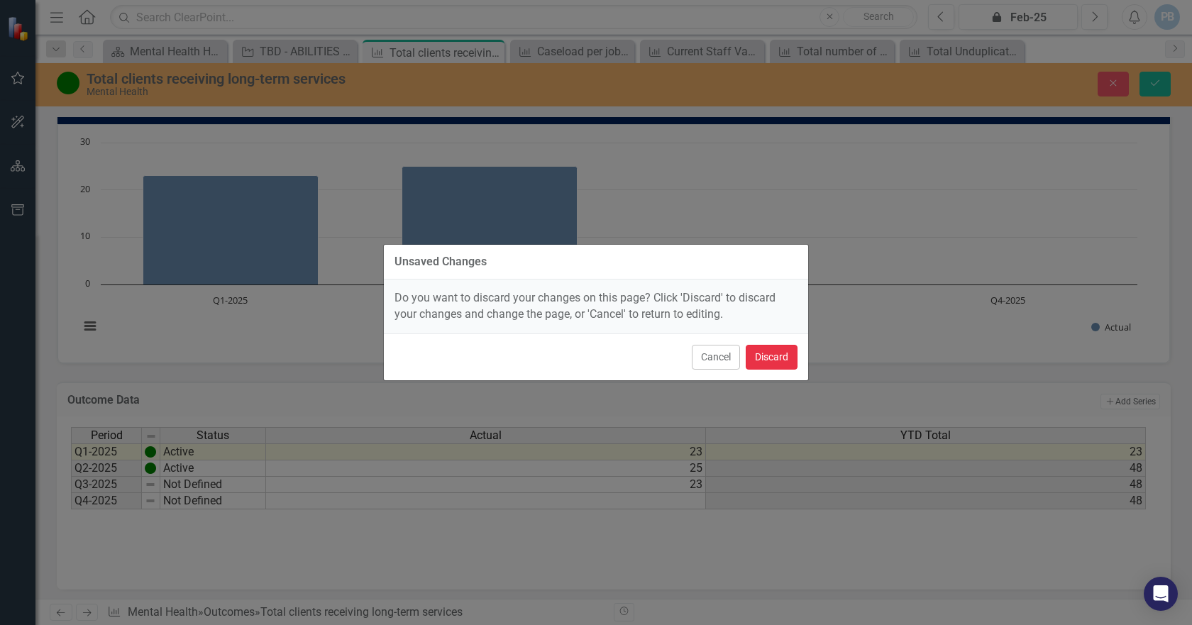
click at [762, 355] on button "Discard" at bounding box center [772, 357] width 52 height 25
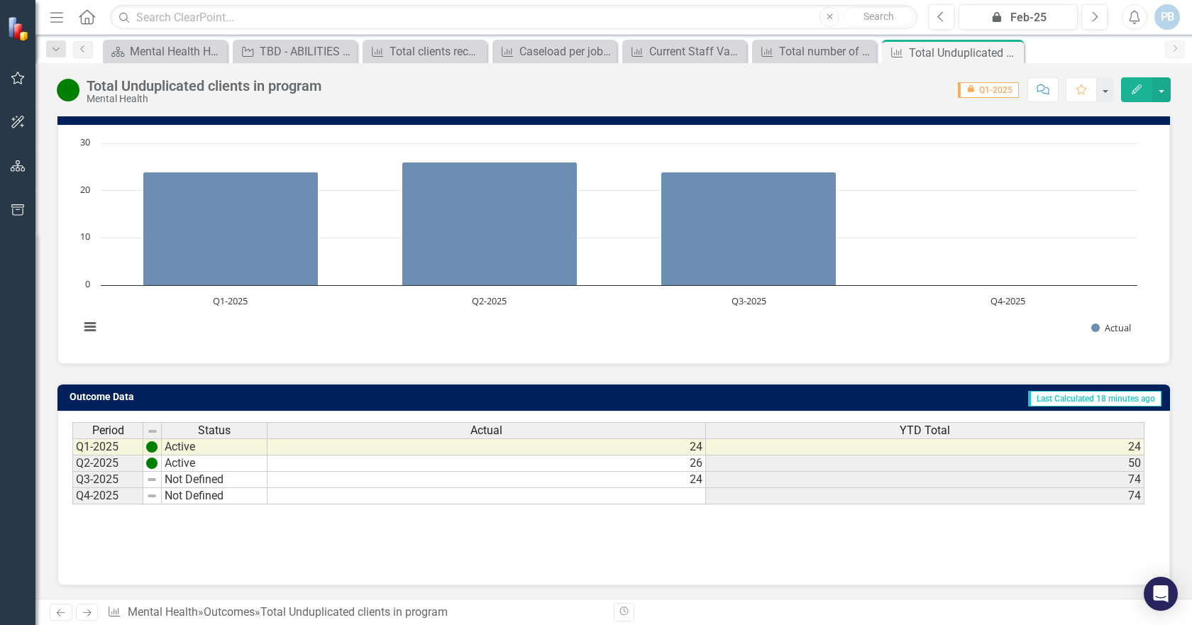
scroll to position [133, 0]
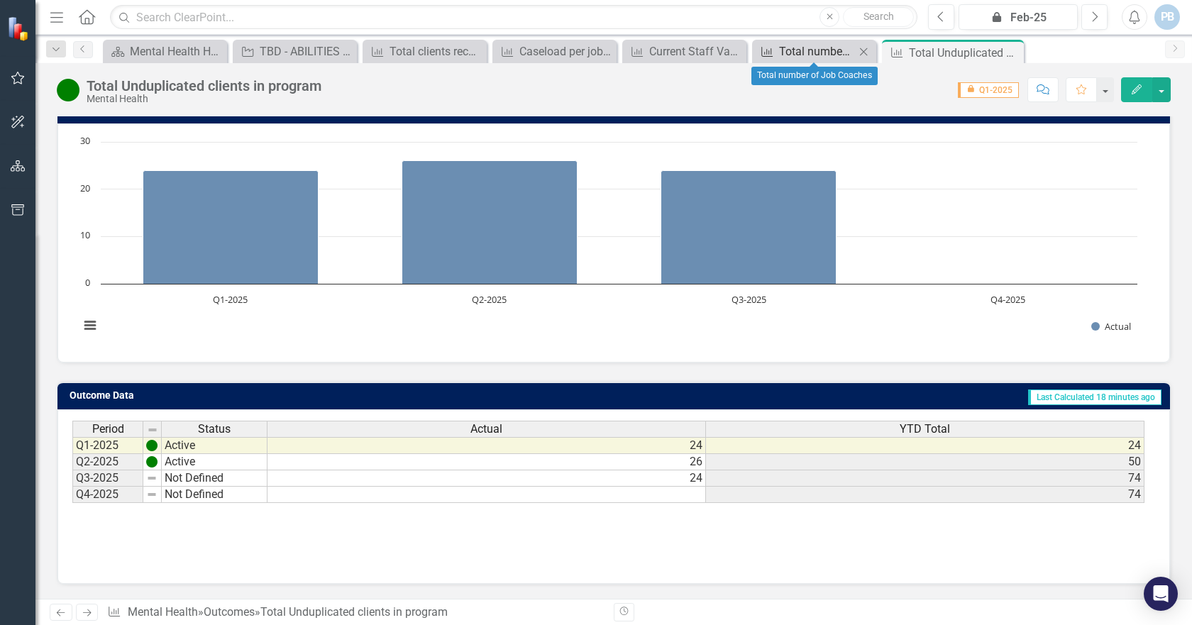
click at [833, 50] on div "Total number of Job Coaches" at bounding box center [817, 52] width 76 height 18
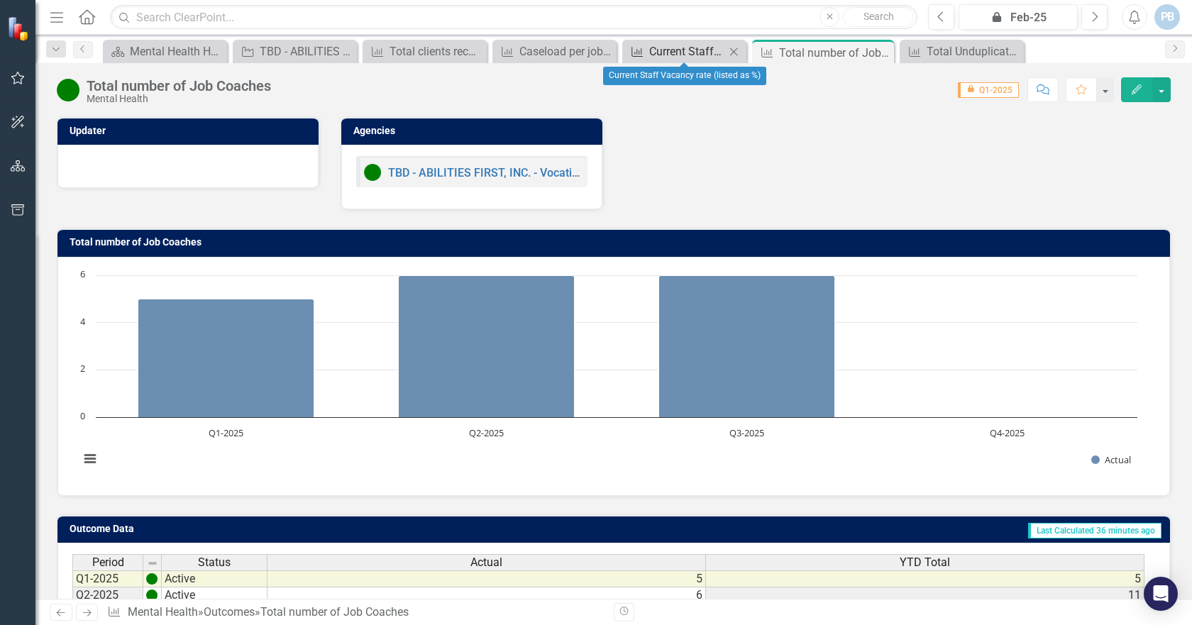
click at [710, 53] on div "Current Staff Vacancy rate (listed as %)" at bounding box center [687, 52] width 76 height 18
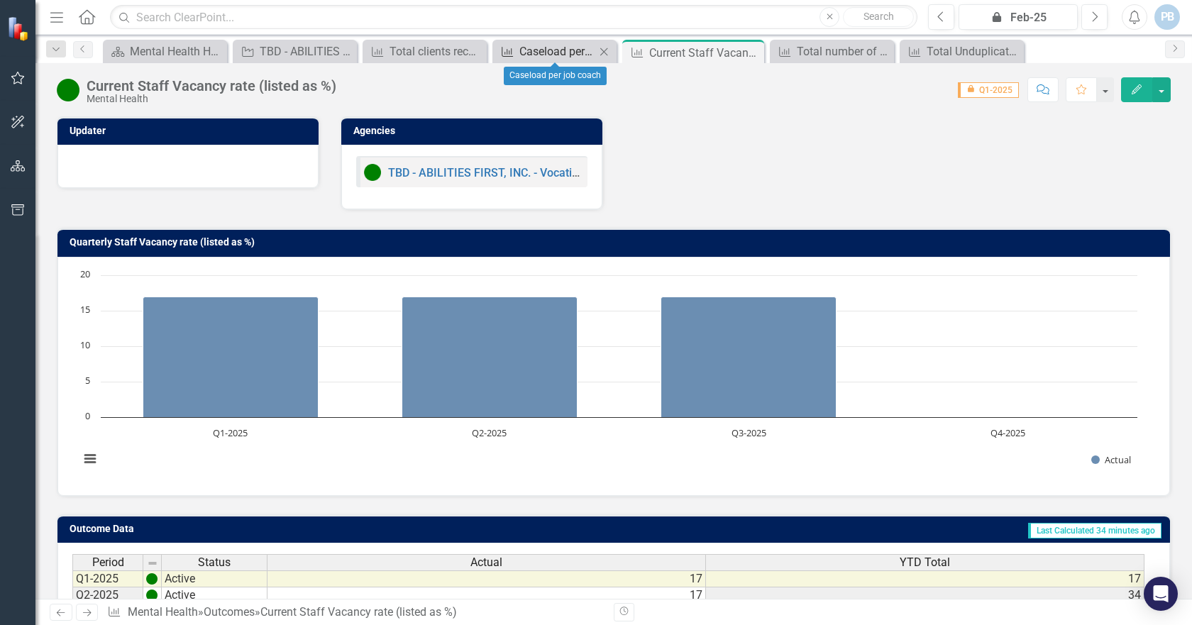
click at [585, 52] on div "Caseload per job coach" at bounding box center [557, 52] width 76 height 18
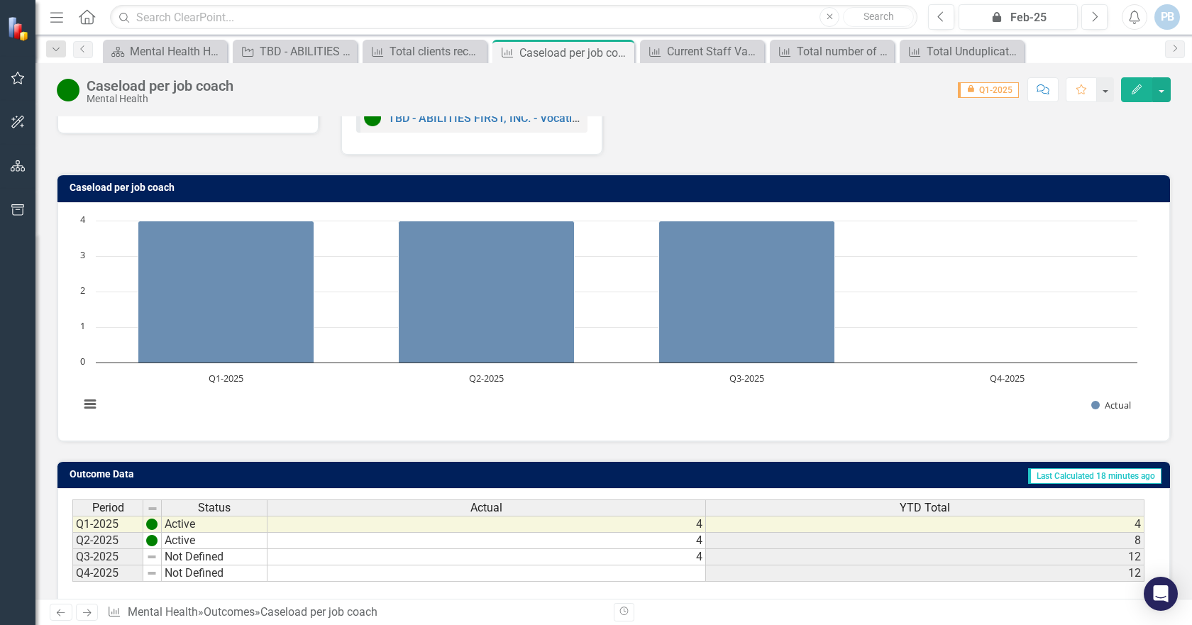
scroll to position [133, 0]
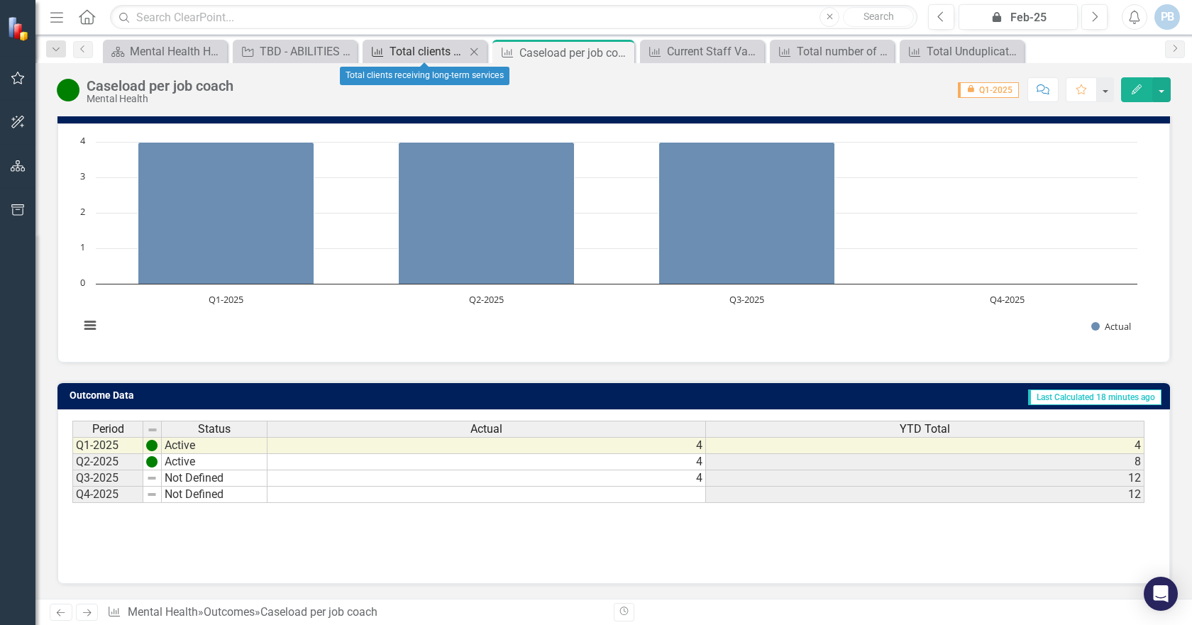
click at [425, 48] on div "Total clients receiving long-term services" at bounding box center [428, 52] width 76 height 18
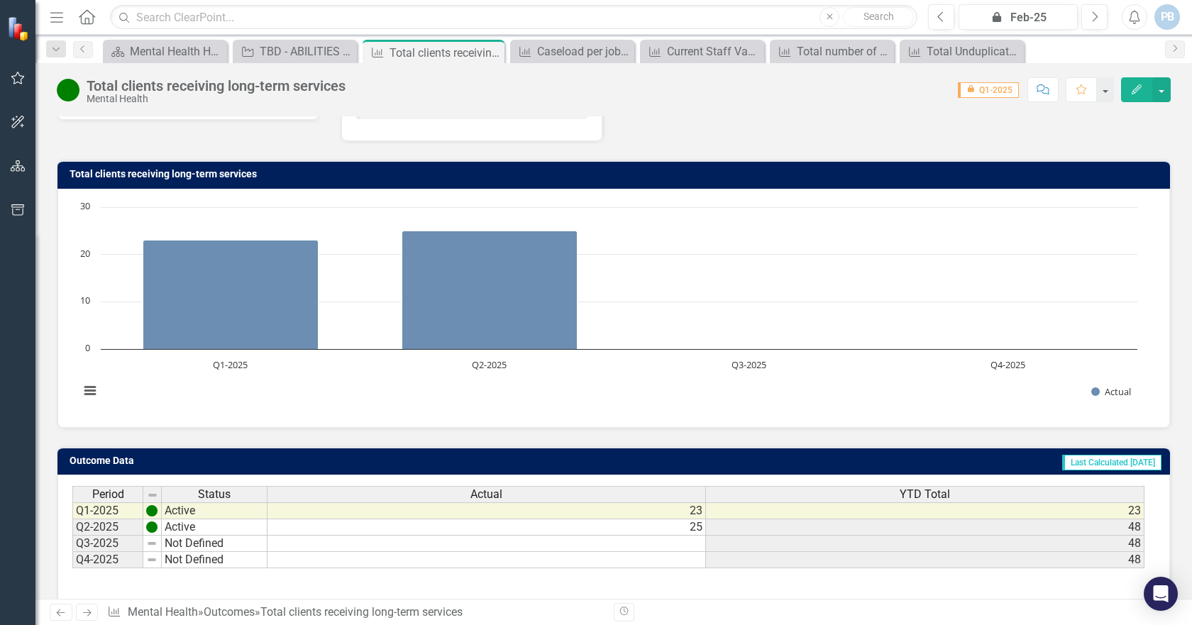
scroll to position [133, 0]
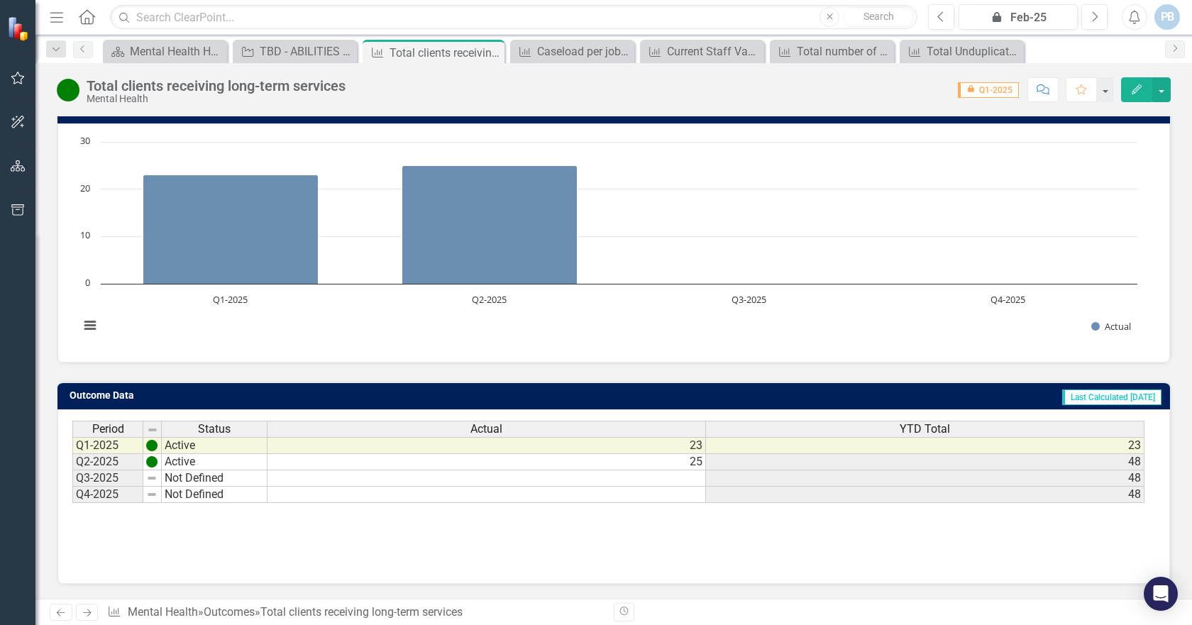
click at [696, 477] on td at bounding box center [487, 478] width 439 height 16
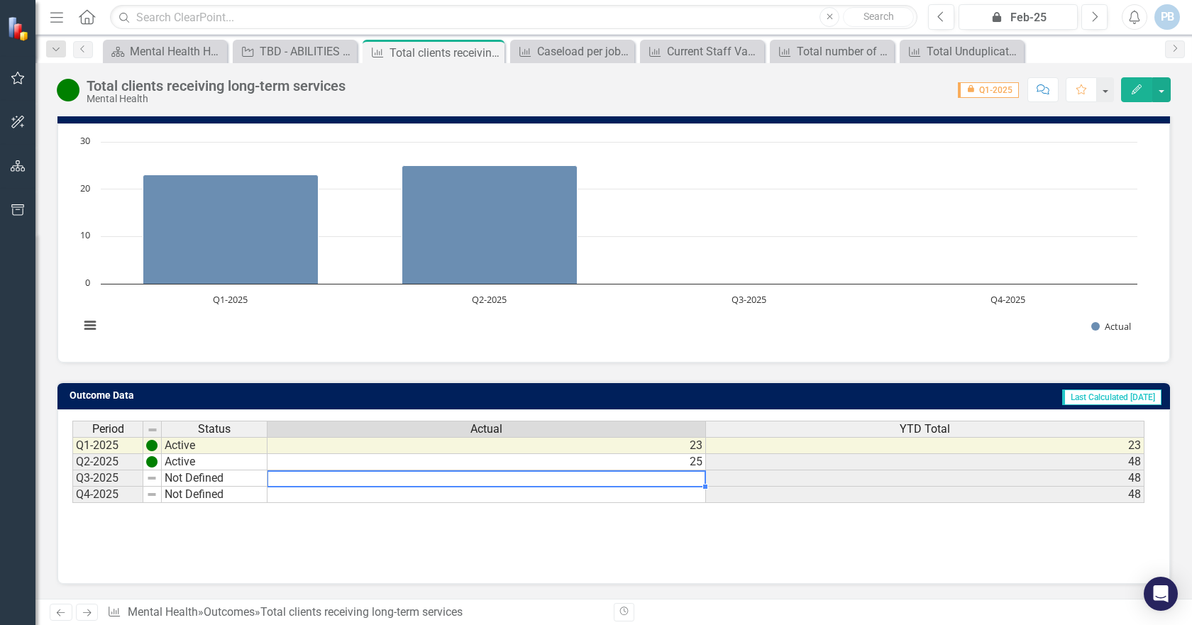
click at [692, 477] on td at bounding box center [487, 478] width 439 height 16
type textarea "22"
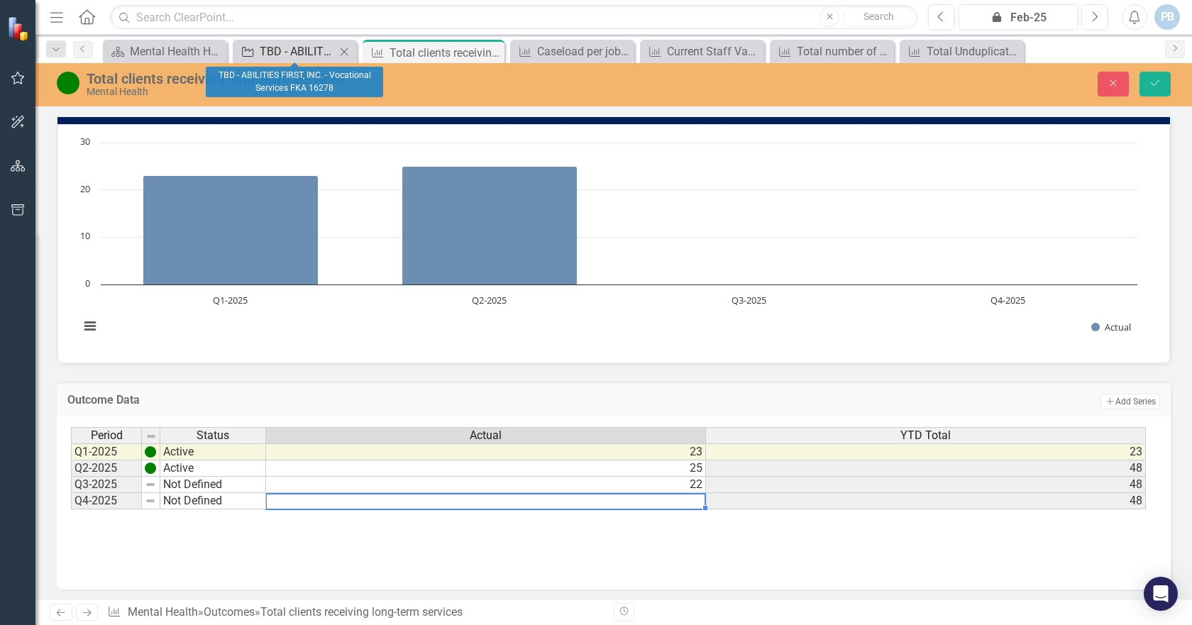
click at [257, 48] on link "Agency TBD - ABILITIES FIRST, INC. - Vocational Services FKA 16278" at bounding box center [285, 52] width 99 height 18
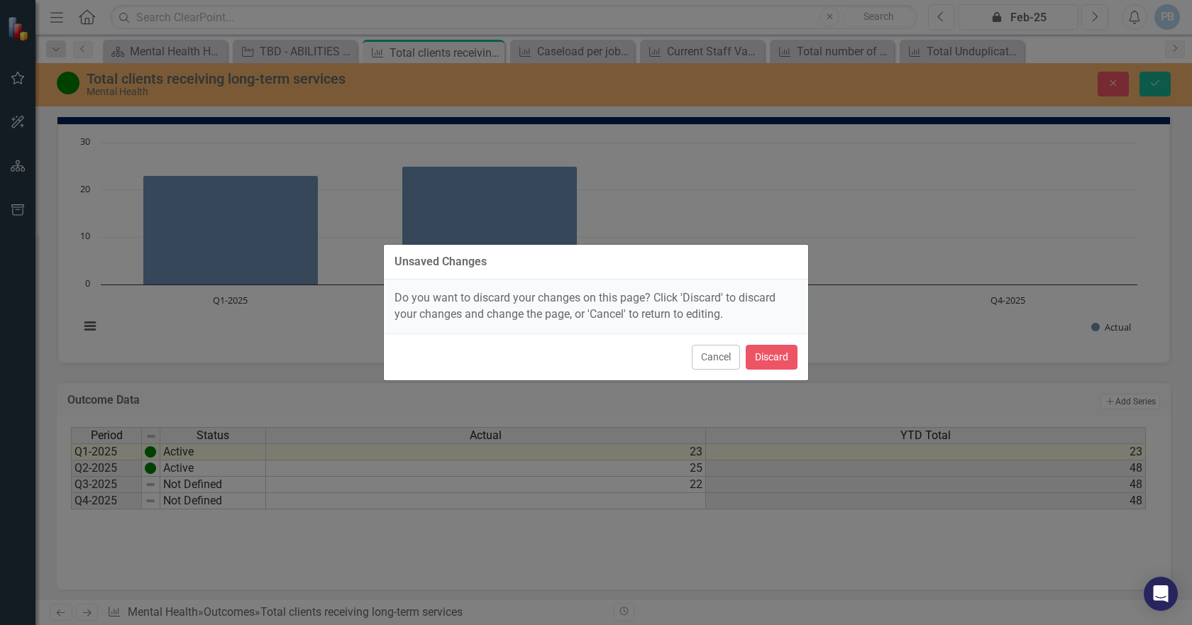
drag, startPoint x: 696, startPoint y: 184, endPoint x: 746, endPoint y: 167, distance: 53.0
click at [697, 184] on div "Unsaved Changes Do you want to discard your changes on this page? Click 'Discar…" at bounding box center [596, 312] width 426 height 625
click at [731, 352] on button "Cancel" at bounding box center [716, 357] width 48 height 25
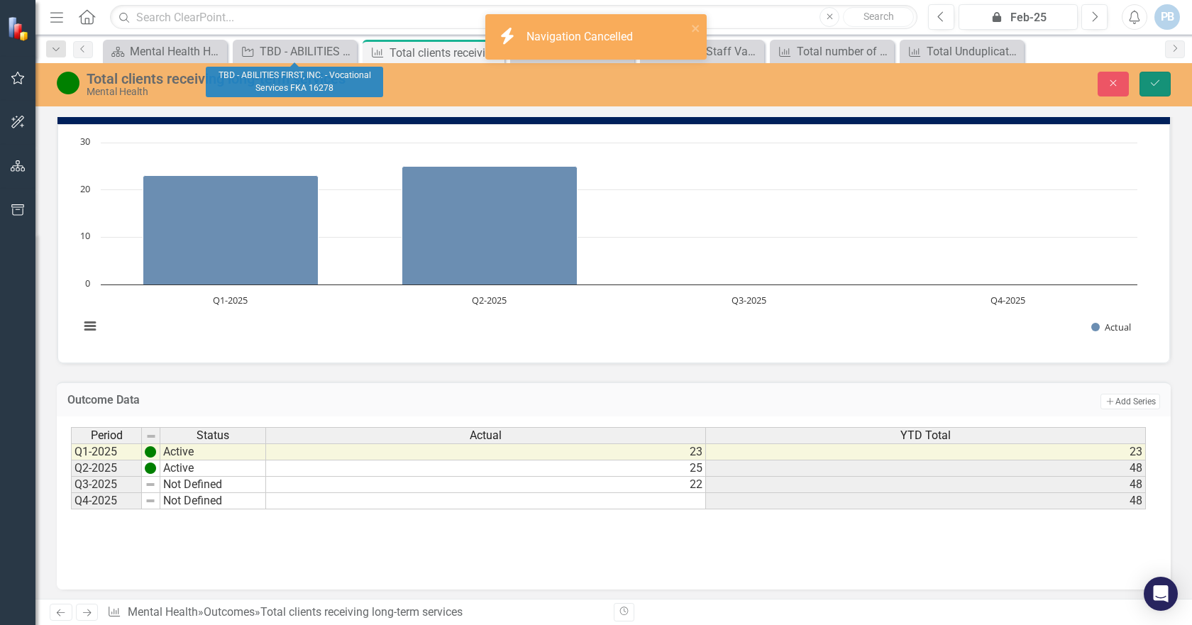
click at [1161, 82] on icon "Save" at bounding box center [1155, 83] width 13 height 10
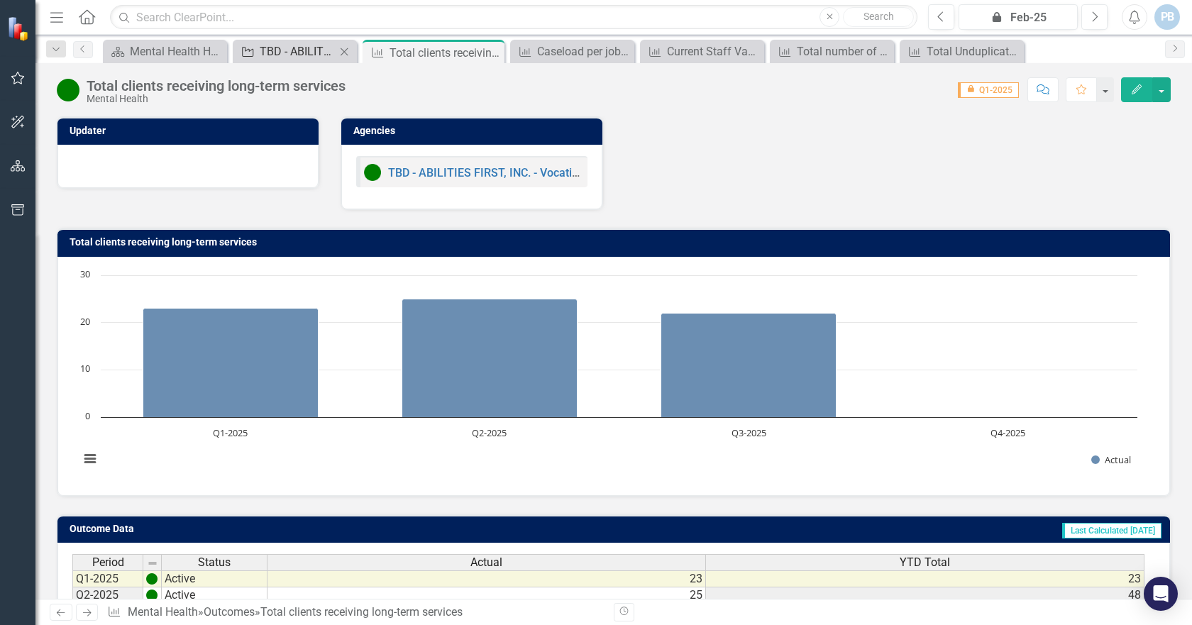
click at [275, 50] on div "TBD - ABILITIES FIRST, INC. - Vocational Services FKA 16278" at bounding box center [298, 52] width 76 height 18
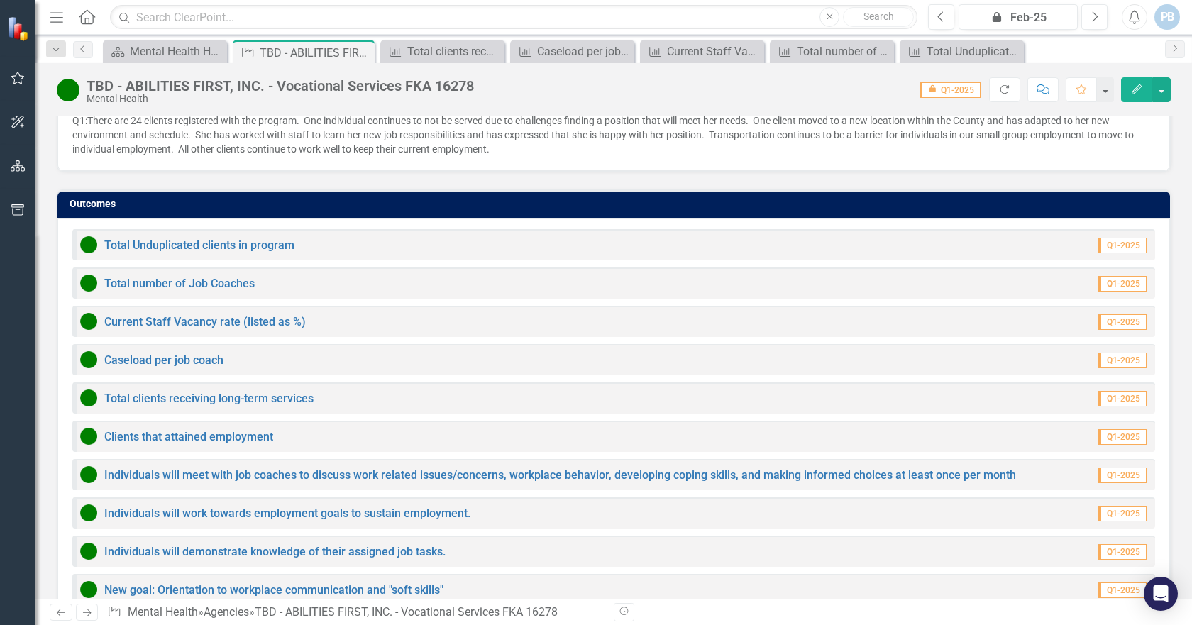
scroll to position [1113, 0]
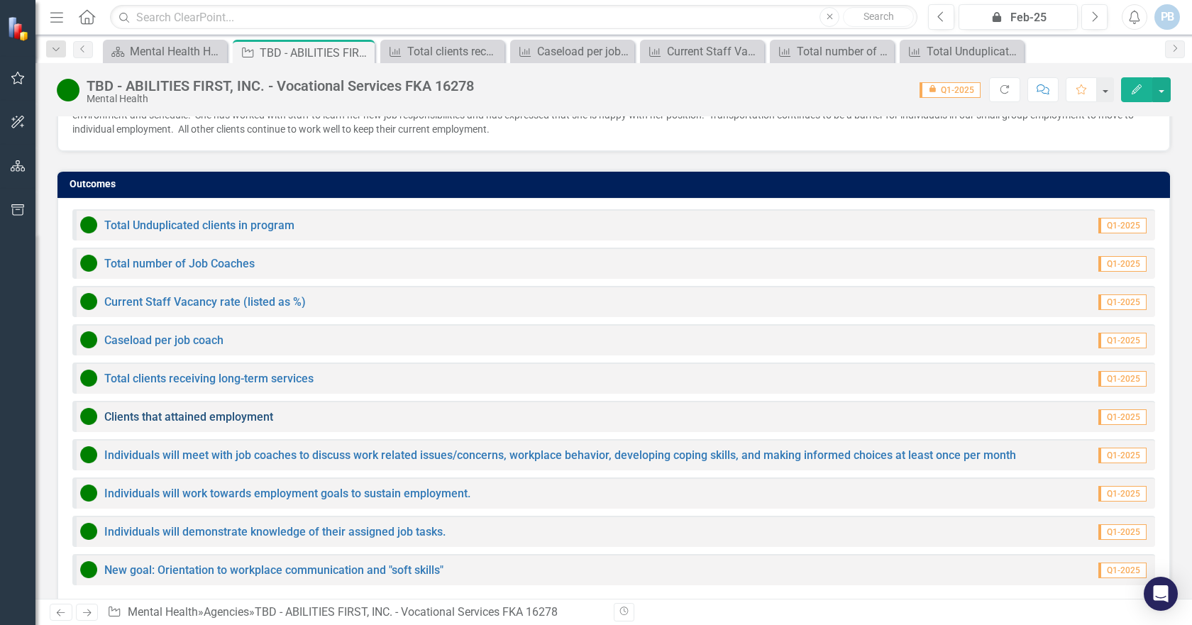
click at [233, 410] on link "Clients that attained employment" at bounding box center [188, 416] width 169 height 13
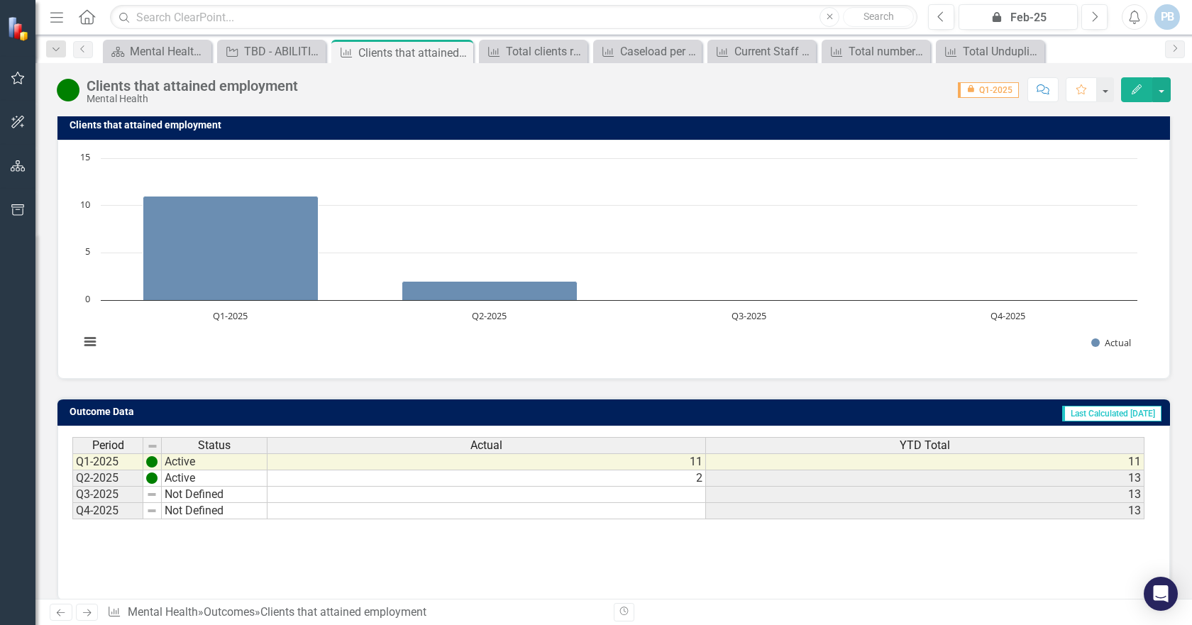
scroll to position [133, 0]
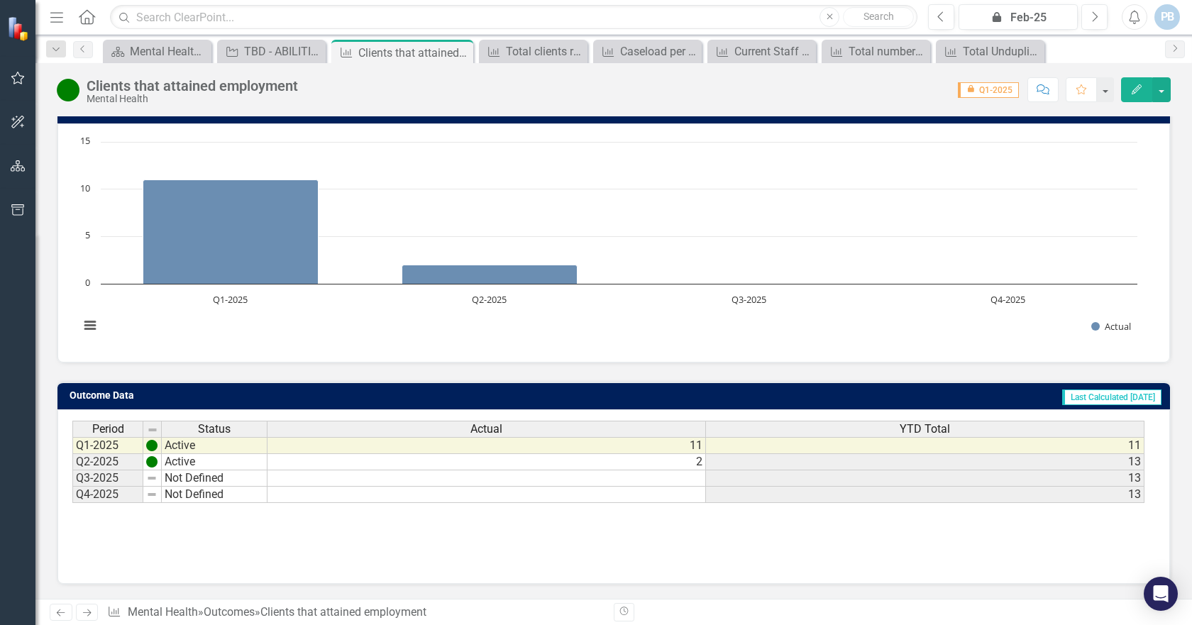
click at [693, 478] on td at bounding box center [487, 478] width 439 height 16
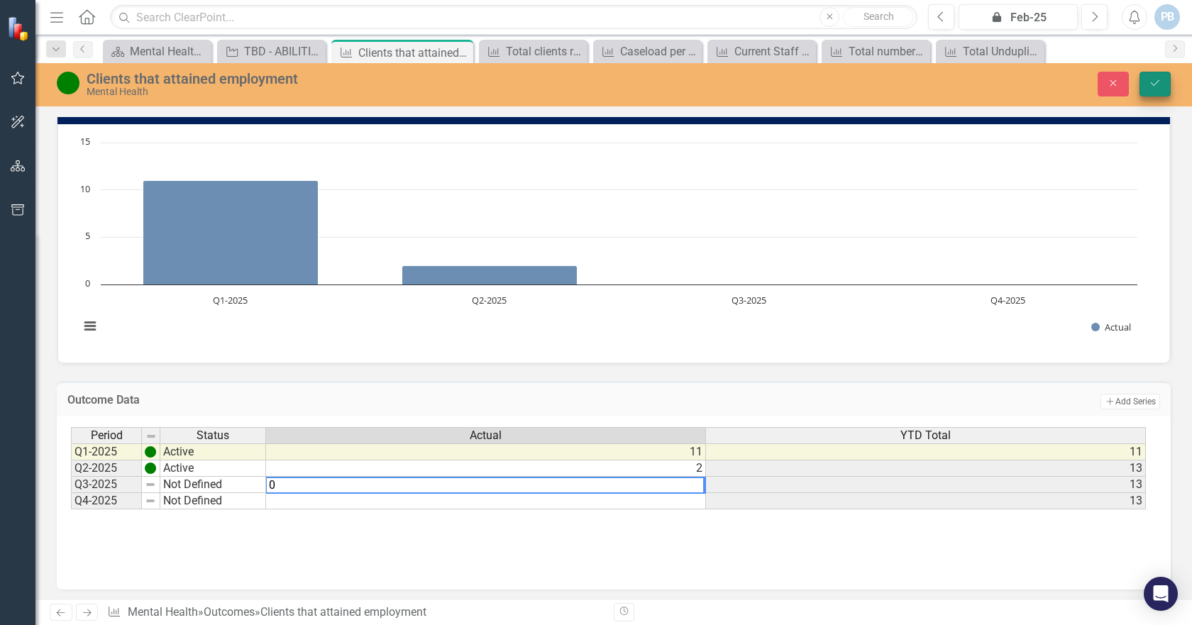
type textarea "0"
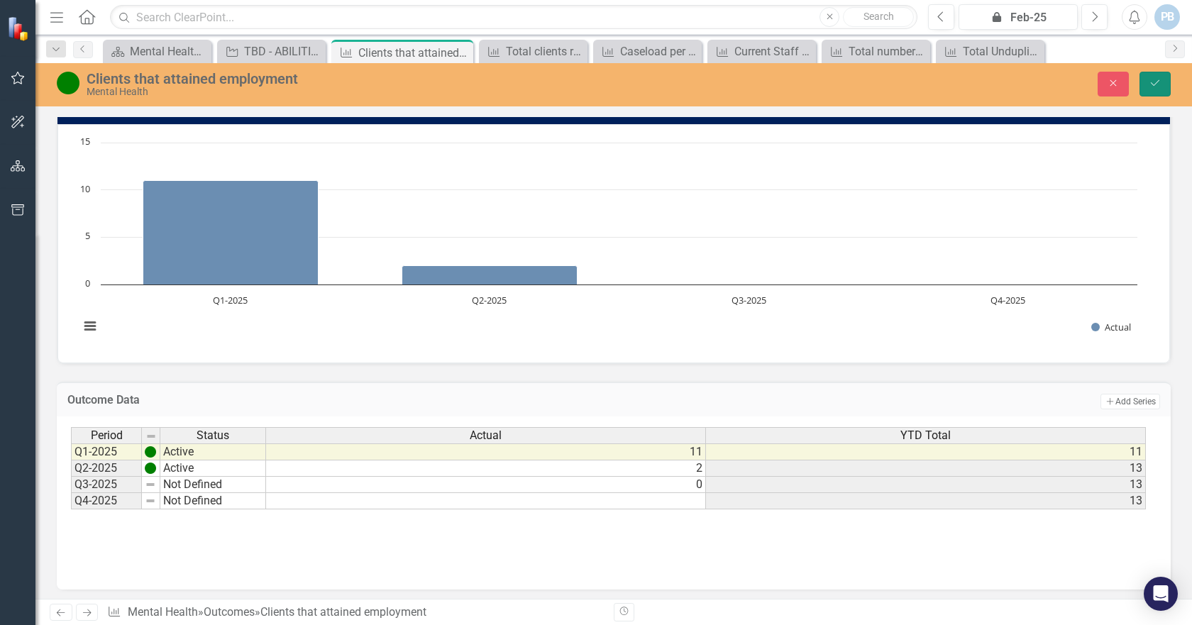
click at [1157, 85] on icon "Save" at bounding box center [1155, 83] width 13 height 10
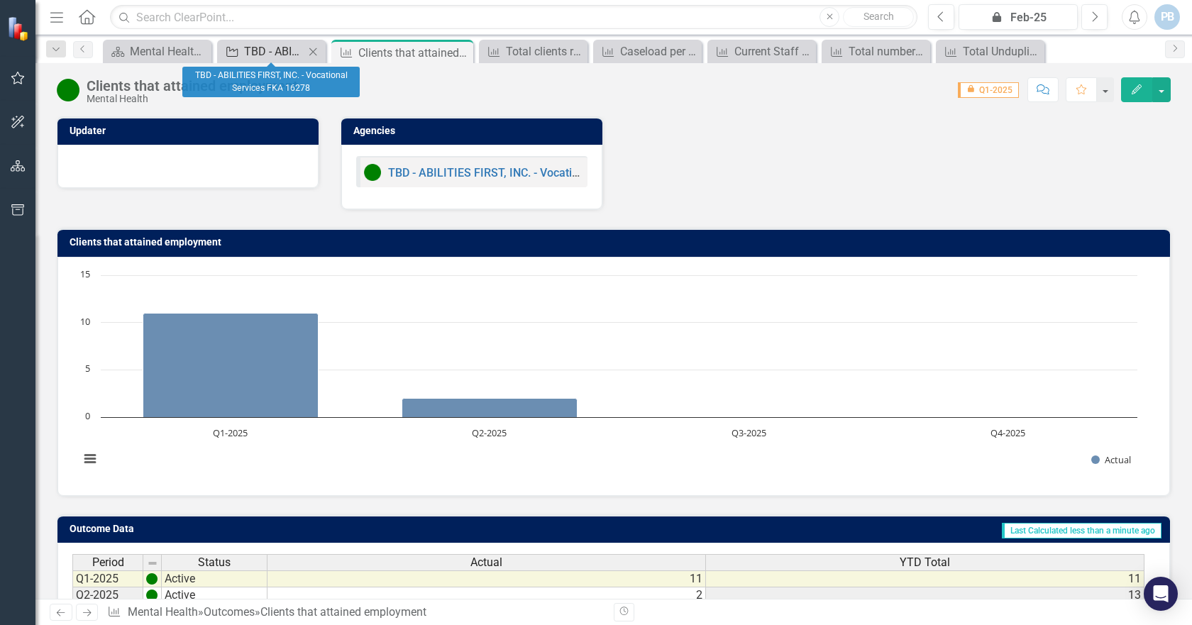
click at [247, 49] on div "TBD - ABILITIES FIRST, INC. - Vocational Services FKA 16278" at bounding box center [274, 52] width 60 height 18
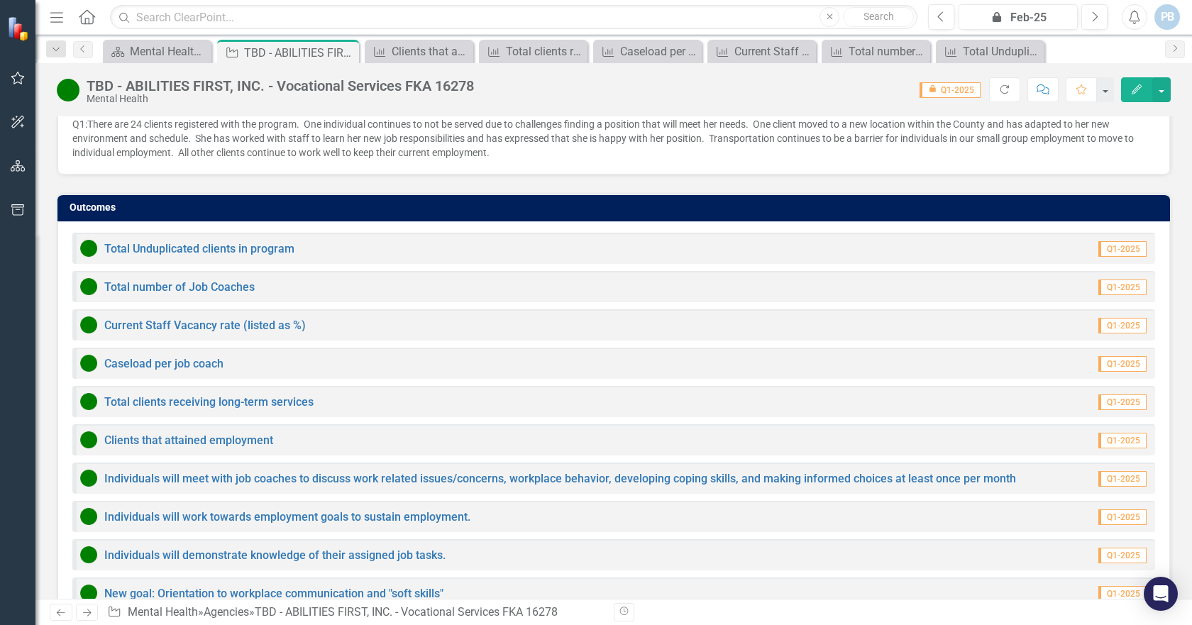
scroll to position [1113, 0]
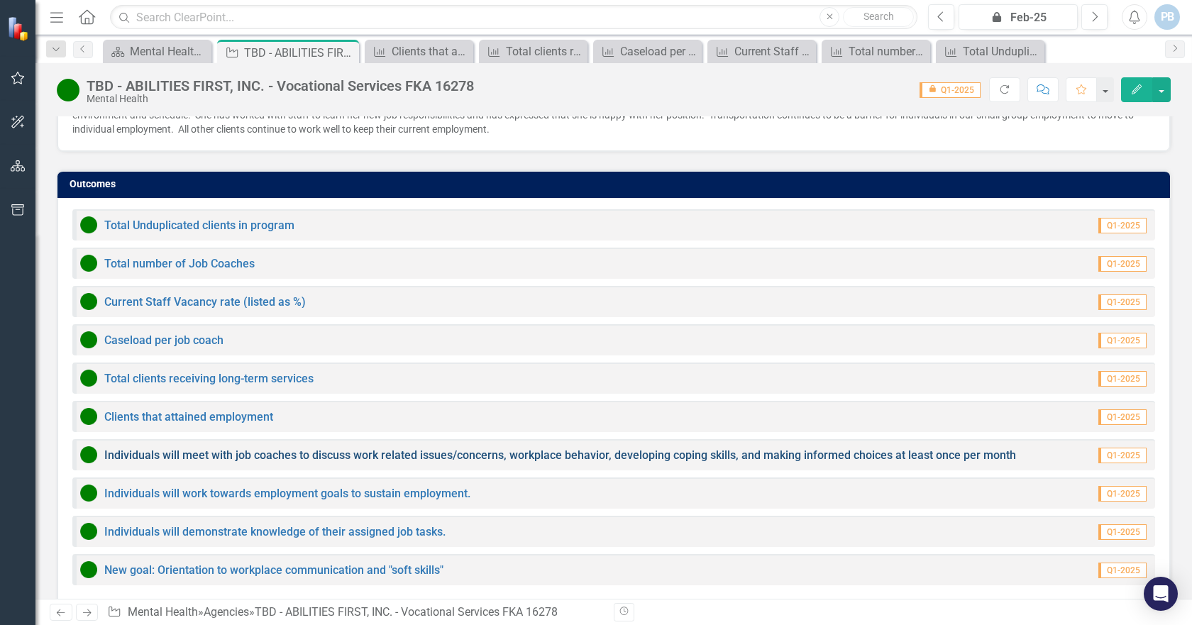
click at [584, 448] on link "Individuals will meet with job coaches to discuss work related issues/concerns,…" at bounding box center [560, 454] width 912 height 13
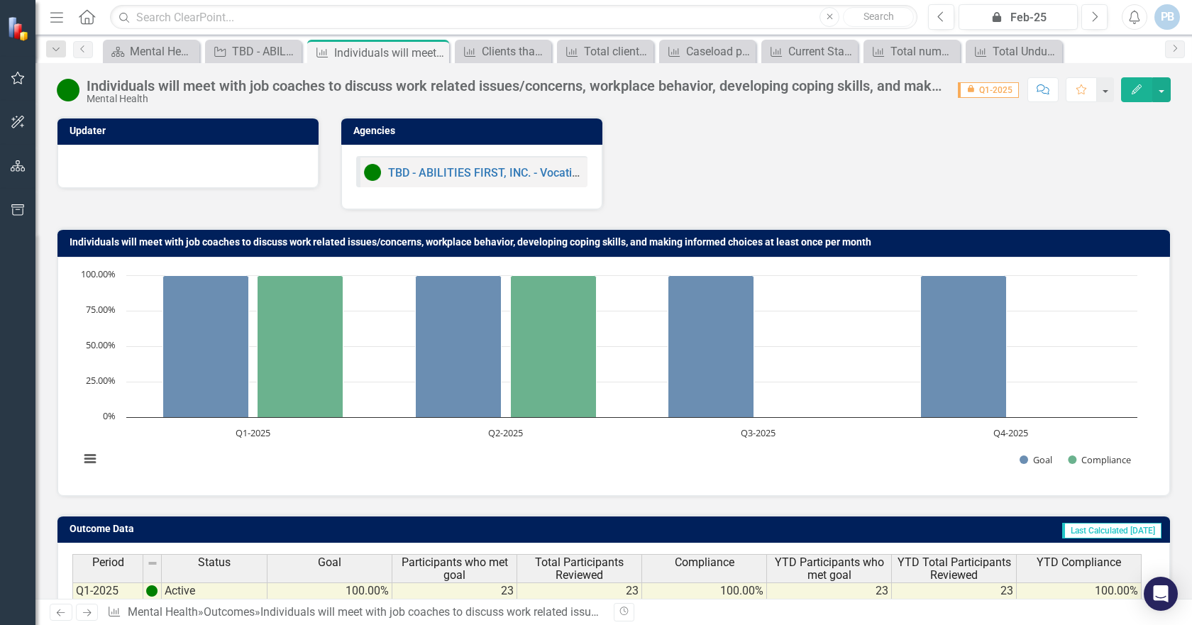
scroll to position [133, 0]
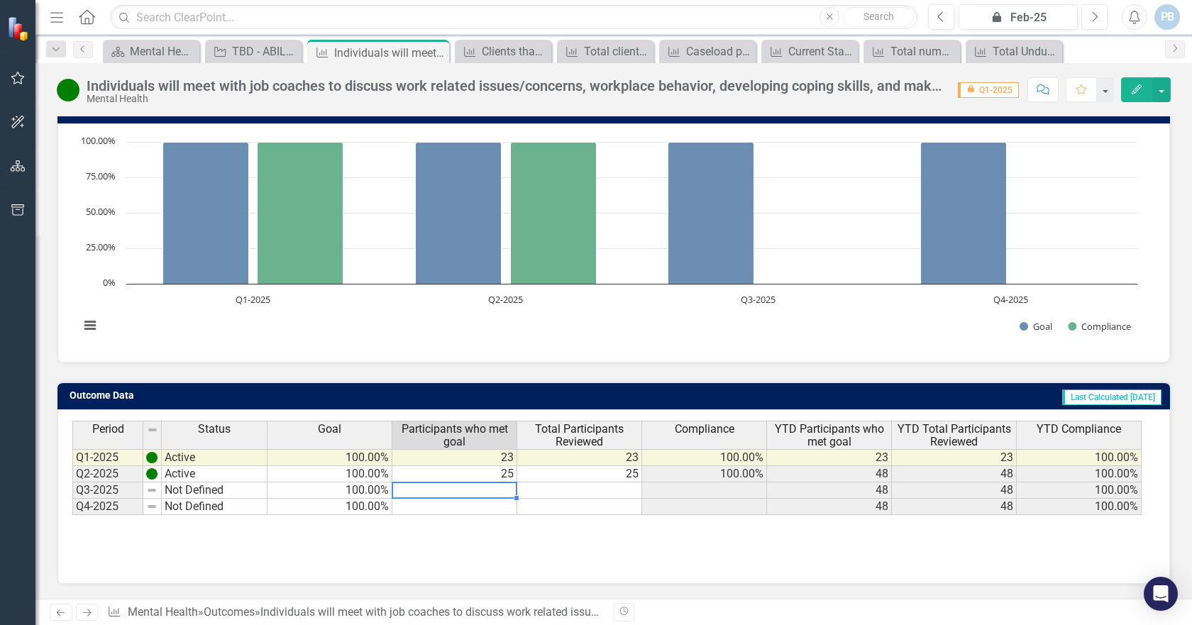
click at [505, 488] on td at bounding box center [454, 490] width 125 height 16
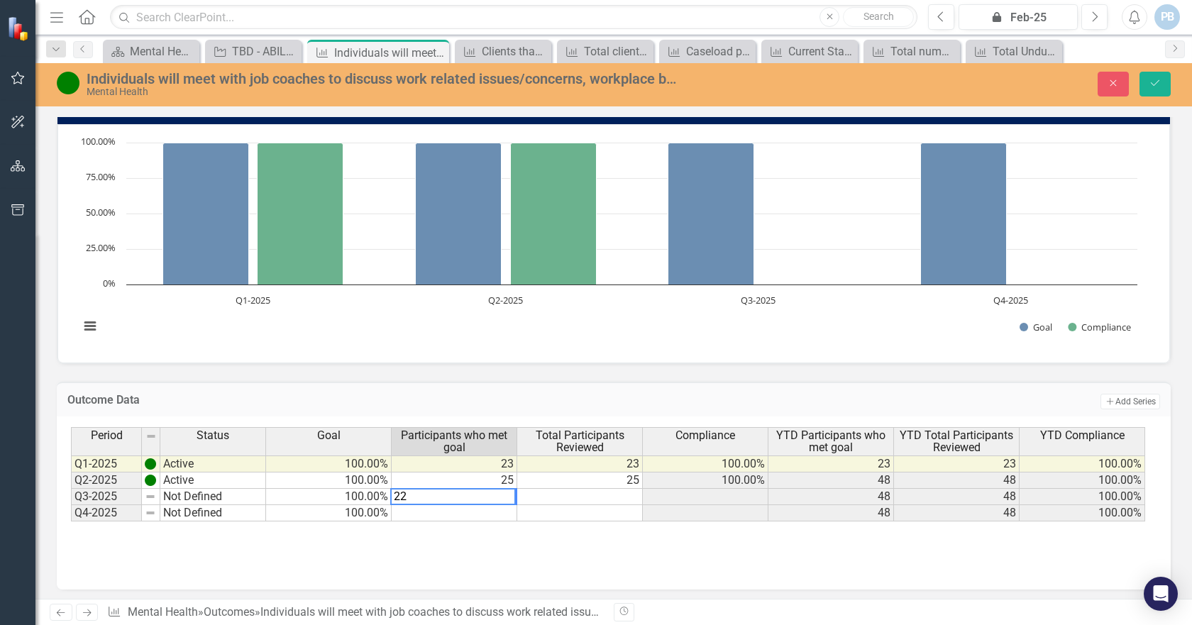
type textarea "22"
click at [626, 494] on td at bounding box center [580, 497] width 126 height 16
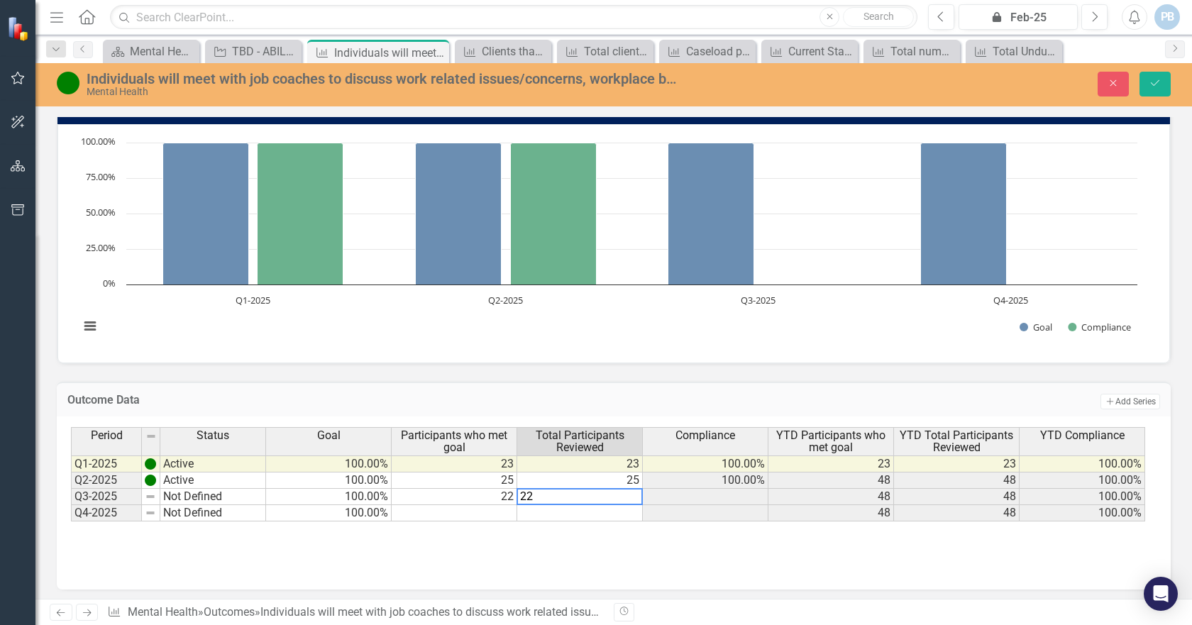
type textarea "22"
click at [586, 515] on td at bounding box center [580, 513] width 126 height 16
click at [1154, 82] on icon "Save" at bounding box center [1155, 83] width 13 height 10
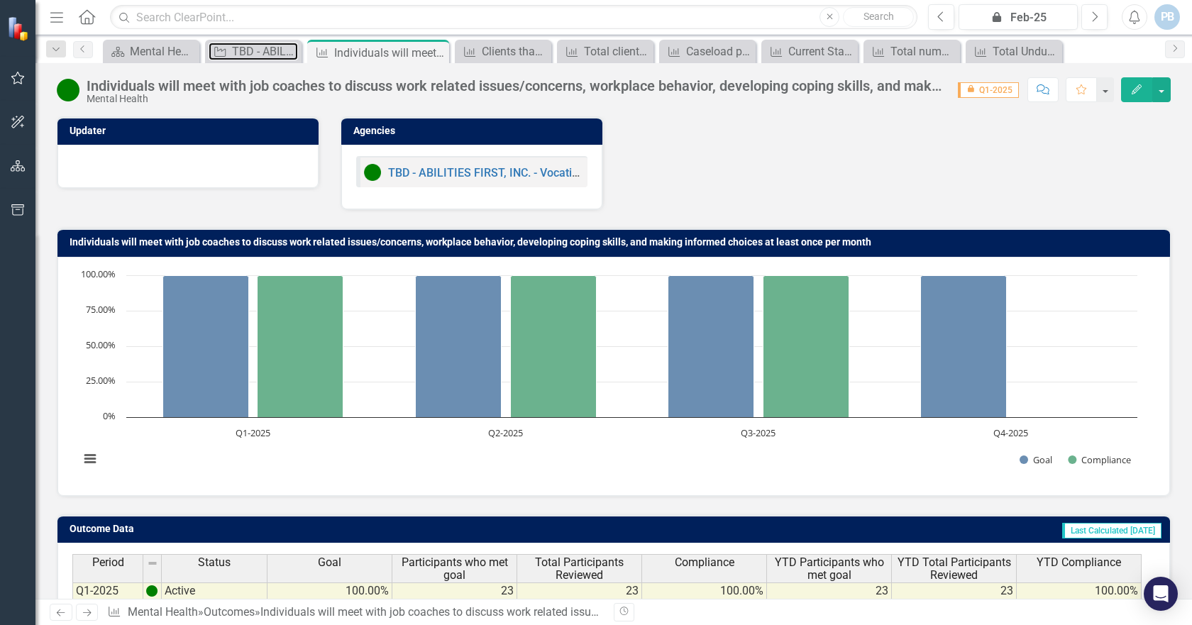
drag, startPoint x: 241, startPoint y: 47, endPoint x: 333, endPoint y: 137, distance: 129.0
click at [241, 47] on div "TBD - ABILITIES FIRST, INC. - Vocational Services FKA 16278" at bounding box center [265, 52] width 66 height 18
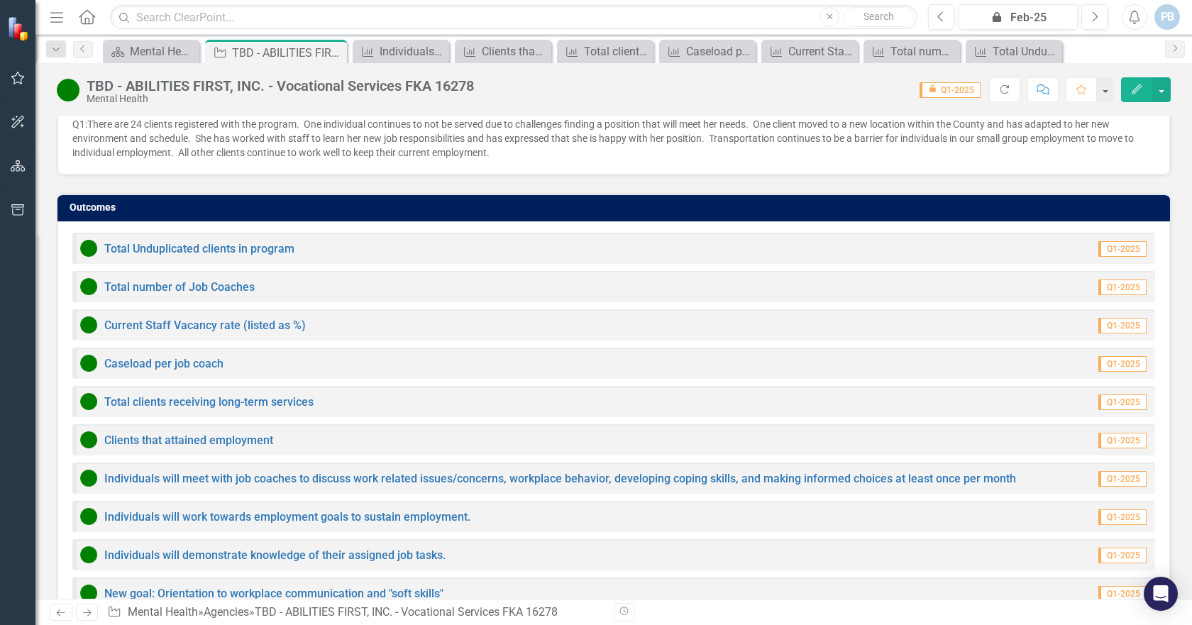
scroll to position [1113, 0]
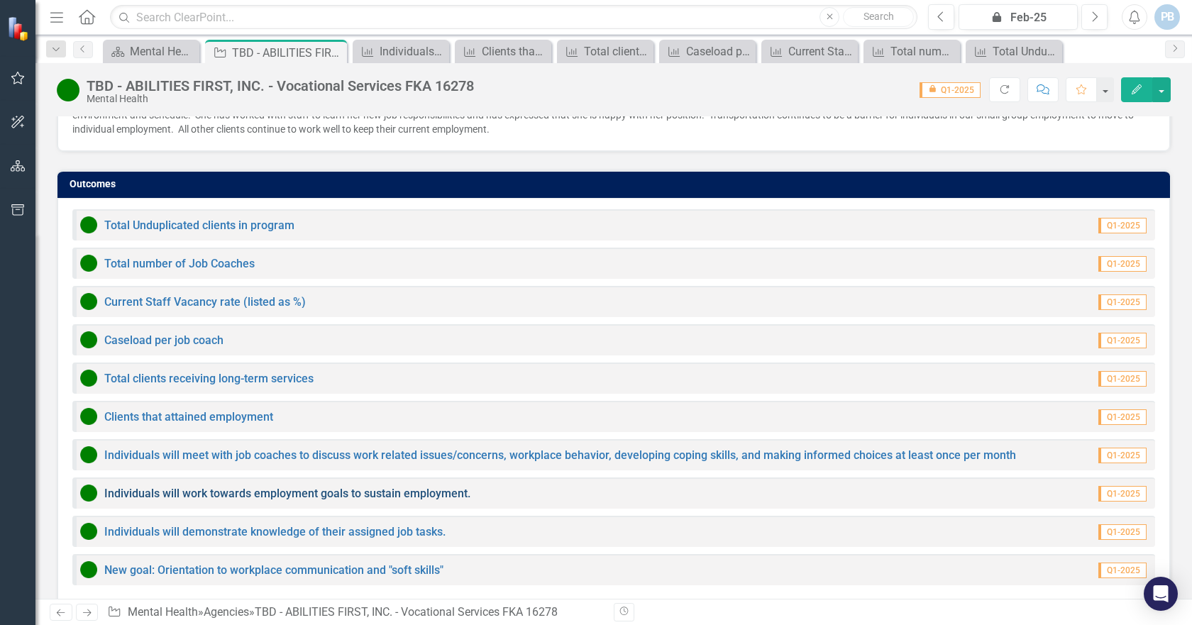
click at [280, 487] on link "Individuals will work towards employment goals to sustain employment." at bounding box center [287, 493] width 366 height 13
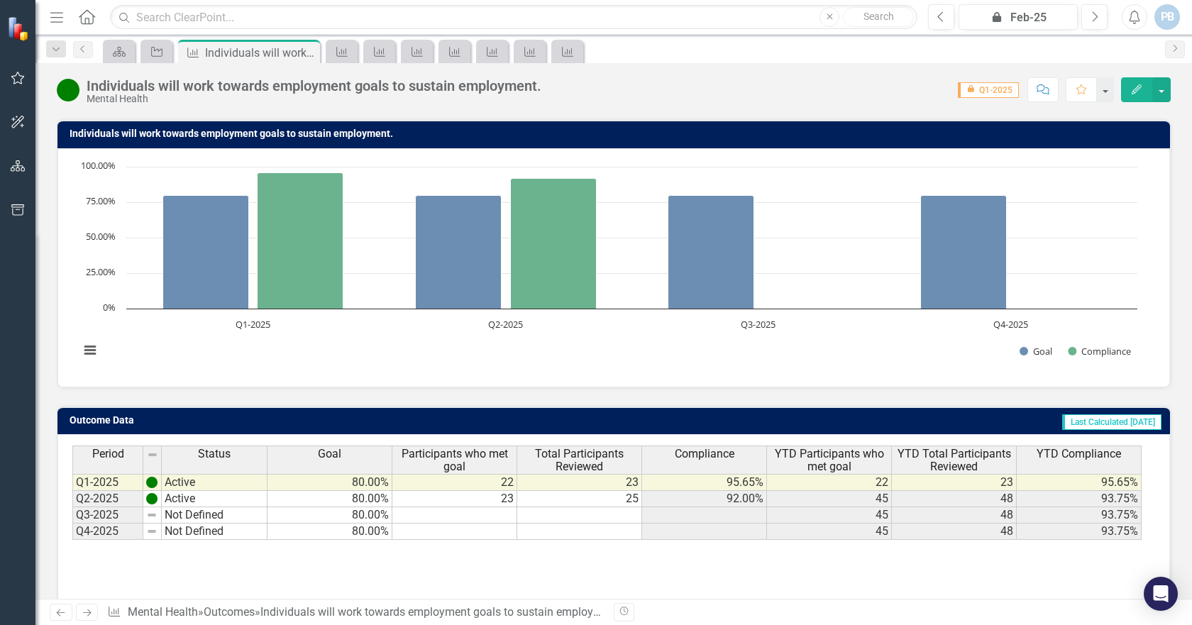
scroll to position [133, 0]
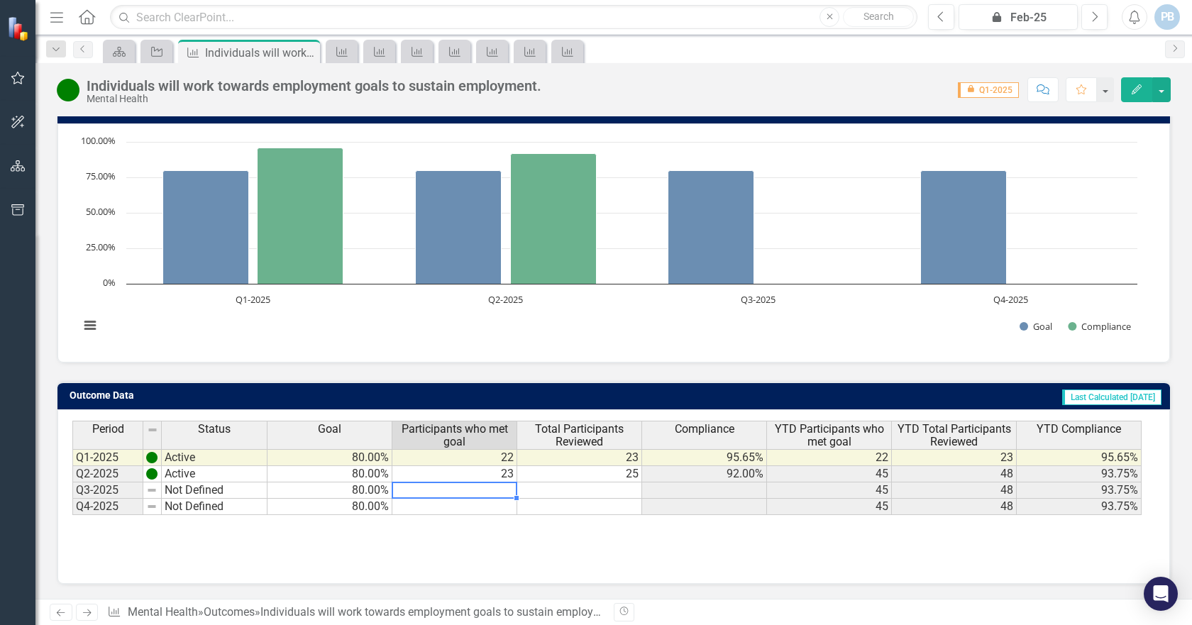
click at [492, 490] on td at bounding box center [454, 490] width 125 height 16
click at [608, 487] on td at bounding box center [579, 490] width 125 height 16
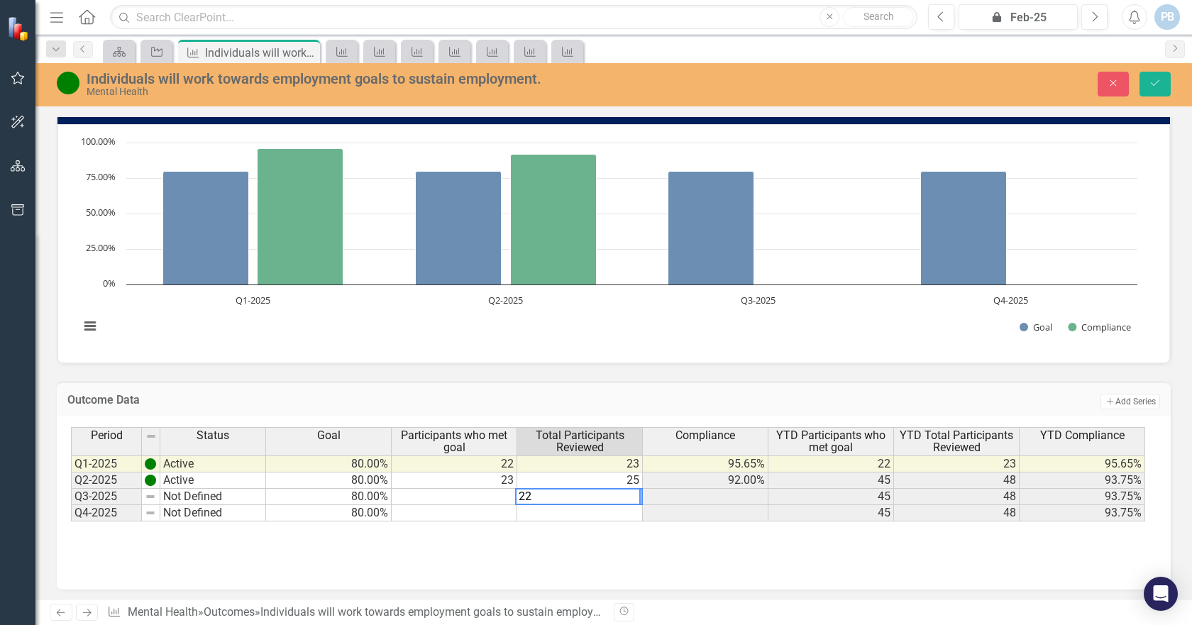
type textarea "22"
click at [483, 492] on td at bounding box center [455, 497] width 126 height 16
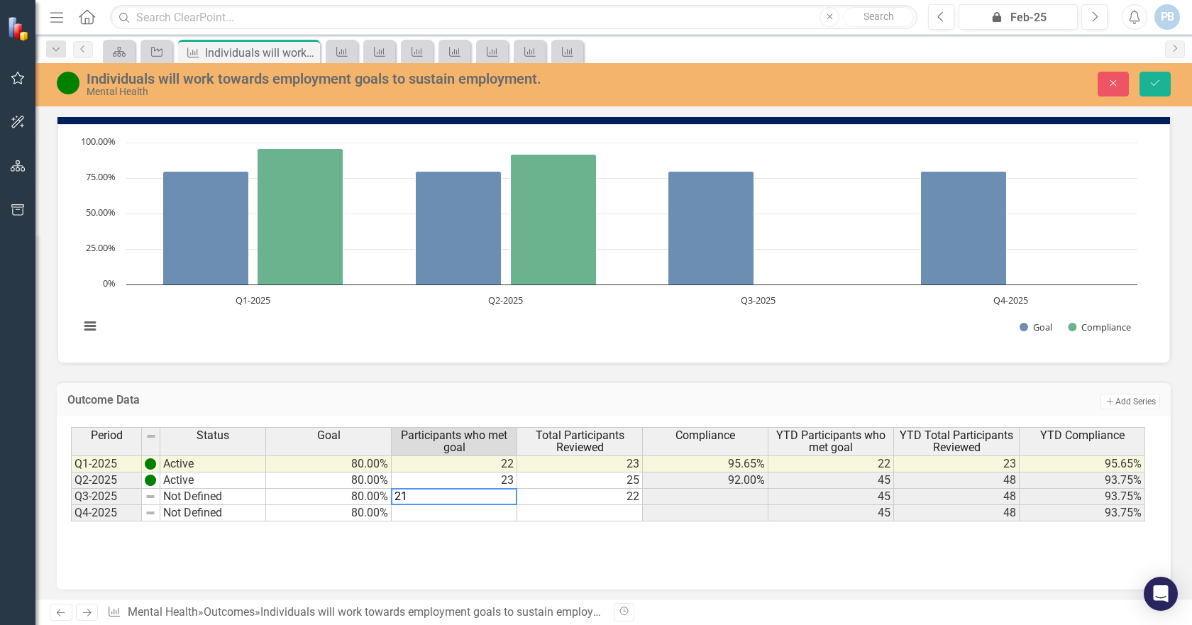
type textarea "21"
click at [806, 524] on div "Period Status Goal Participants who met goal Total Participants Reviewed Compli…" at bounding box center [614, 498] width 1086 height 142
click at [1154, 82] on icon "Save" at bounding box center [1155, 83] width 13 height 10
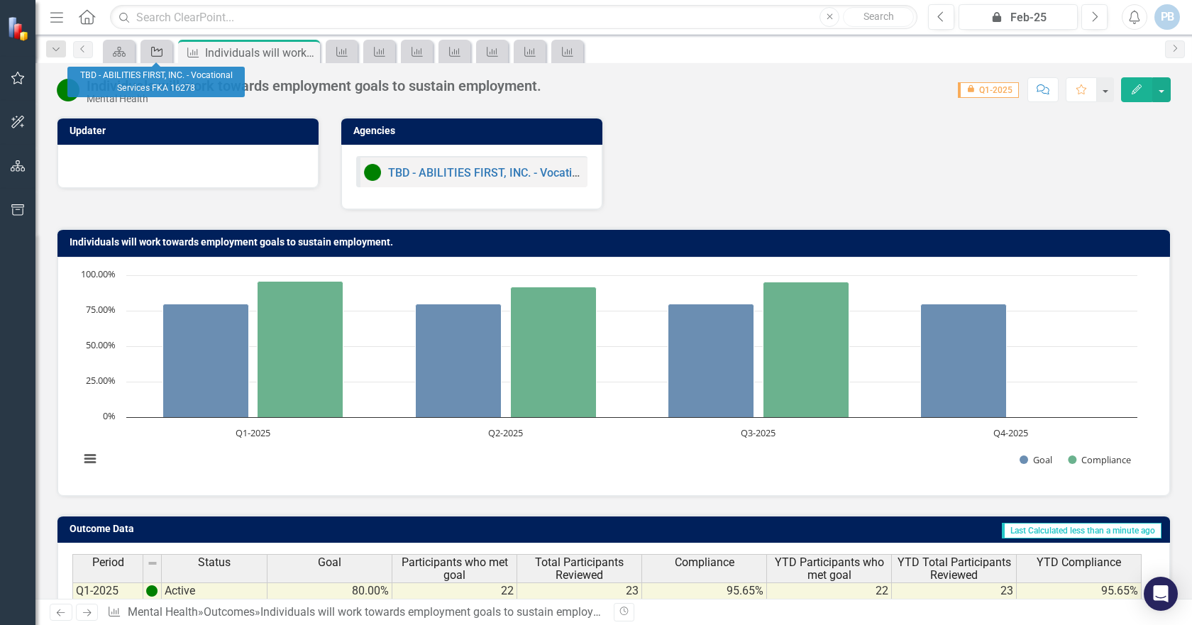
click at [155, 50] on icon at bounding box center [156, 52] width 11 height 10
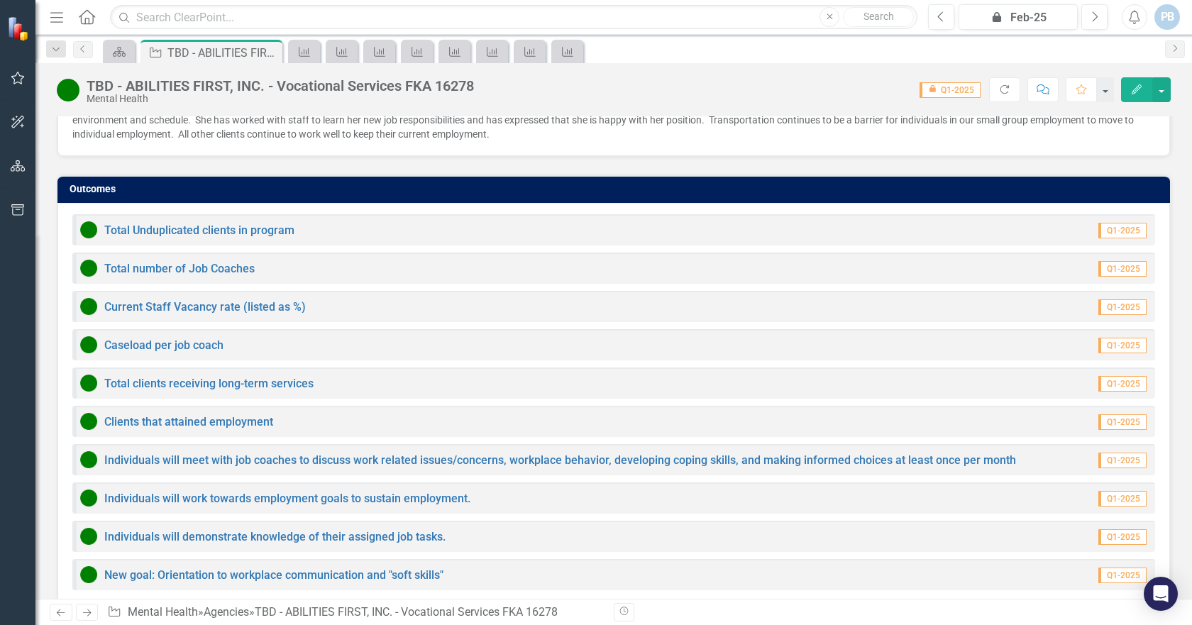
scroll to position [1113, 0]
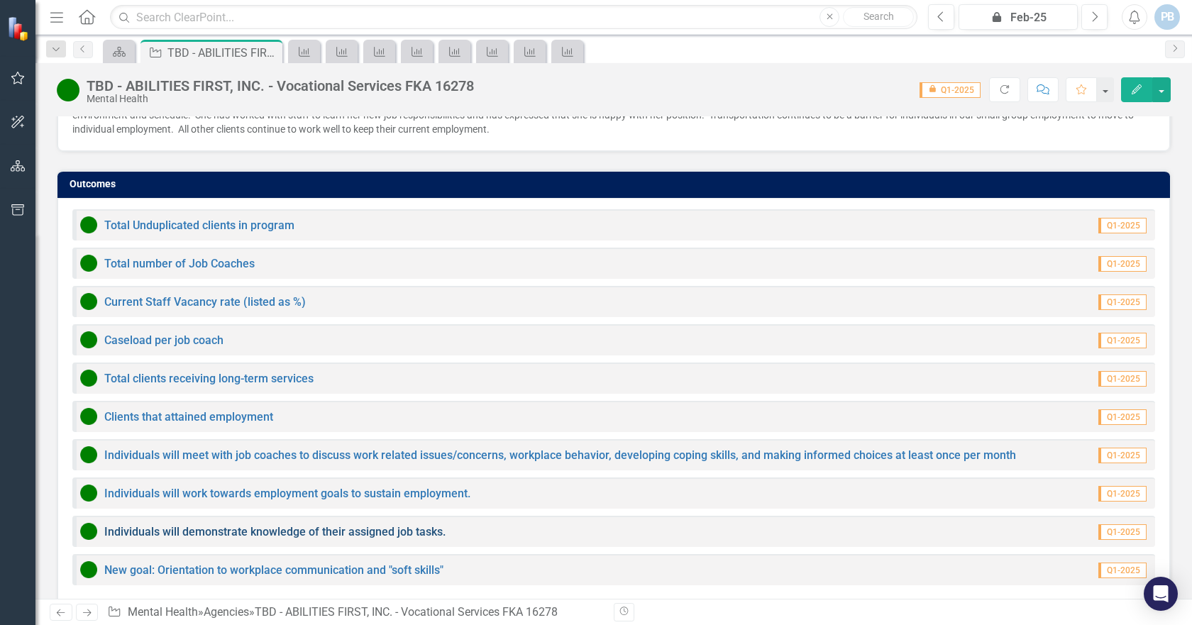
click at [272, 525] on link "Individuals will demonstrate knowledge of their assigned job tasks." at bounding box center [274, 531] width 341 height 13
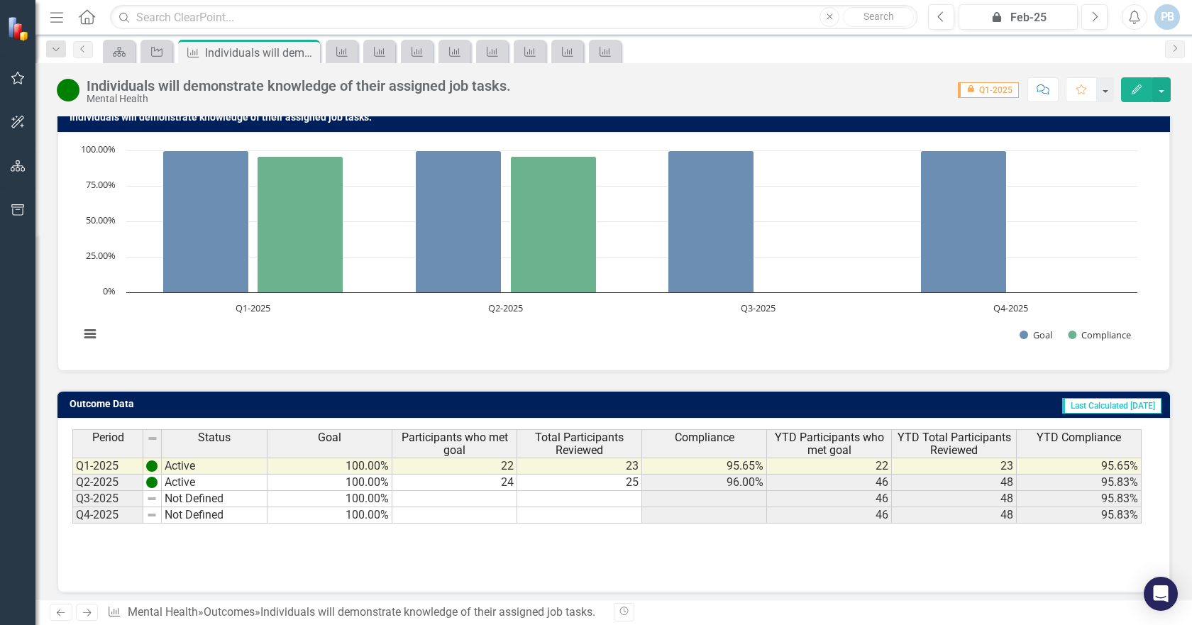
scroll to position [133, 0]
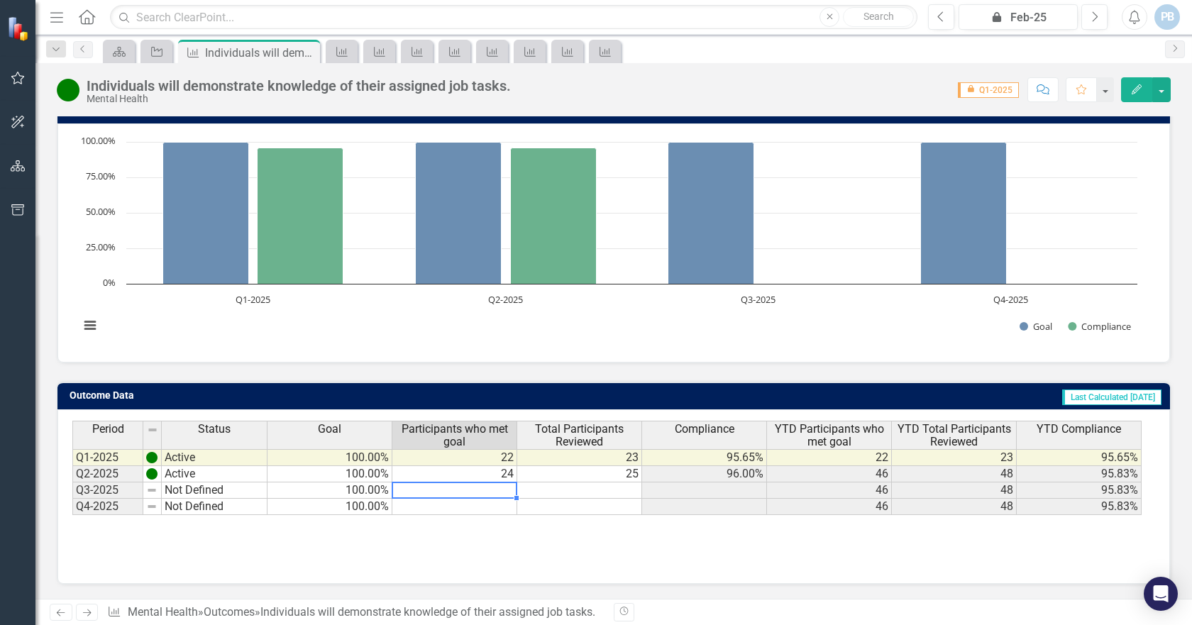
click at [503, 489] on td at bounding box center [454, 490] width 125 height 16
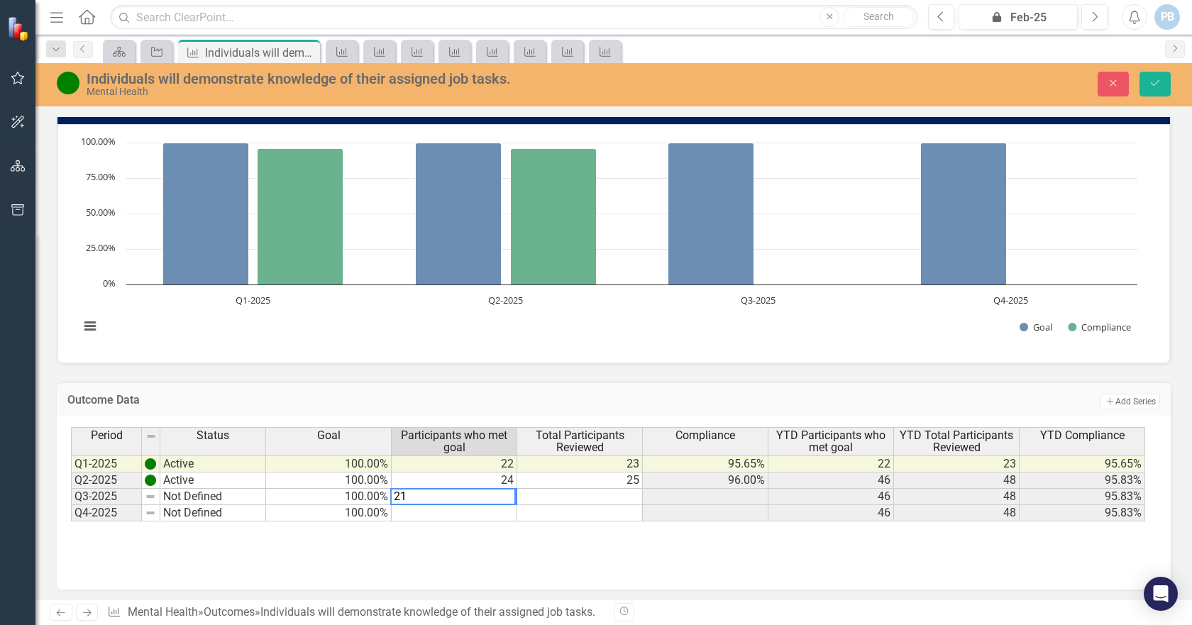
type textarea "21"
click at [622, 491] on td at bounding box center [580, 497] width 126 height 16
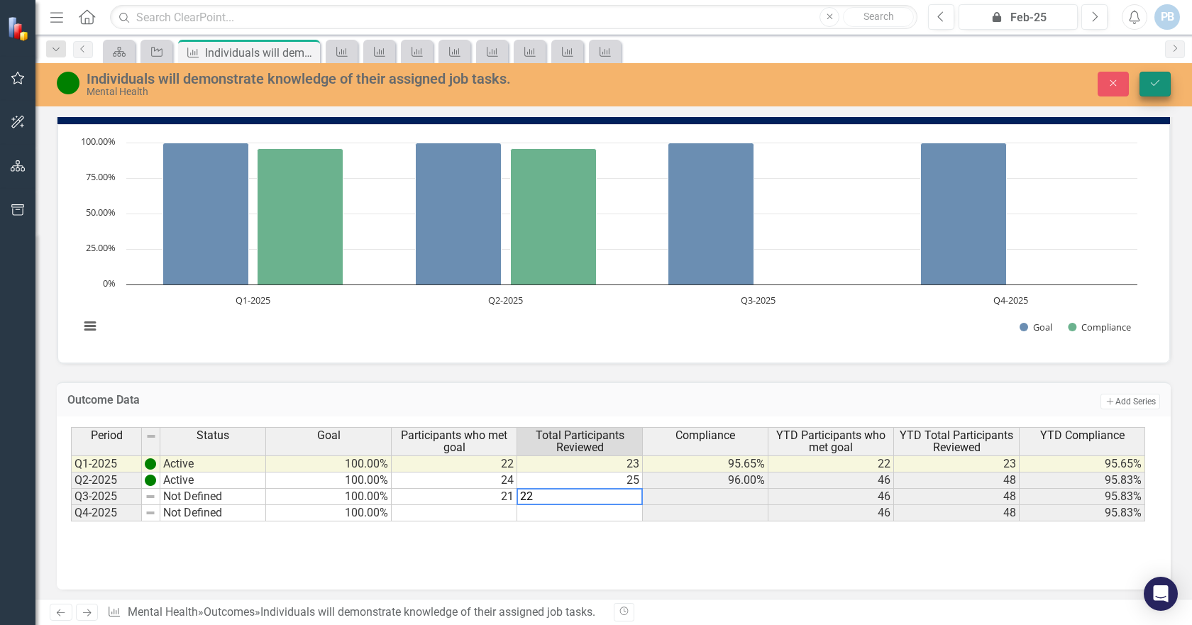
type textarea "22"
click at [1156, 77] on button "Save" at bounding box center [1155, 84] width 31 height 25
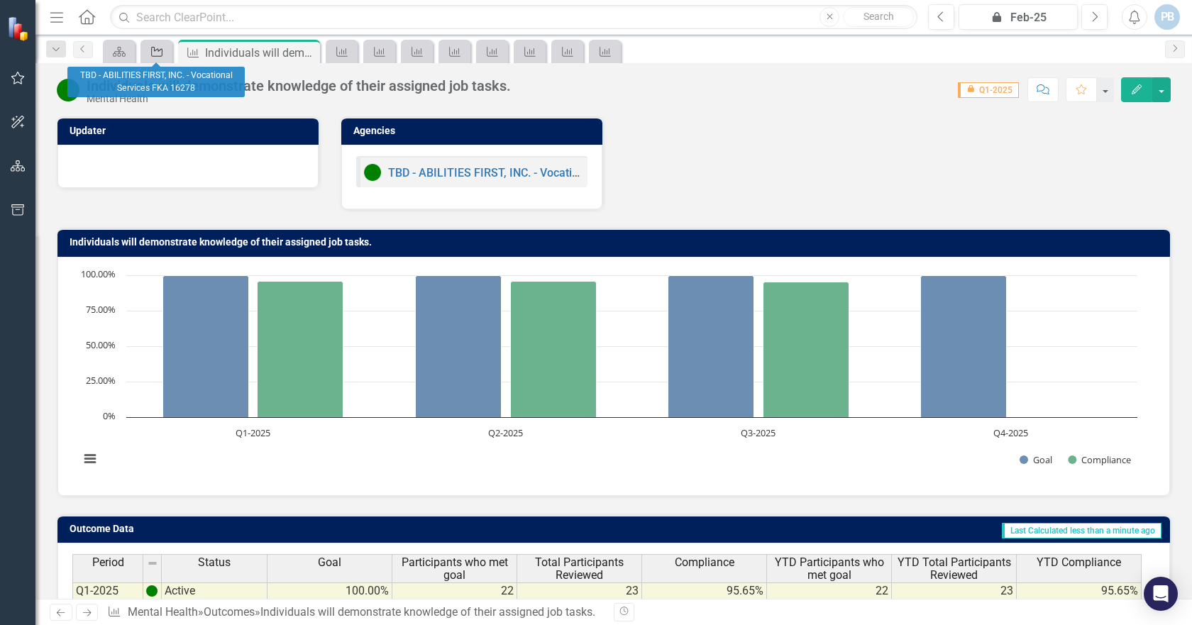
click at [154, 51] on icon "Agency" at bounding box center [157, 51] width 14 height 11
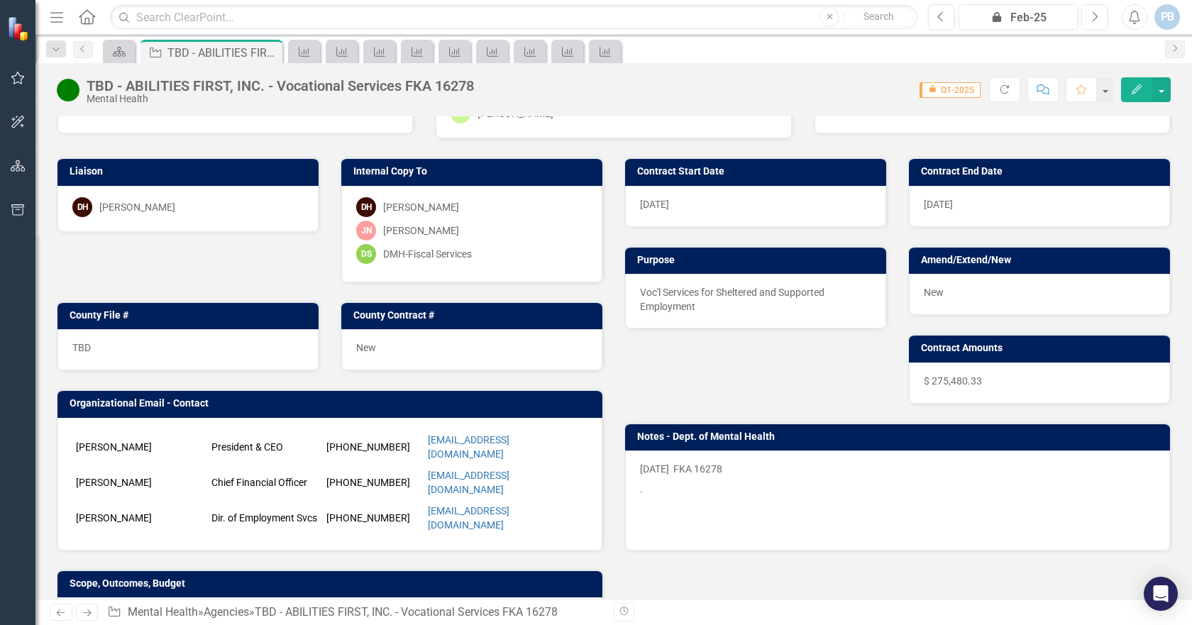
scroll to position [1113, 0]
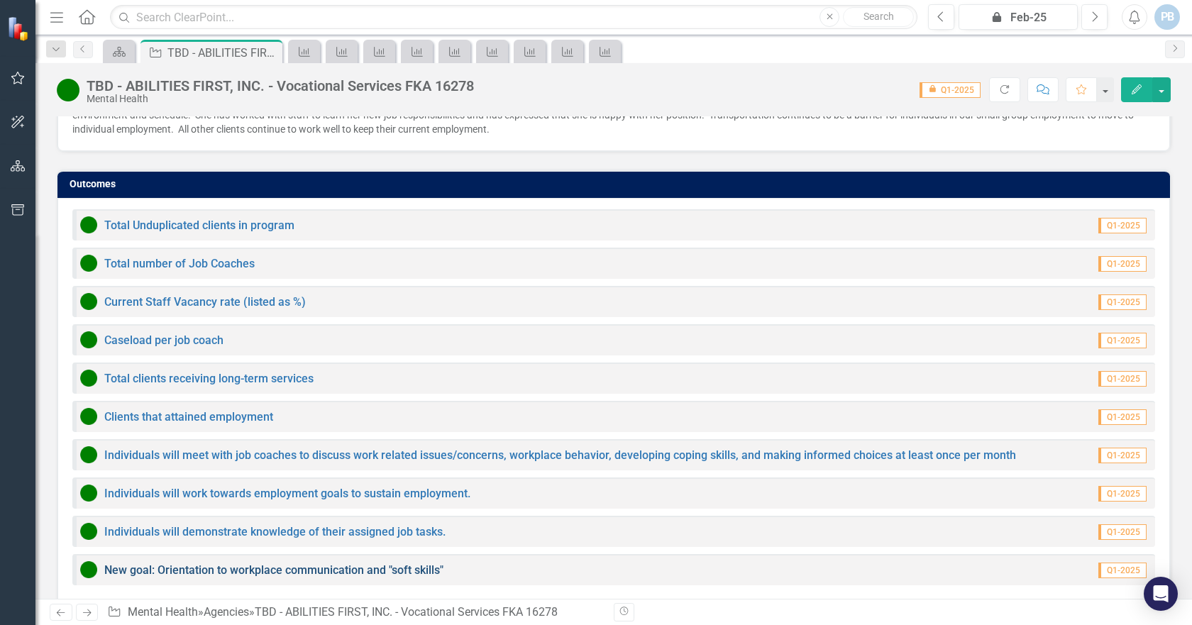
click at [225, 563] on link "New goal: Orientation to workplace communication and "soft skills"" at bounding box center [273, 569] width 339 height 13
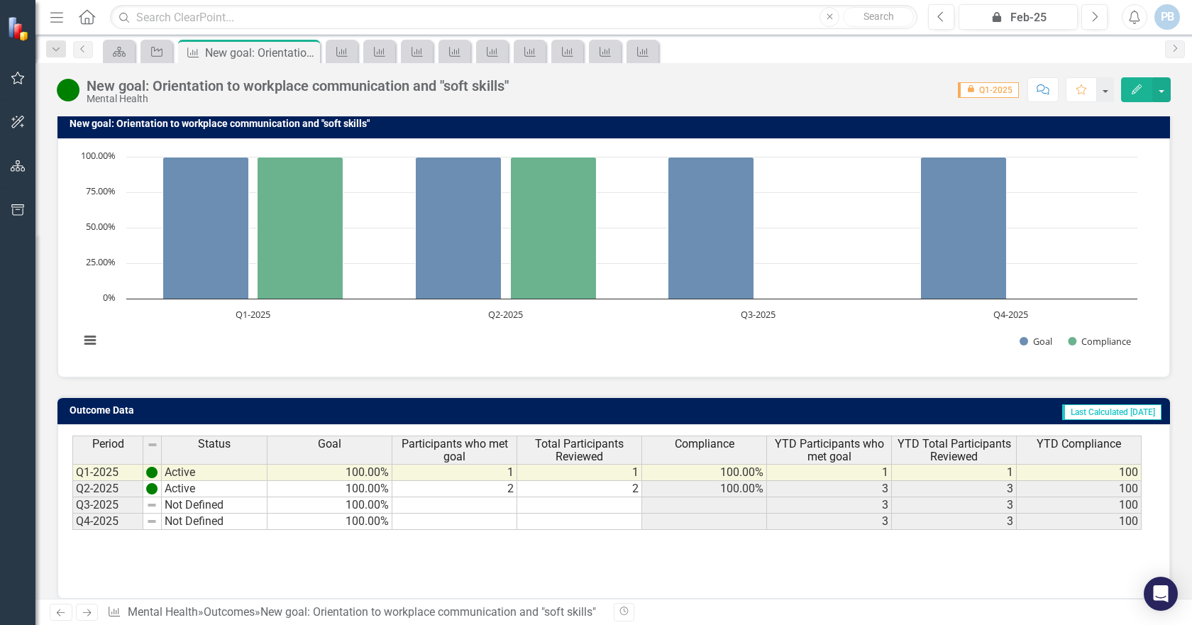
scroll to position [133, 0]
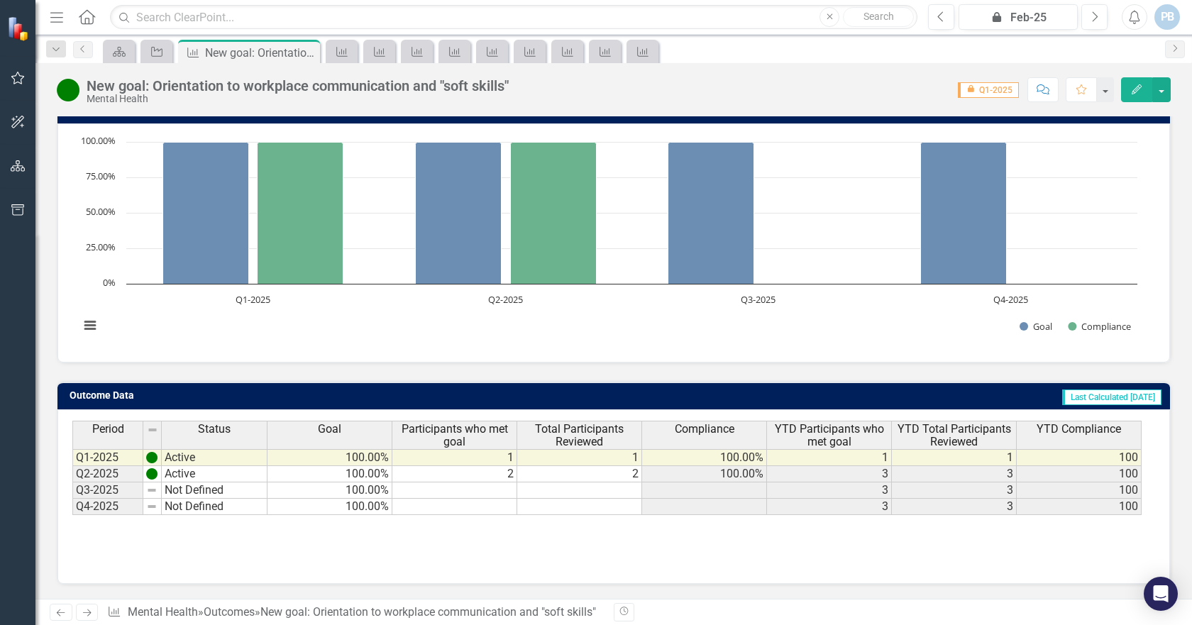
click at [495, 490] on td at bounding box center [454, 490] width 125 height 16
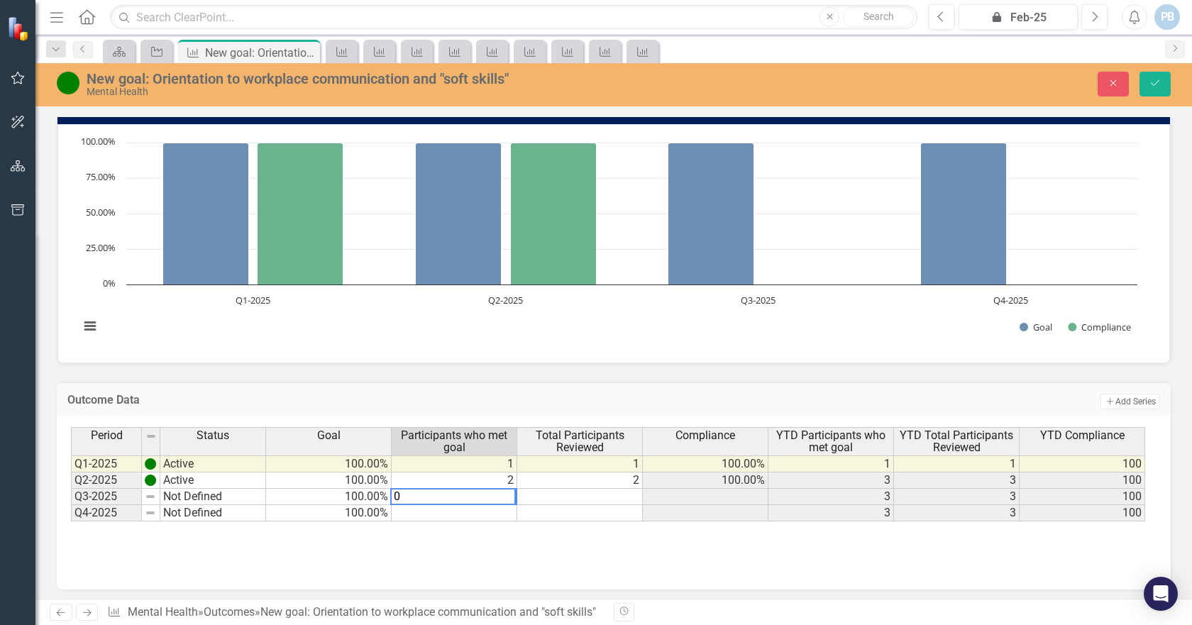
type textarea "0"
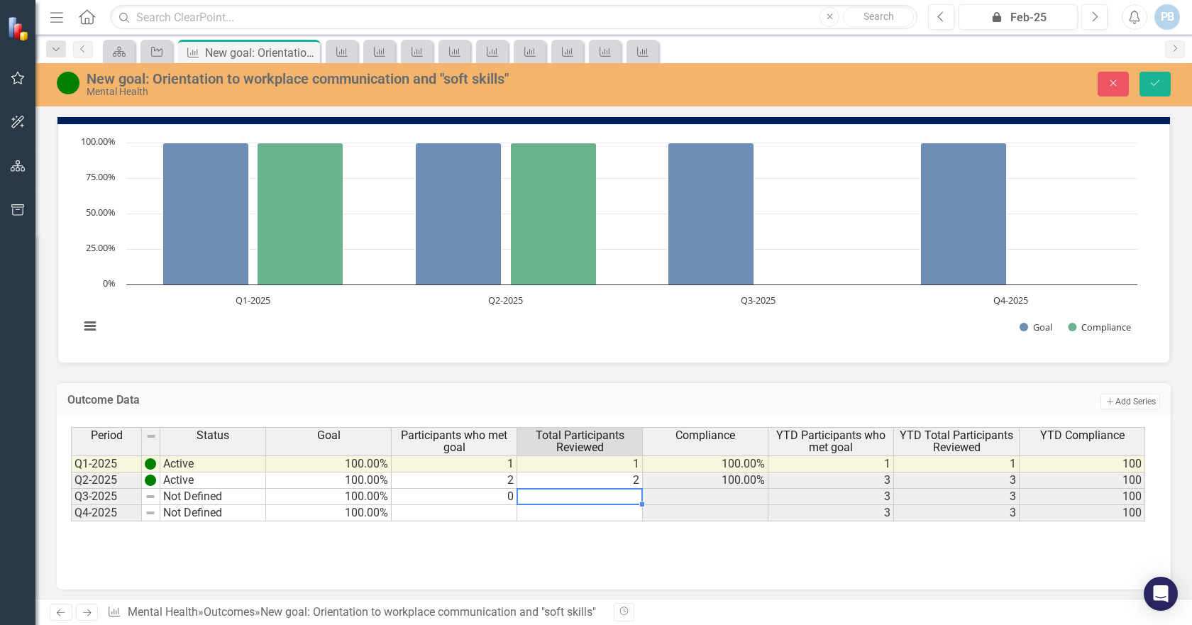
click at [613, 496] on td at bounding box center [580, 497] width 126 height 16
type textarea "0"
click at [661, 497] on td at bounding box center [706, 497] width 126 height 16
click at [1159, 86] on icon "Save" at bounding box center [1155, 83] width 13 height 10
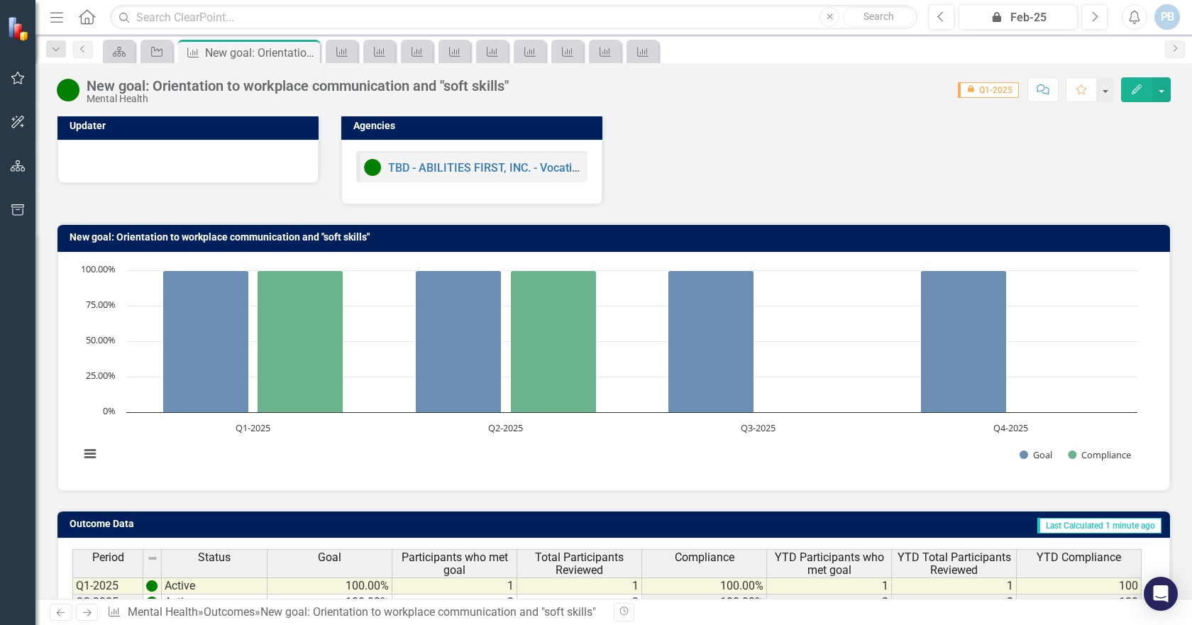
scroll to position [0, 0]
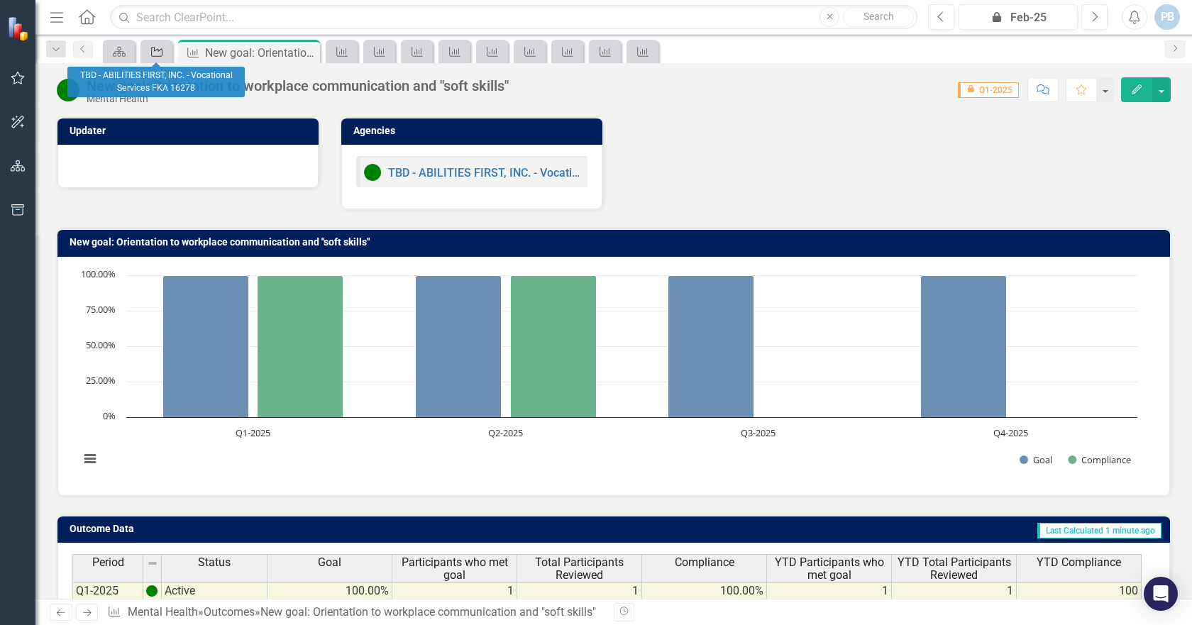
click at [158, 50] on icon "Agency" at bounding box center [157, 51] width 14 height 11
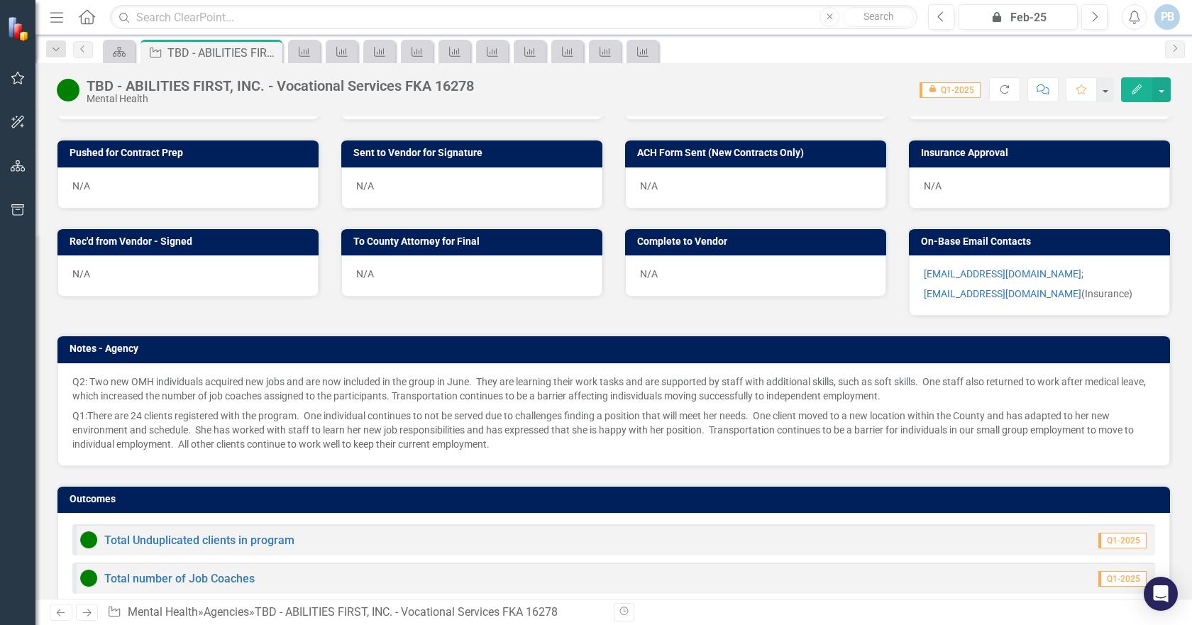
scroll to position [829, 0]
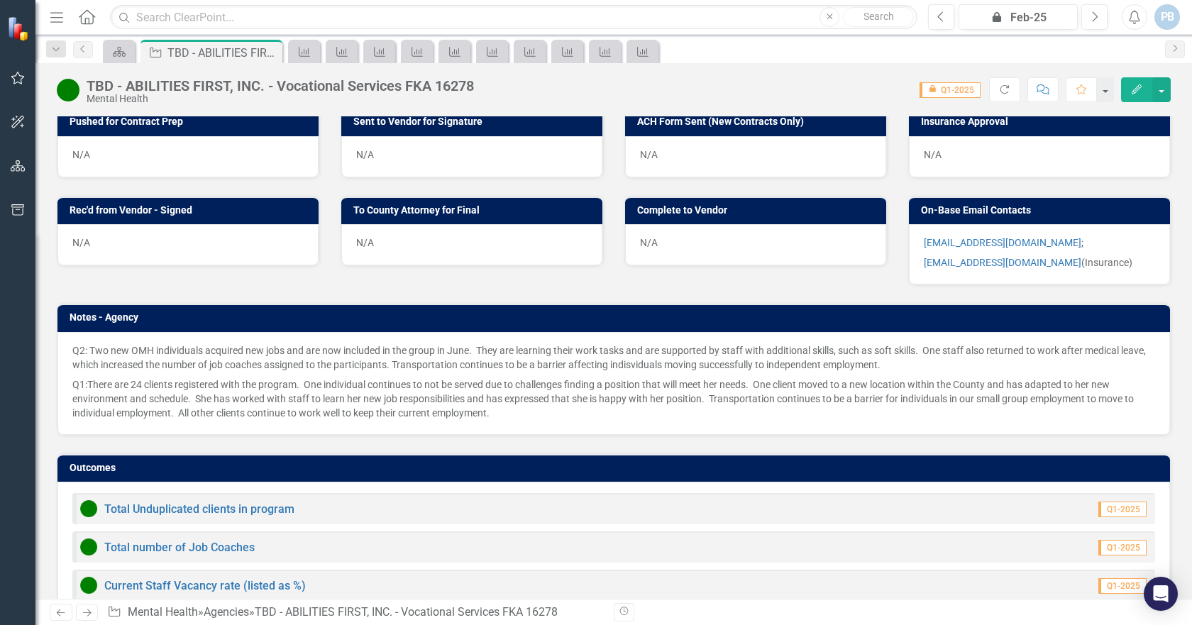
click at [70, 332] on div "Q2: Two new OMH individuals acquired new jobs and are now included in the group…" at bounding box center [613, 383] width 1113 height 103
click at [125, 312] on h3 "Notes - Agency" at bounding box center [616, 317] width 1093 height 11
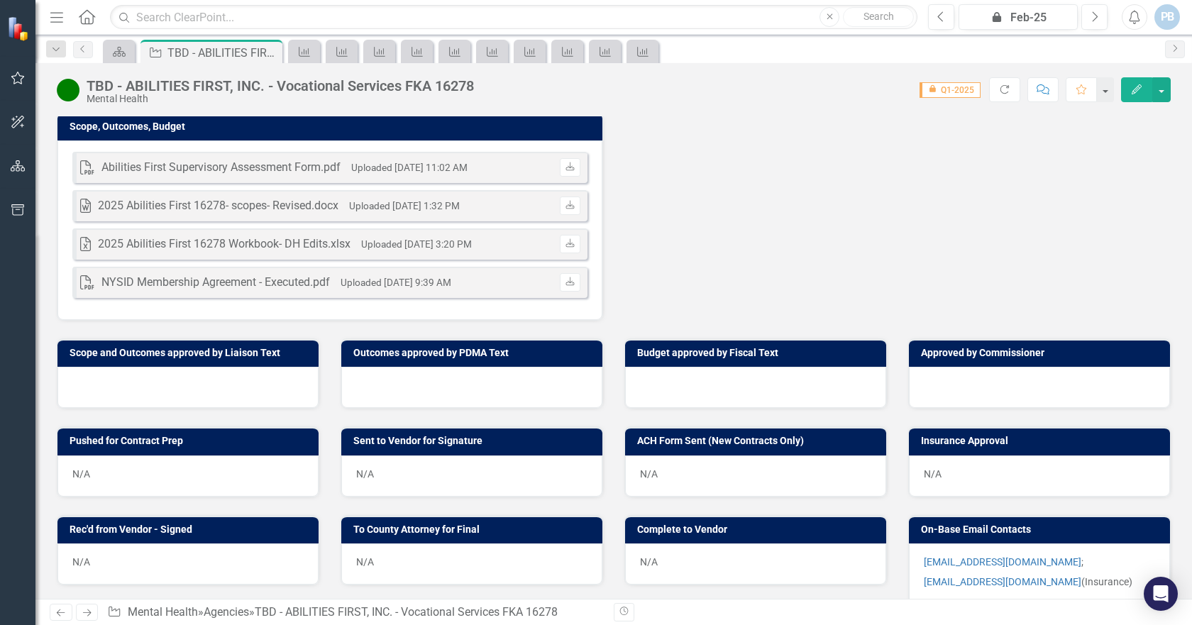
scroll to position [474, 0]
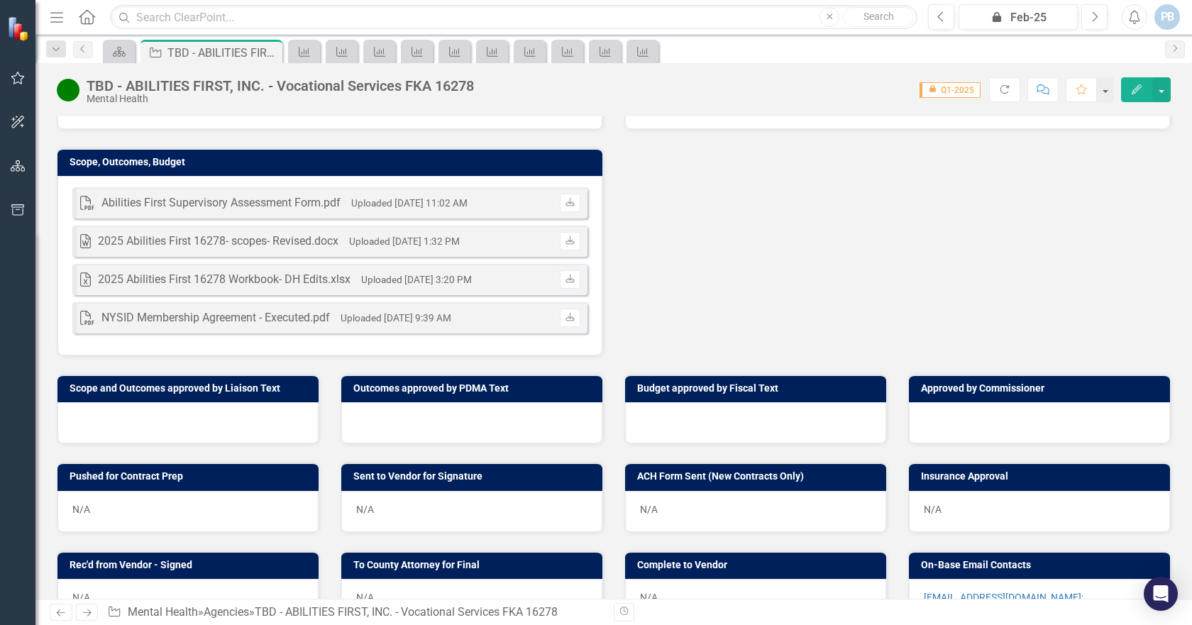
click at [1136, 82] on button "Edit" at bounding box center [1136, 89] width 31 height 25
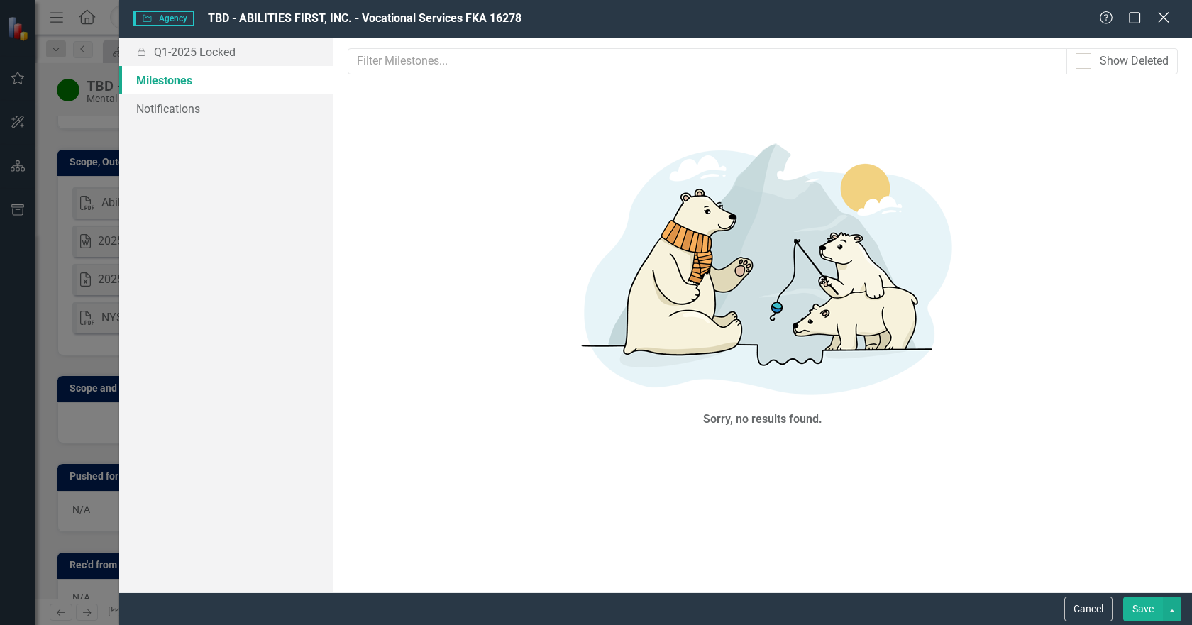
click at [1163, 13] on icon "Close" at bounding box center [1163, 17] width 18 height 13
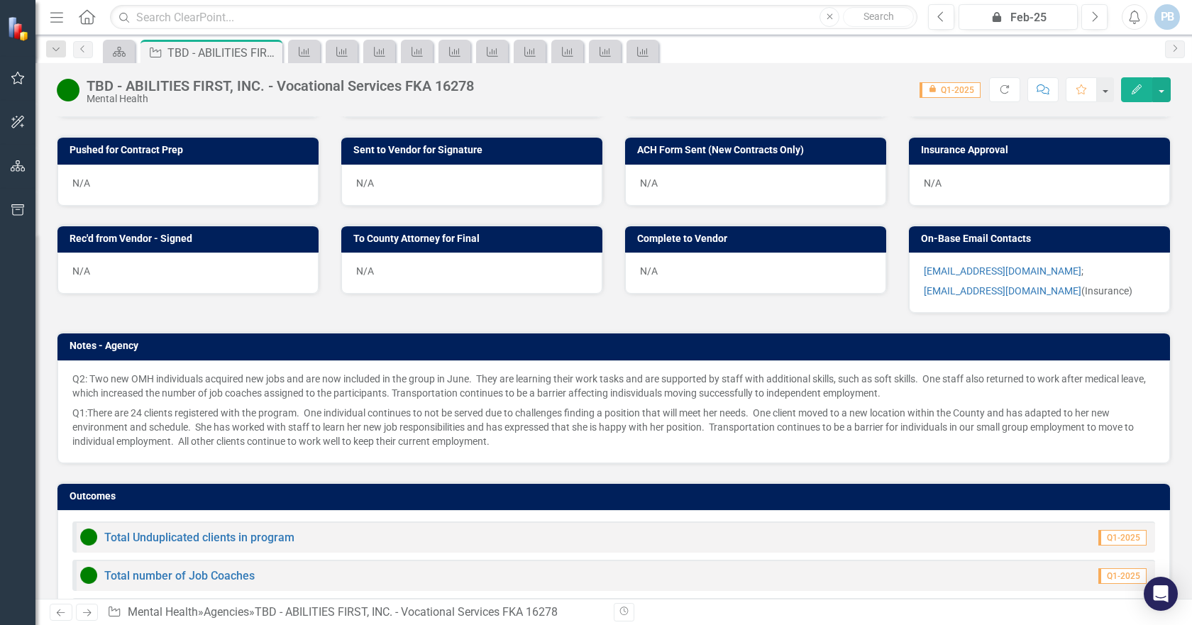
scroll to position [829, 0]
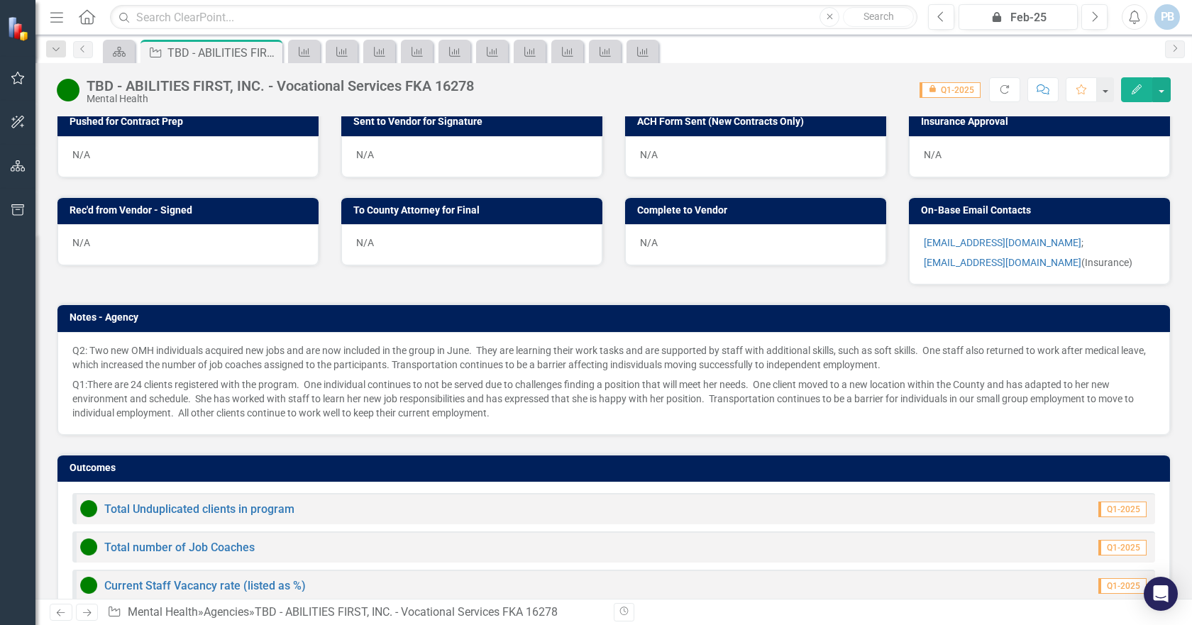
click at [1144, 332] on div "Q2: Two new OMH individuals acquired new jobs and are now included in the group…" at bounding box center [613, 383] width 1113 height 103
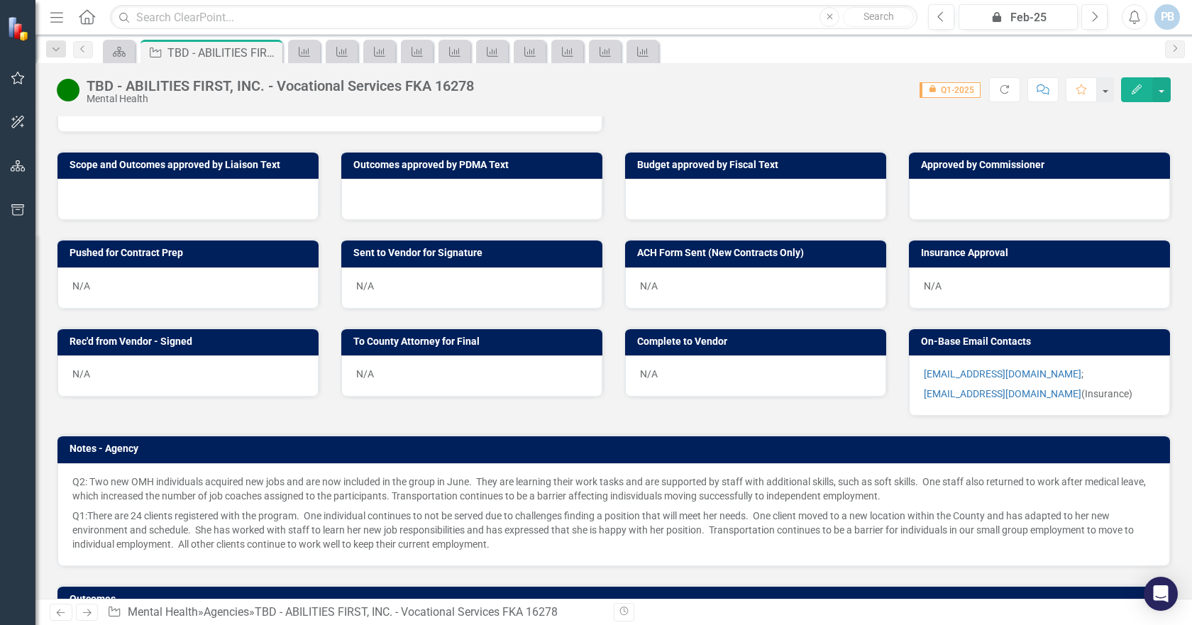
scroll to position [704, 0]
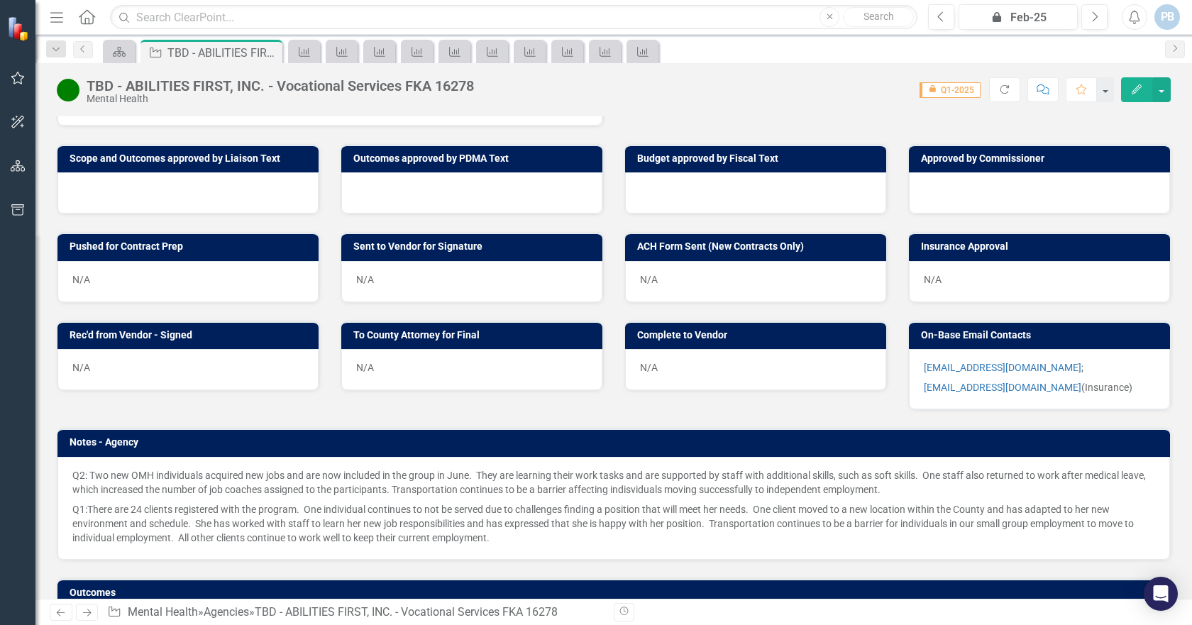
click at [73, 457] on div "Q2: Two new OMH individuals acquired new jobs and are now included in the group…" at bounding box center [613, 508] width 1113 height 103
click at [74, 457] on div "Q2: Two new OMH individuals acquired new jobs and are now included in the group…" at bounding box center [613, 508] width 1113 height 103
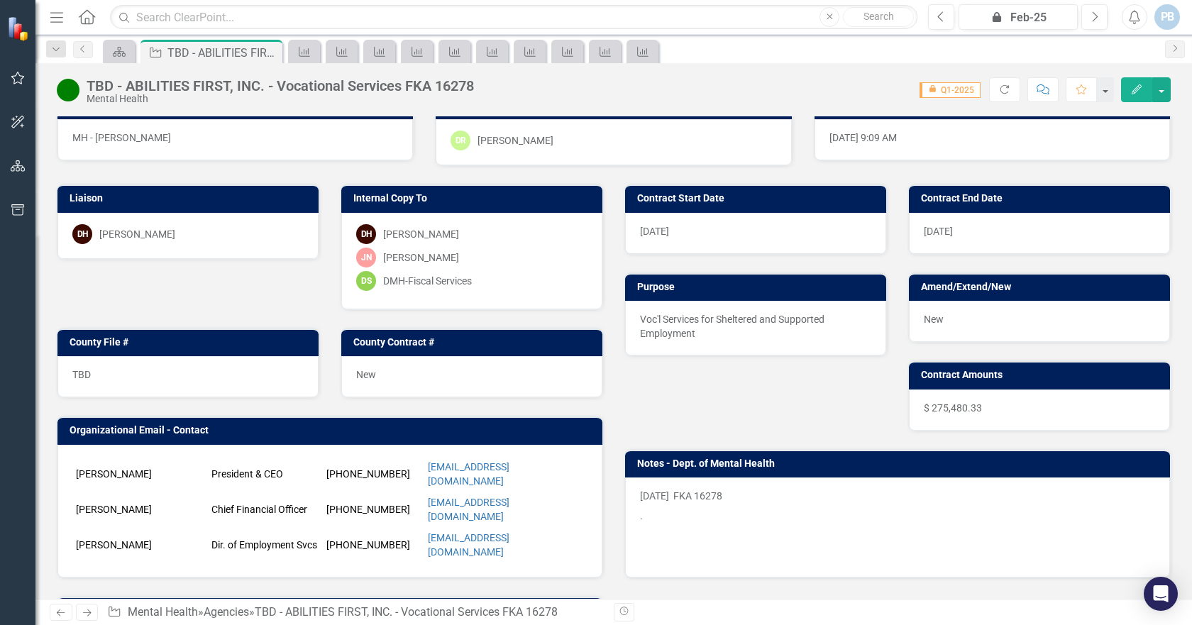
scroll to position [0, 0]
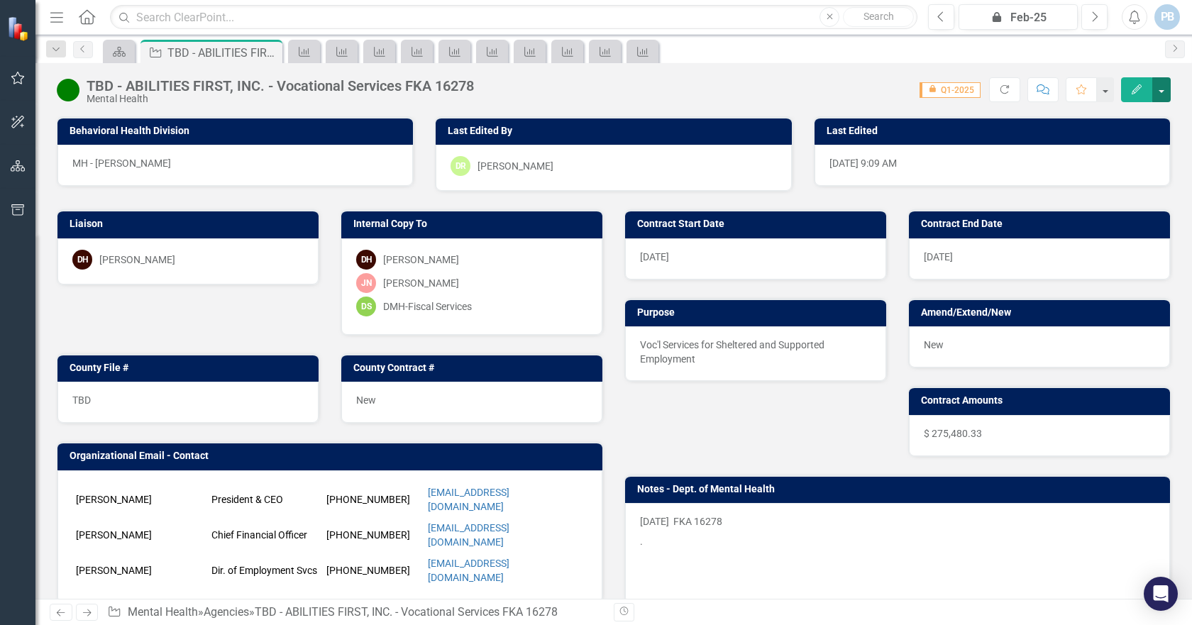
click at [1165, 88] on button "button" at bounding box center [1161, 89] width 18 height 25
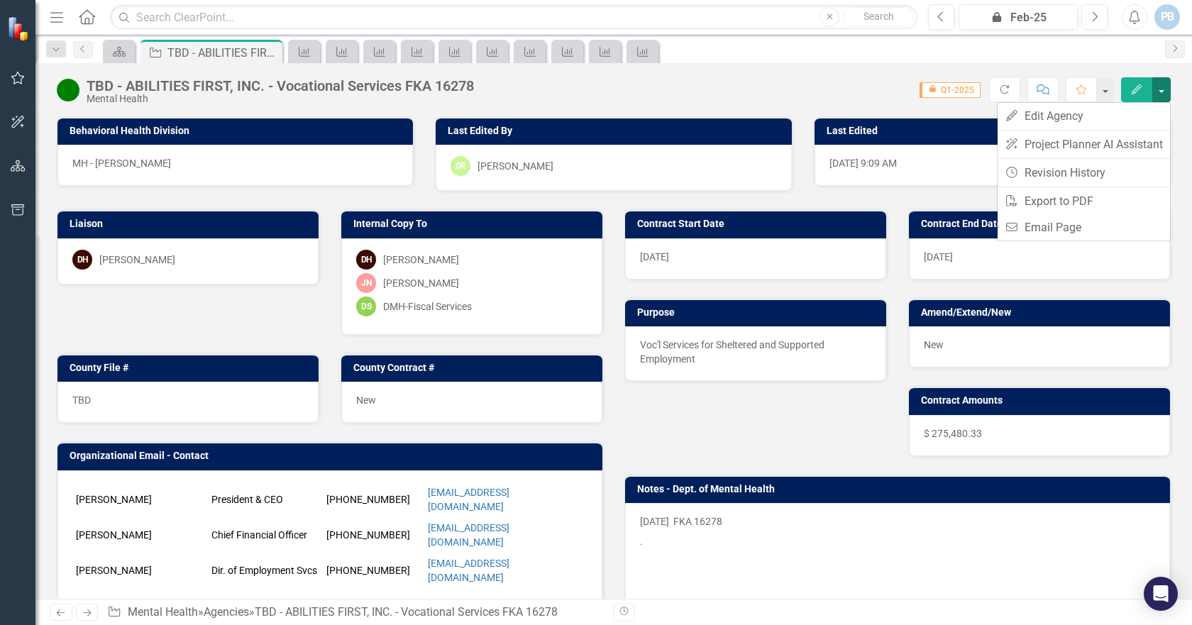
click at [1127, 69] on div "TBD - ABILITIES FIRST, INC. - Vocational Services FKA 16278 Mental Health Score…" at bounding box center [613, 84] width 1157 height 43
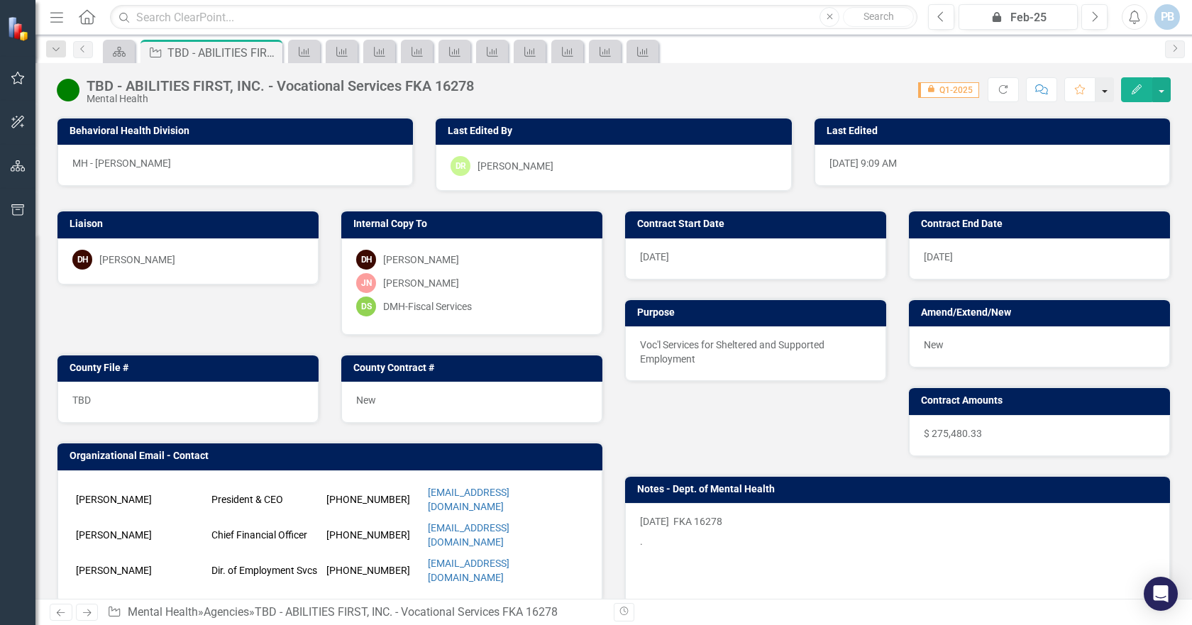
click at [1110, 89] on button "button" at bounding box center [1105, 89] width 18 height 25
click at [1094, 62] on div "Dropdown Search Scorecard Mental Health Home Page Close Agency TBD - ABILITIES …" at bounding box center [613, 49] width 1157 height 28
click at [964, 89] on span "icon.lock Q1-2025" at bounding box center [950, 90] width 61 height 16
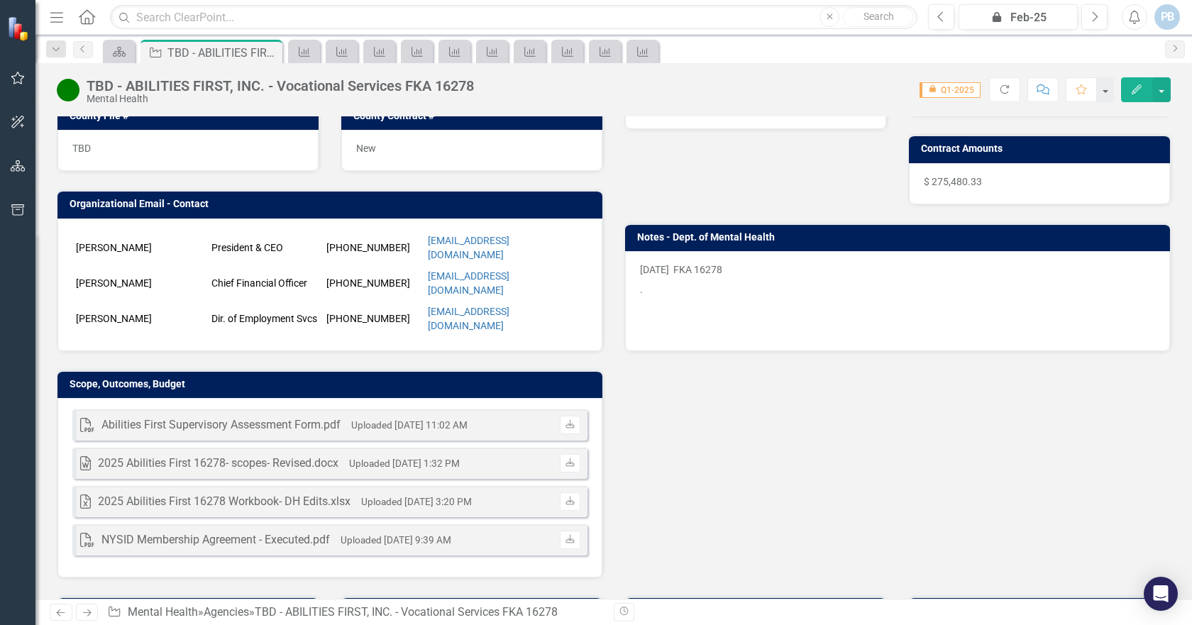
scroll to position [284, 0]
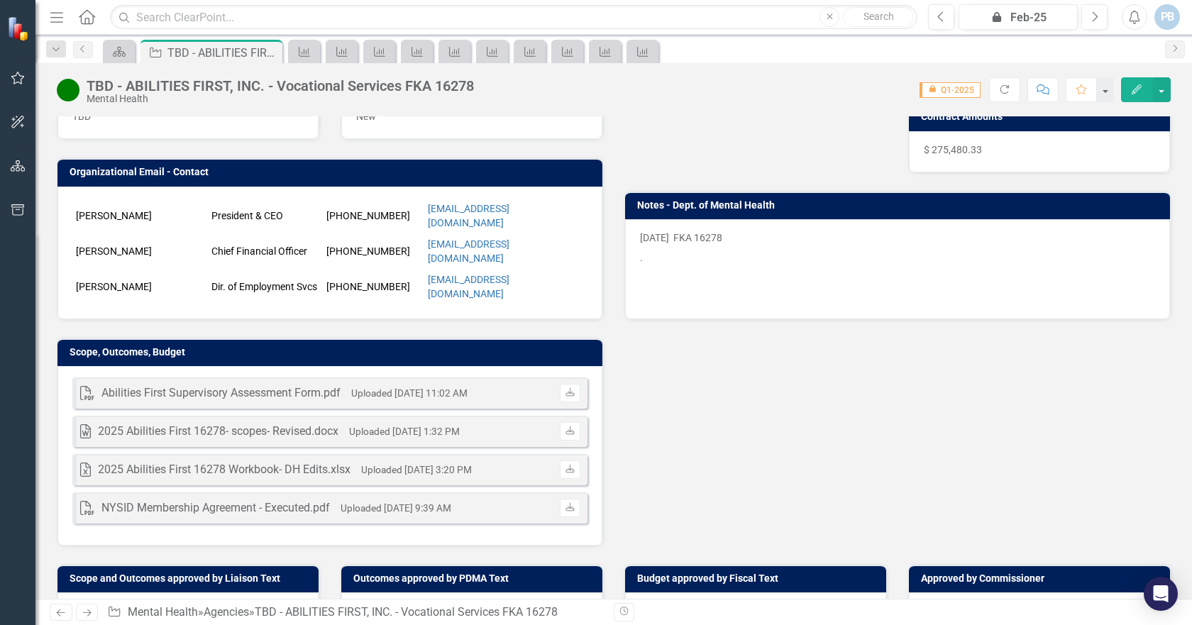
click at [226, 385] on div "Abilities First Supervisory Assessment Form.pdf" at bounding box center [220, 393] width 239 height 16
click at [86, 386] on icon "PDF" at bounding box center [87, 393] width 14 height 14
click at [565, 389] on icon "Download" at bounding box center [570, 393] width 11 height 9
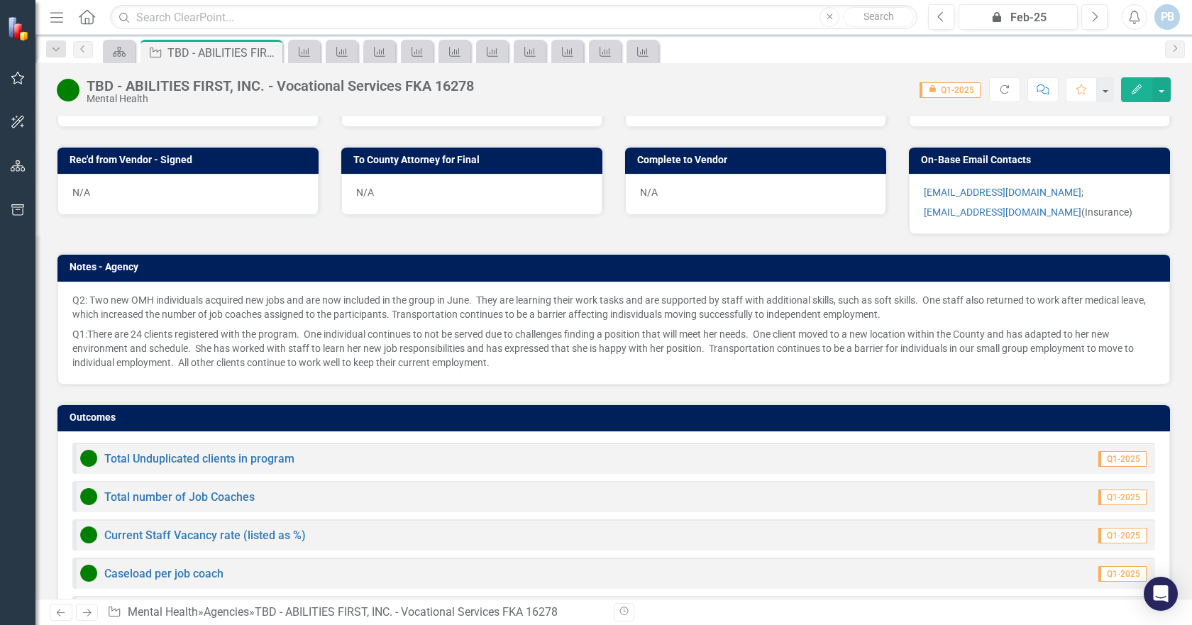
scroll to position [829, 0]
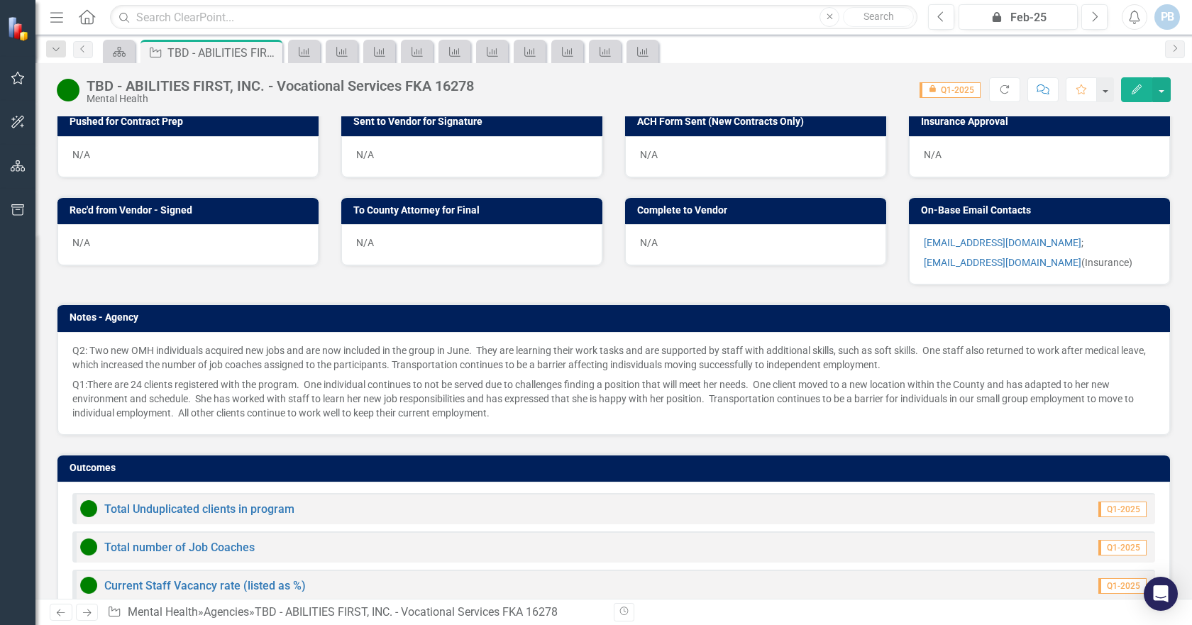
click at [557, 399] on div "Q2: Two new OMH individuals acquired new jobs and are now included in the group…" at bounding box center [613, 383] width 1113 height 103
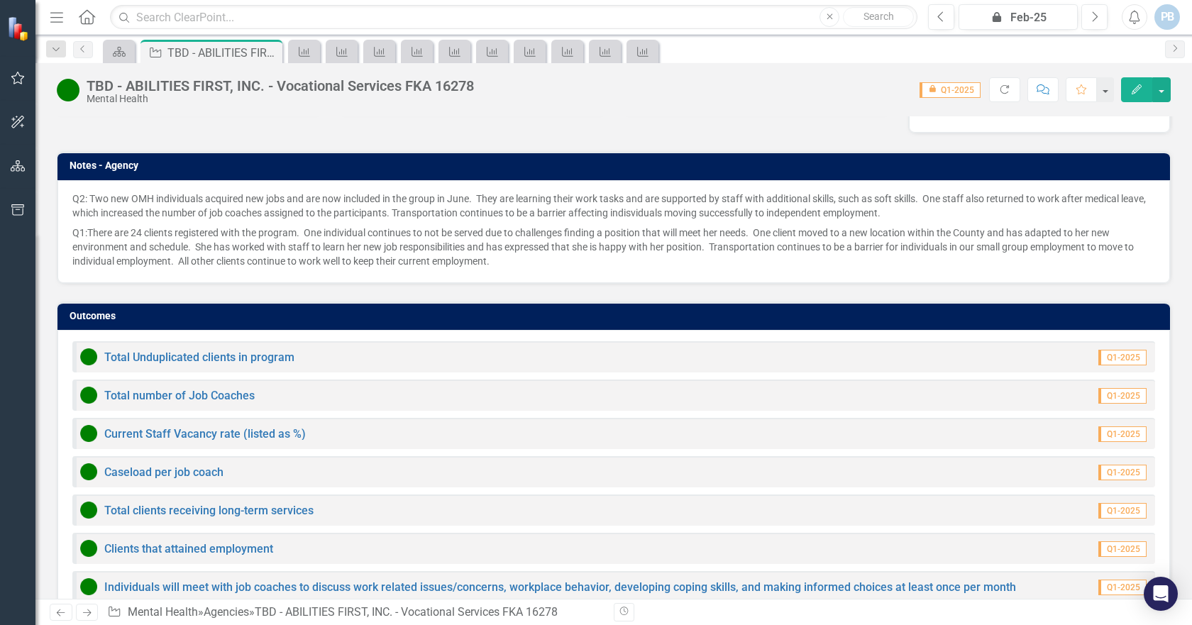
scroll to position [993, 0]
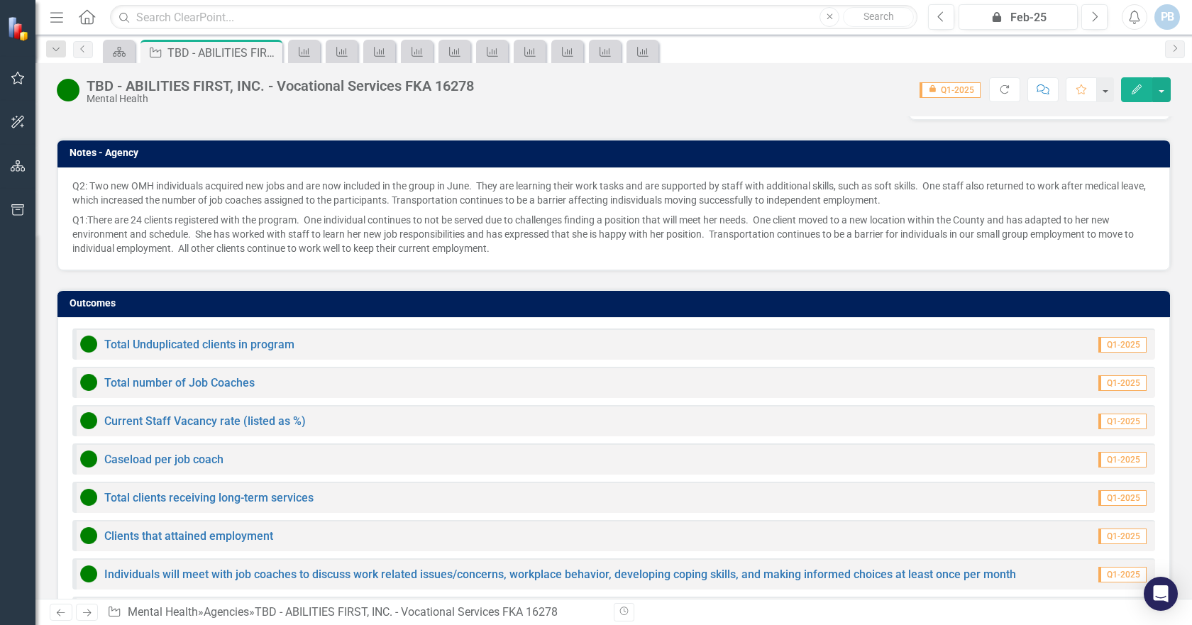
click at [1022, 231] on p "Q1:There are 24 clients registered with the program. One individual continues t…" at bounding box center [613, 232] width 1083 height 45
click at [71, 167] on div "Q2: Two new OMH individuals acquired new jobs and are now included in the group…" at bounding box center [613, 218] width 1113 height 103
click at [121, 148] on h3 "Notes - Agency" at bounding box center [616, 153] width 1093 height 11
click at [1135, 83] on button "Edit" at bounding box center [1136, 89] width 31 height 25
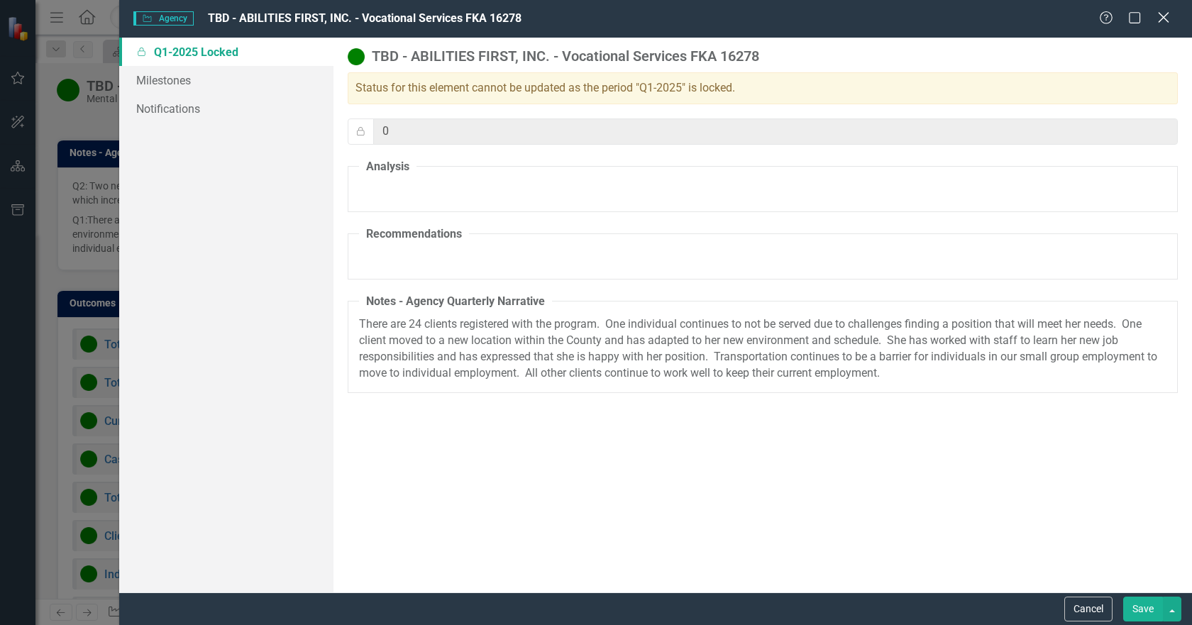
click at [1164, 15] on icon "Close" at bounding box center [1163, 17] width 18 height 13
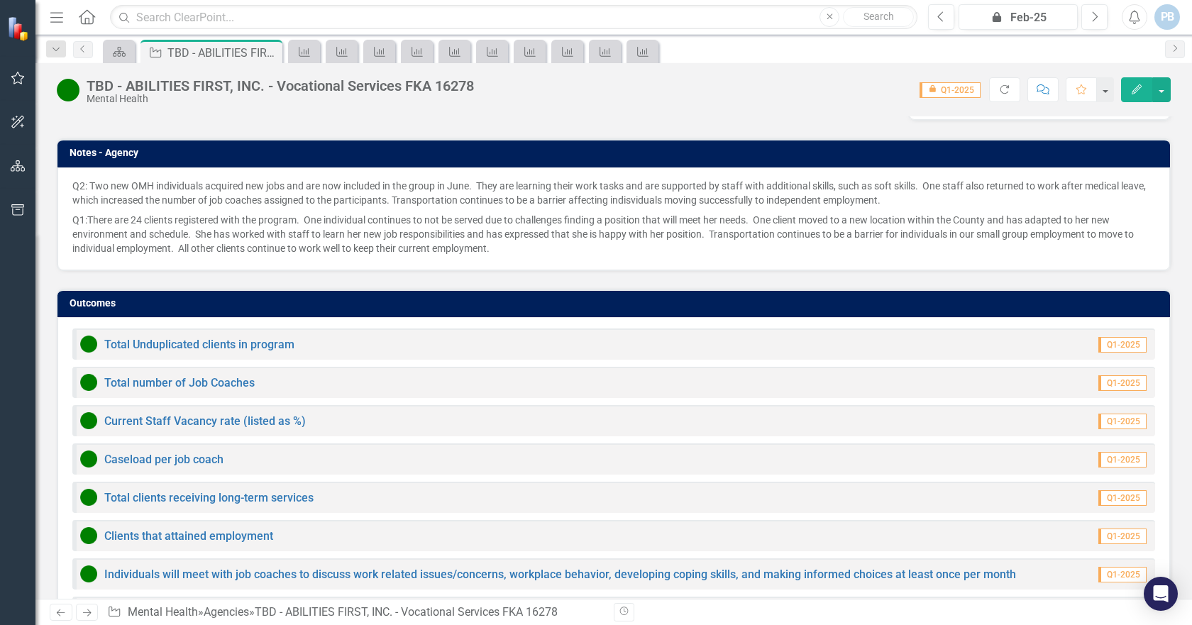
click at [993, 179] on p "Q2: Two new OMH individuals acquired new jobs and are now included in the group…" at bounding box center [613, 194] width 1083 height 31
click at [948, 167] on div "Q2: Two new OMH individuals acquired new jobs and are now included in the group…" at bounding box center [613, 218] width 1113 height 103
click at [160, 148] on h3 "Notes - Agency" at bounding box center [616, 153] width 1093 height 11
click at [143, 144] on td "Notes - Agency" at bounding box center [616, 154] width 1093 height 21
click at [143, 167] on div "Q2: Two new OMH individuals acquired new jobs and are now included in the group…" at bounding box center [613, 218] width 1113 height 103
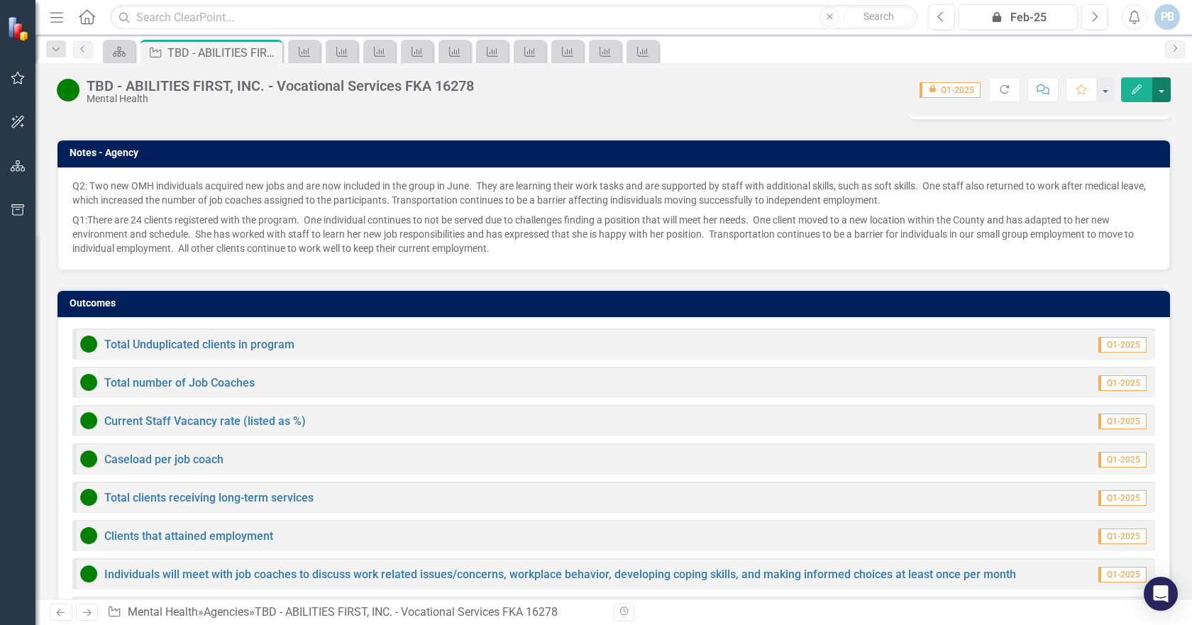
click at [1159, 87] on button "button" at bounding box center [1161, 89] width 18 height 25
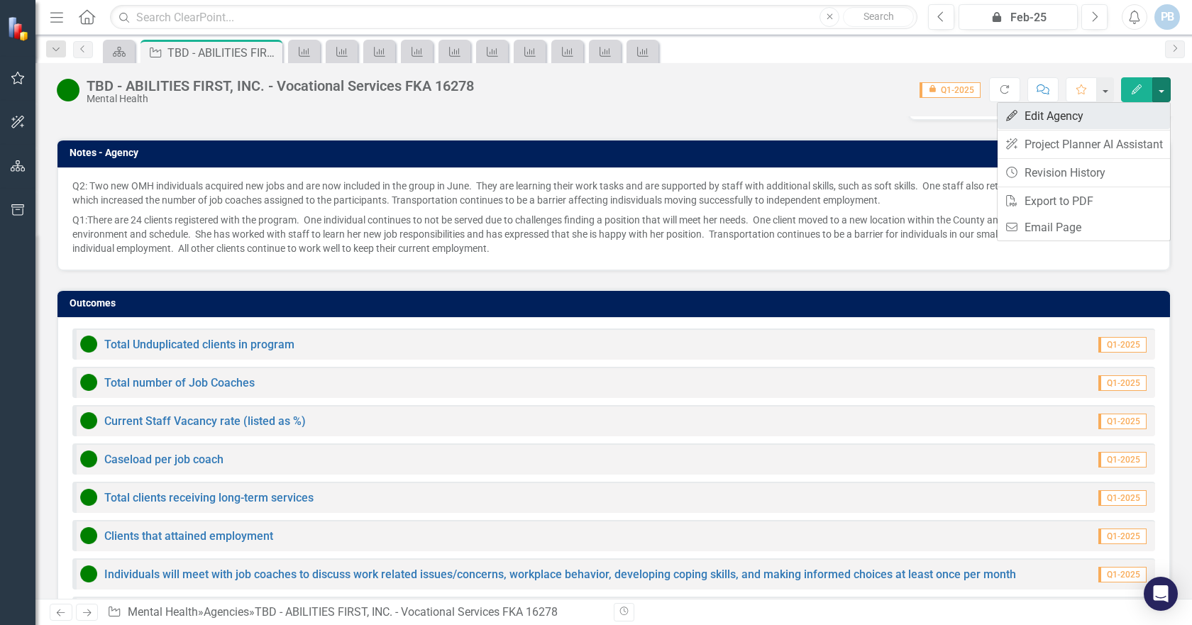
click at [1101, 109] on link "Edit Edit Agency" at bounding box center [1084, 116] width 172 height 26
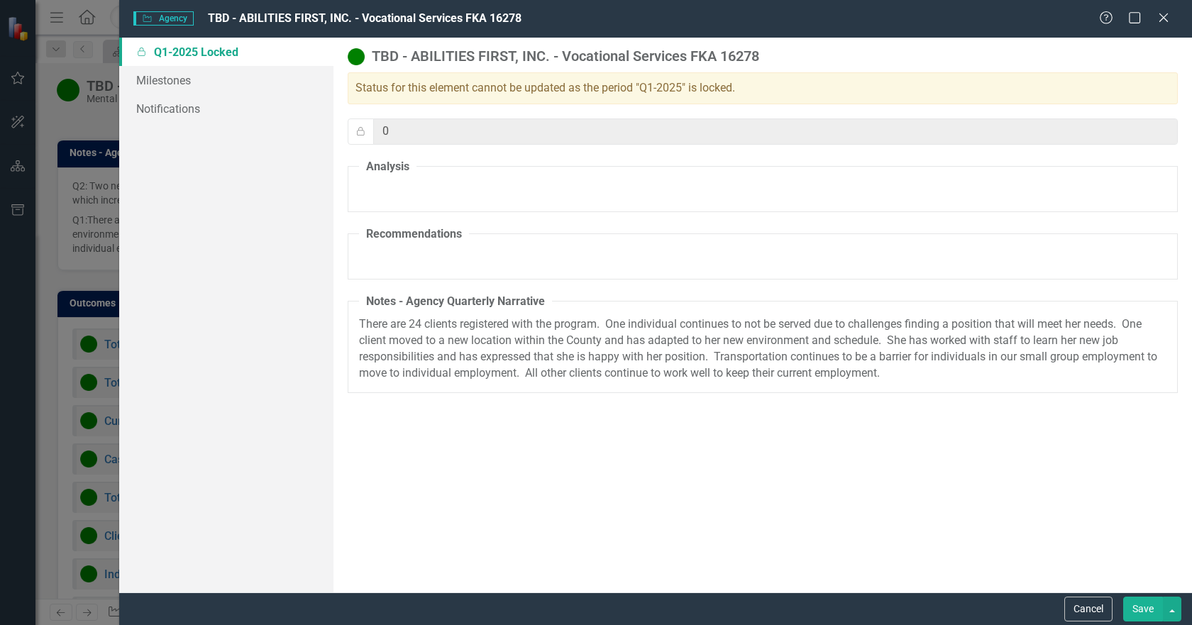
click at [421, 190] on fieldset "Analysis" at bounding box center [763, 185] width 830 height 53
click at [421, 255] on fieldset "Recommendations" at bounding box center [763, 252] width 830 height 53
click at [179, 18] on span "Agency Agency" at bounding box center [163, 18] width 60 height 14
click at [260, 60] on link "Locked Q1-2025 Locked" at bounding box center [226, 52] width 214 height 28
click at [211, 79] on link "Milestones" at bounding box center [226, 80] width 214 height 28
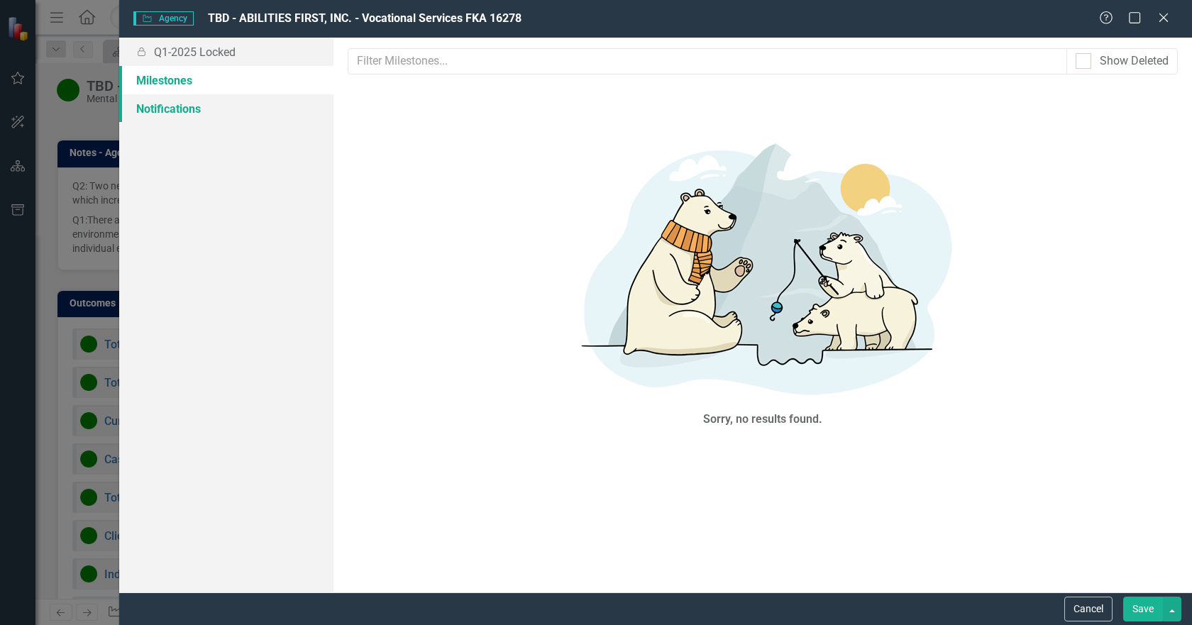
click at [204, 105] on link "Notifications" at bounding box center [226, 108] width 214 height 28
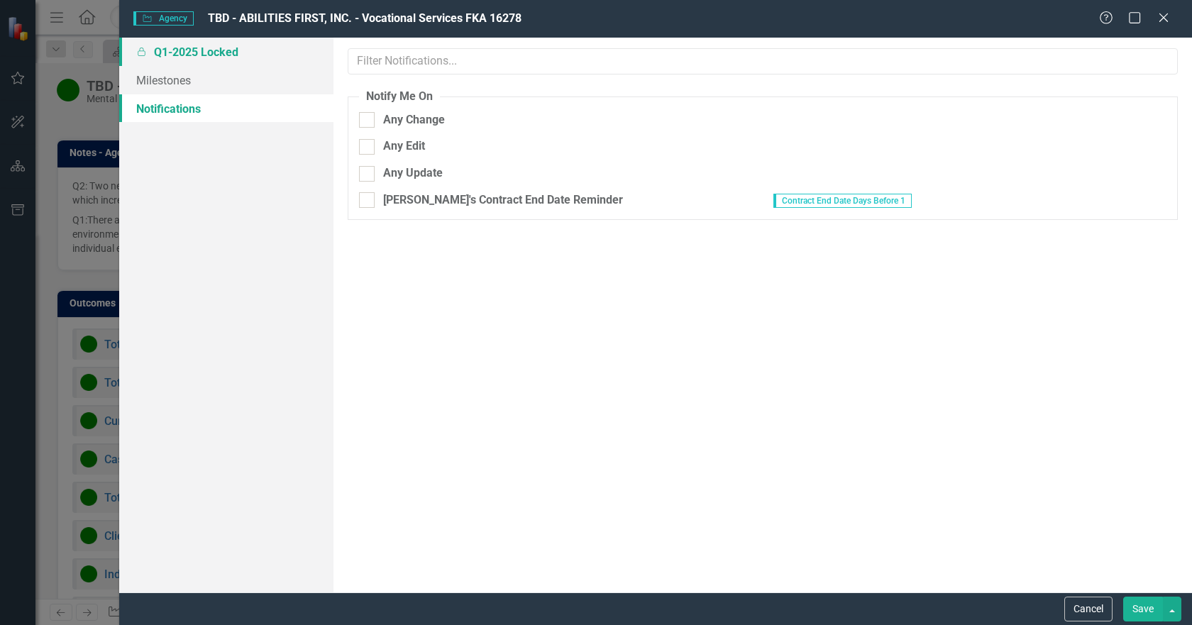
click at [255, 50] on link "Locked Q1-2025 Locked" at bounding box center [226, 52] width 214 height 28
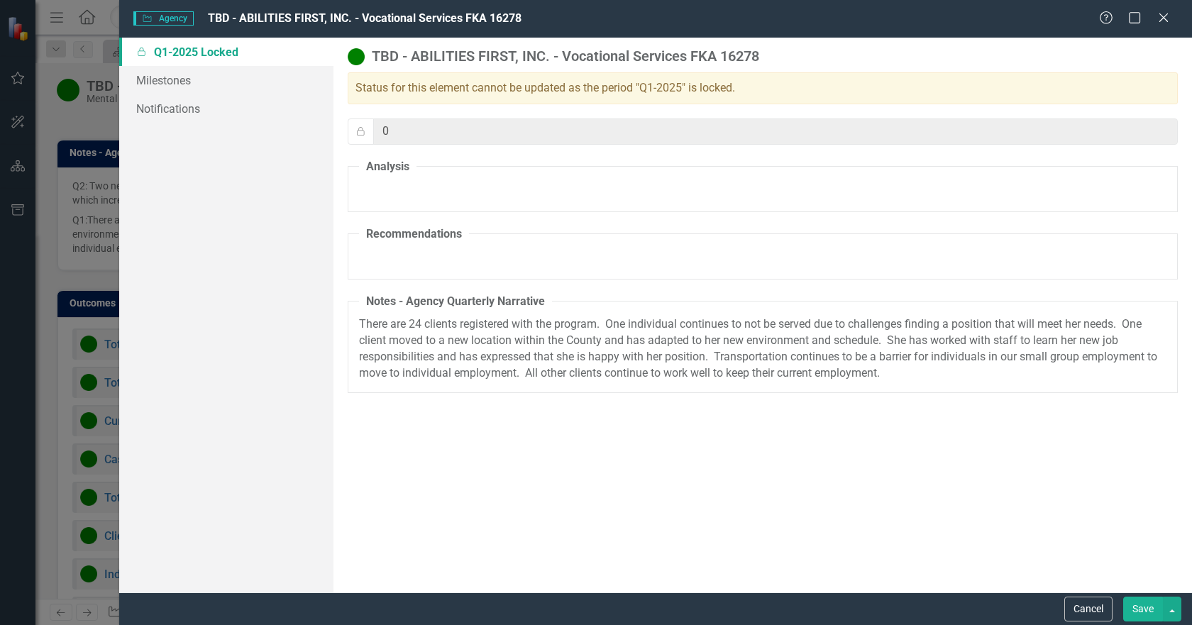
click at [908, 366] on p "There are 24 clients registered with the program. One individual continues to n…" at bounding box center [762, 348] width 807 height 65
click at [908, 380] on p "There are 24 clients registered with the program. One individual continues to n…" at bounding box center [762, 348] width 807 height 65
click at [1104, 606] on button "Cancel" at bounding box center [1088, 609] width 48 height 25
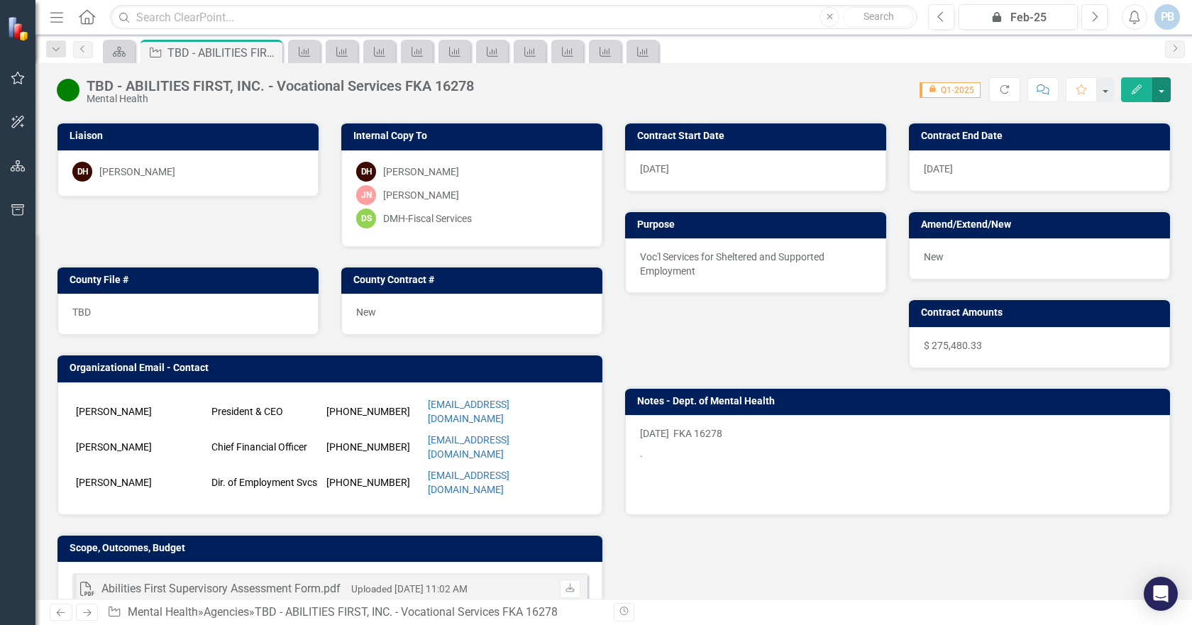
scroll to position [71, 0]
